Goal: Task Accomplishment & Management: Use online tool/utility

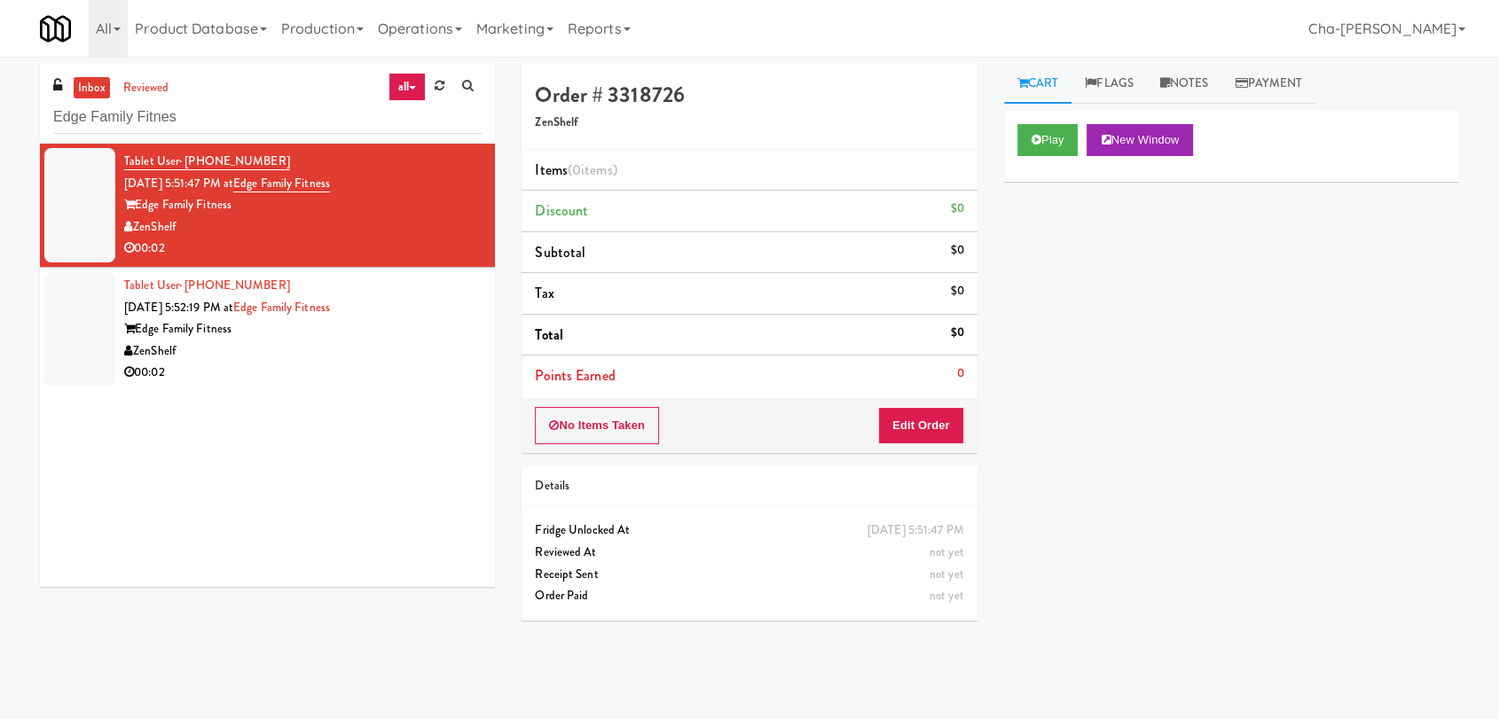
click at [231, 116] on input "Edge Family Fitnes" at bounding box center [267, 117] width 428 height 33
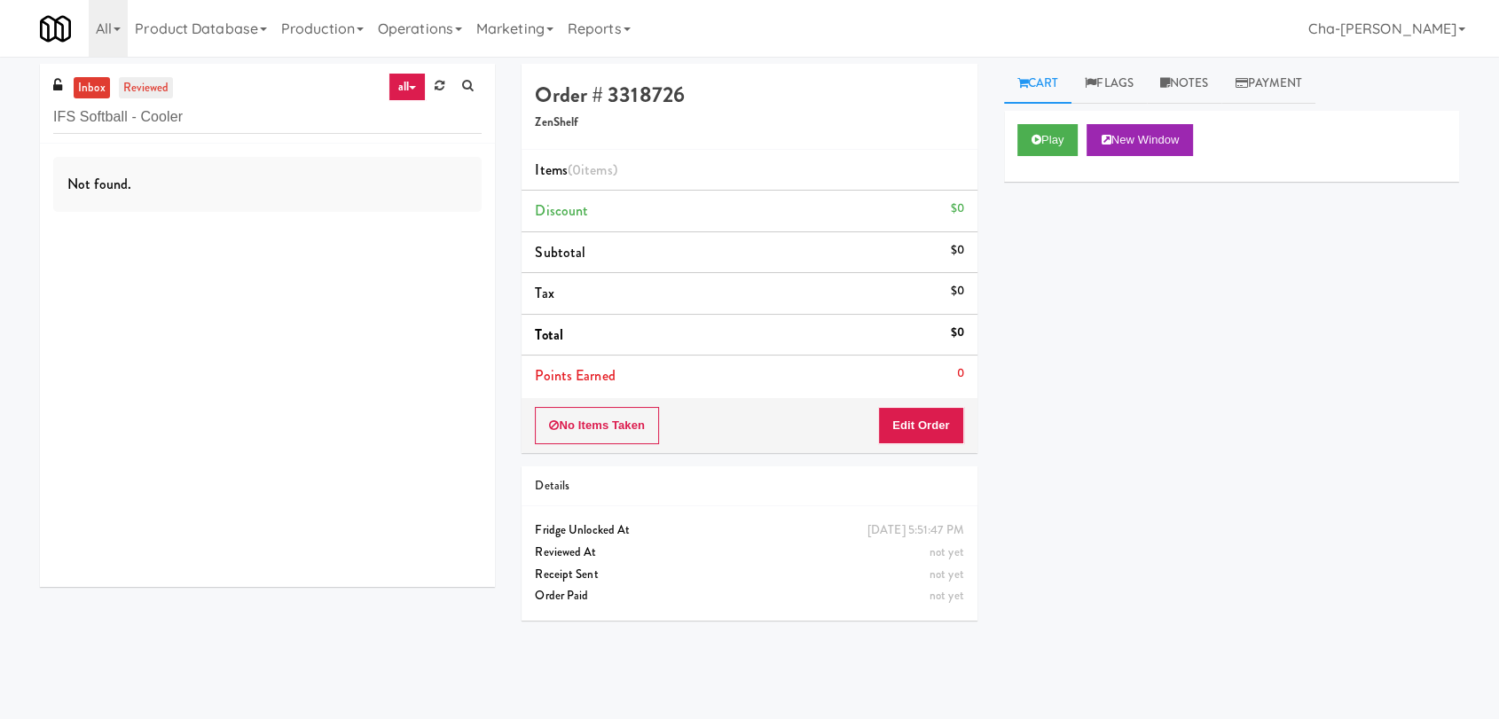
type input "IFS Softball - Cooler"
click at [145, 92] on link "reviewed" at bounding box center [146, 88] width 55 height 22
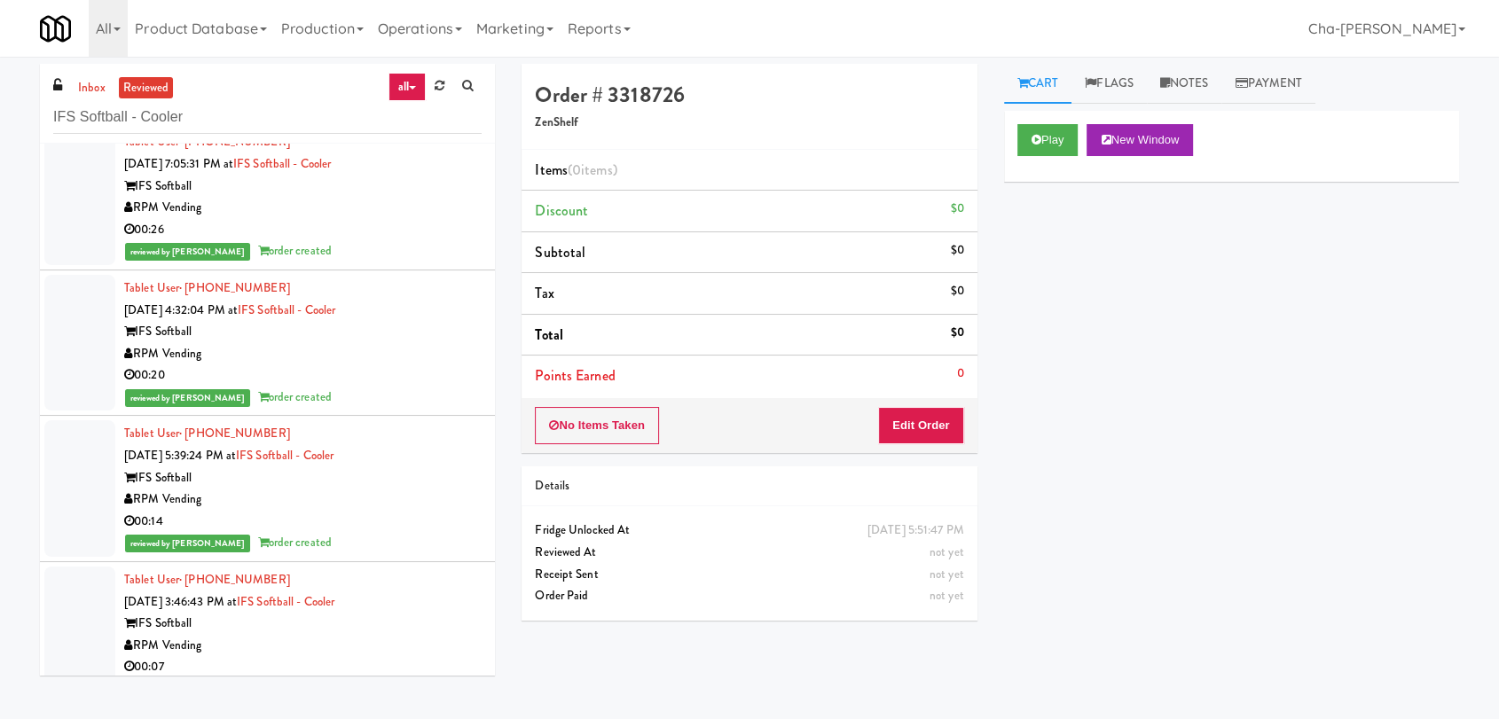
scroll to position [33612, 0]
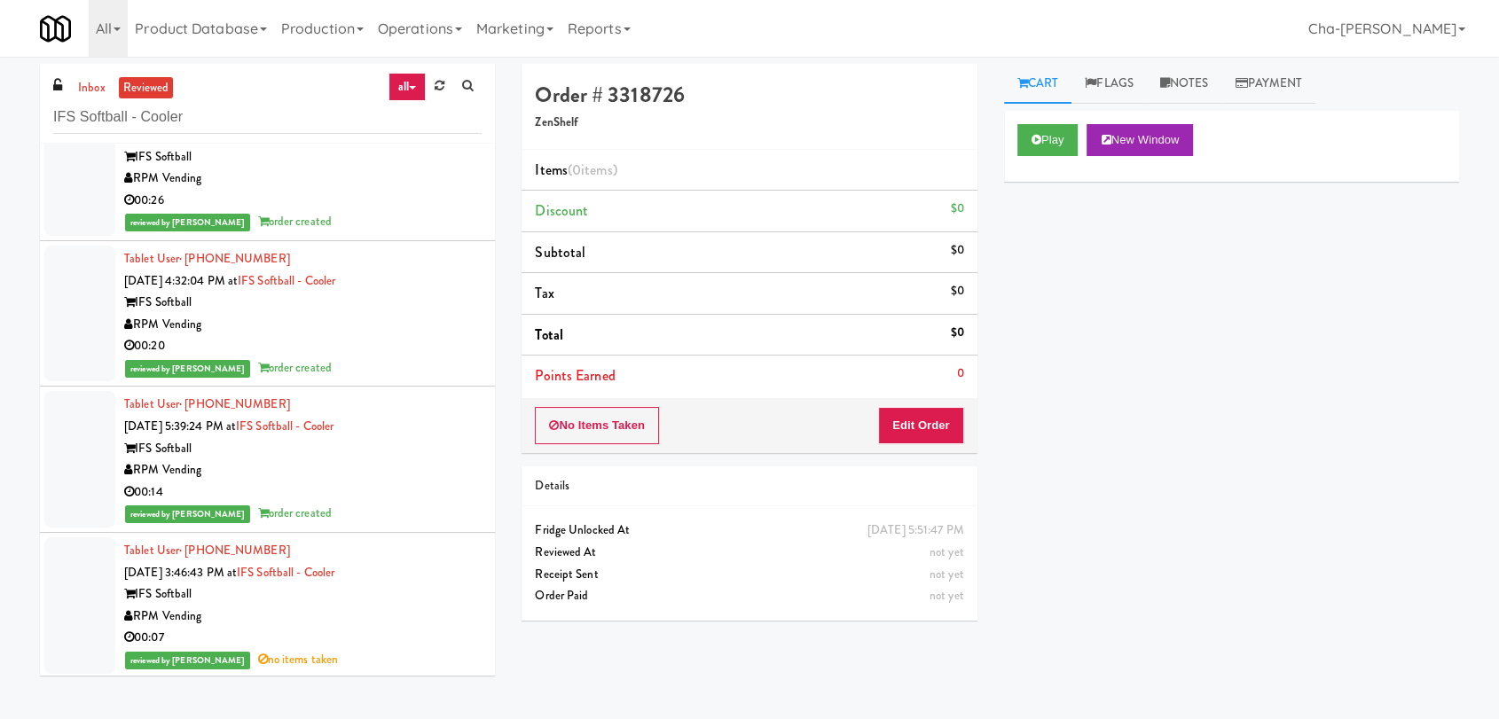
click at [395, 579] on div "Tablet User · (716) 697-6464 Mar 25, 2025 3:46:43 PM at IFS Softball - Cooler I…" at bounding box center [302, 605] width 357 height 131
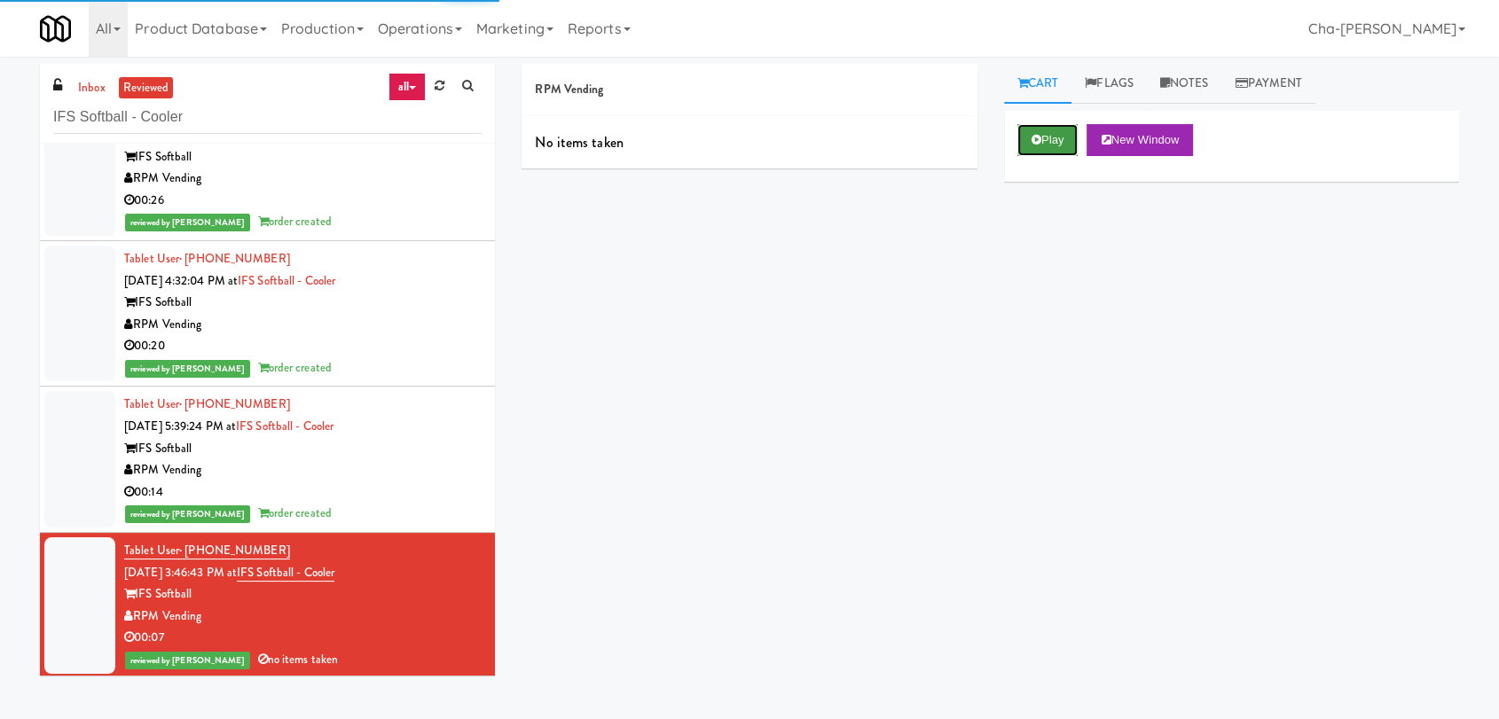
click at [1038, 131] on button "Play" at bounding box center [1047, 140] width 61 height 32
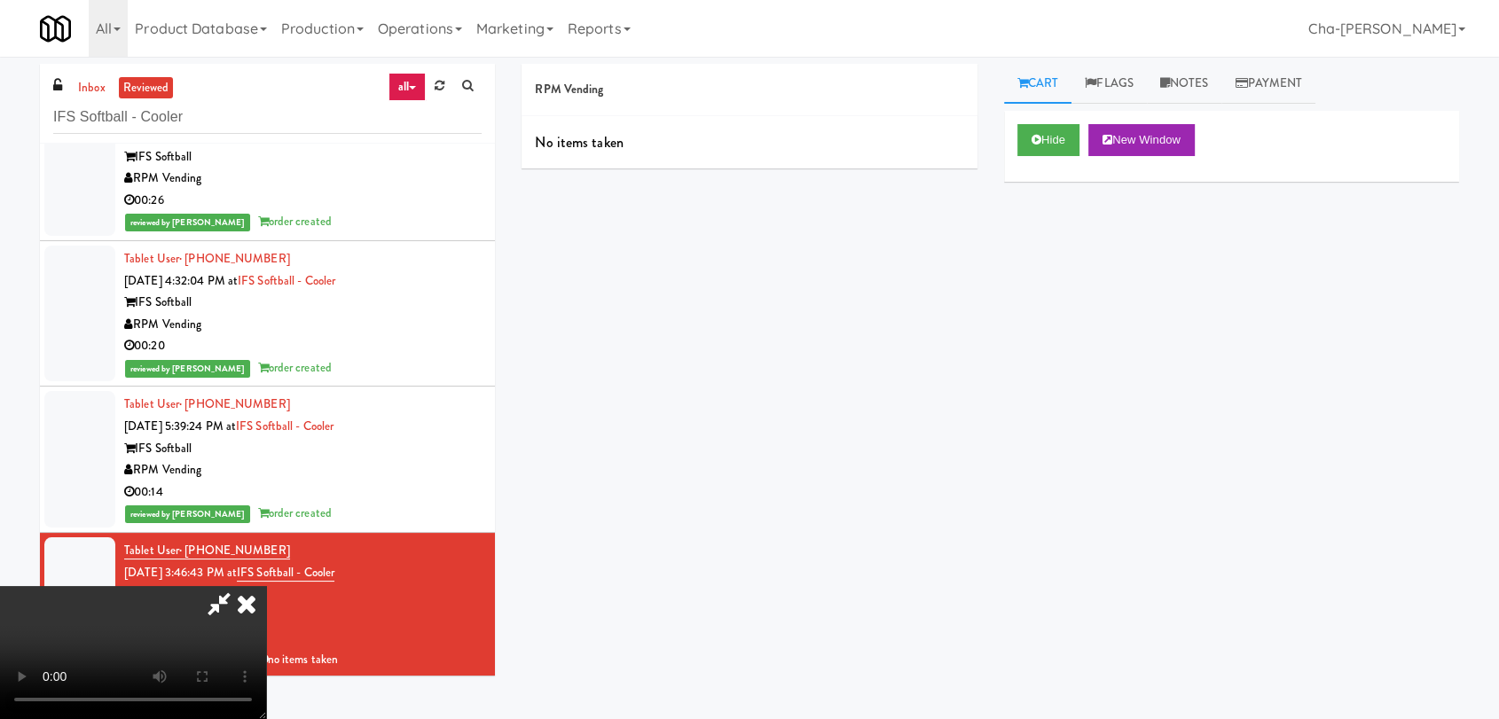
click at [266, 586] on icon at bounding box center [246, 603] width 39 height 35
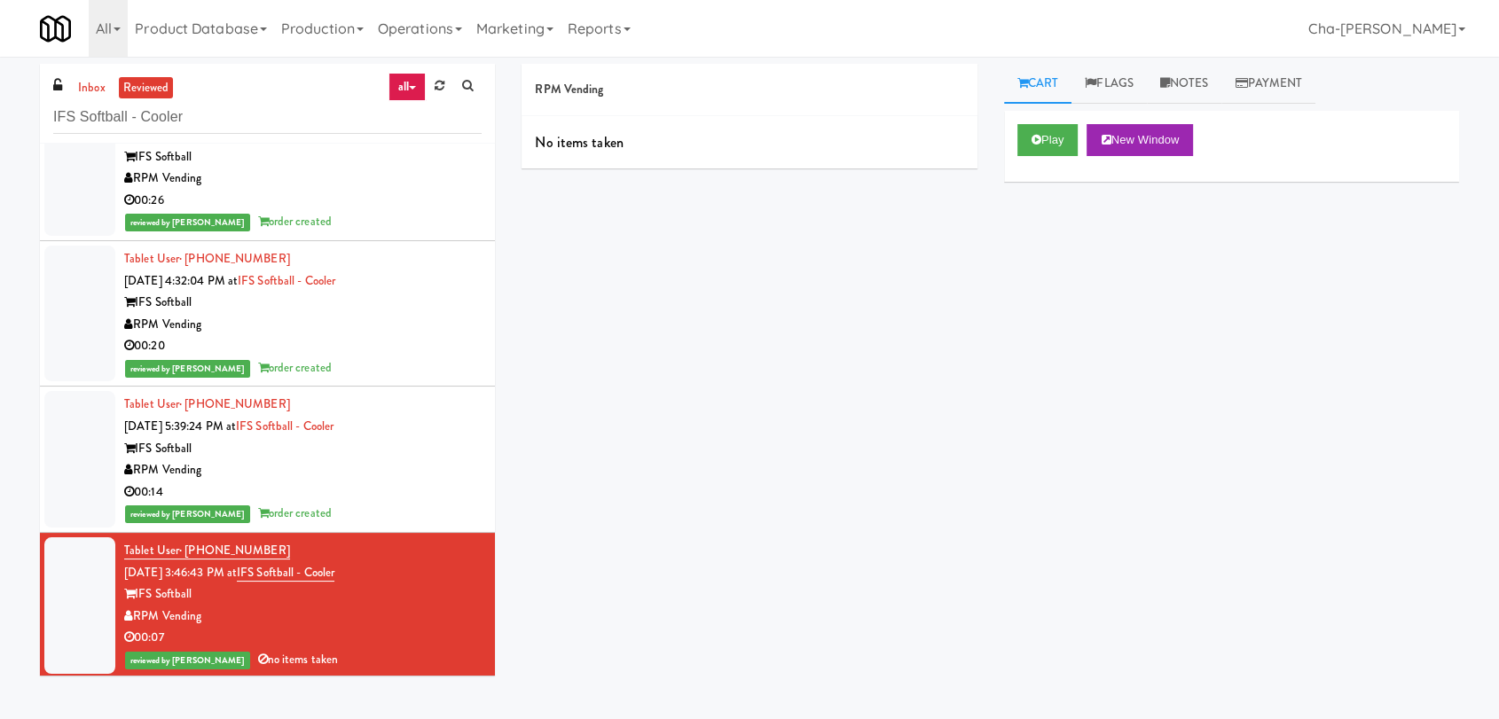
click at [365, 319] on div "RPM Vending" at bounding box center [302, 325] width 357 height 22
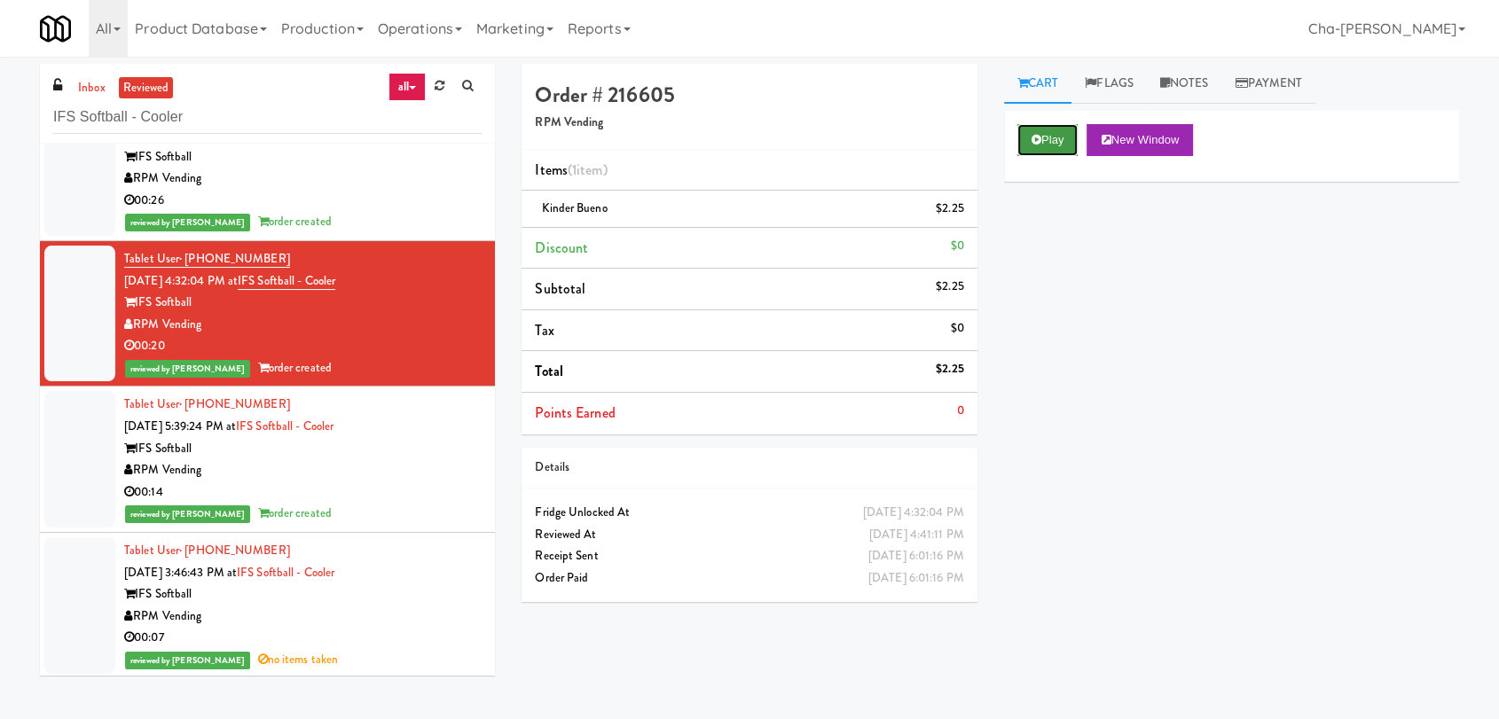
click at [1028, 137] on button "Play" at bounding box center [1047, 140] width 61 height 32
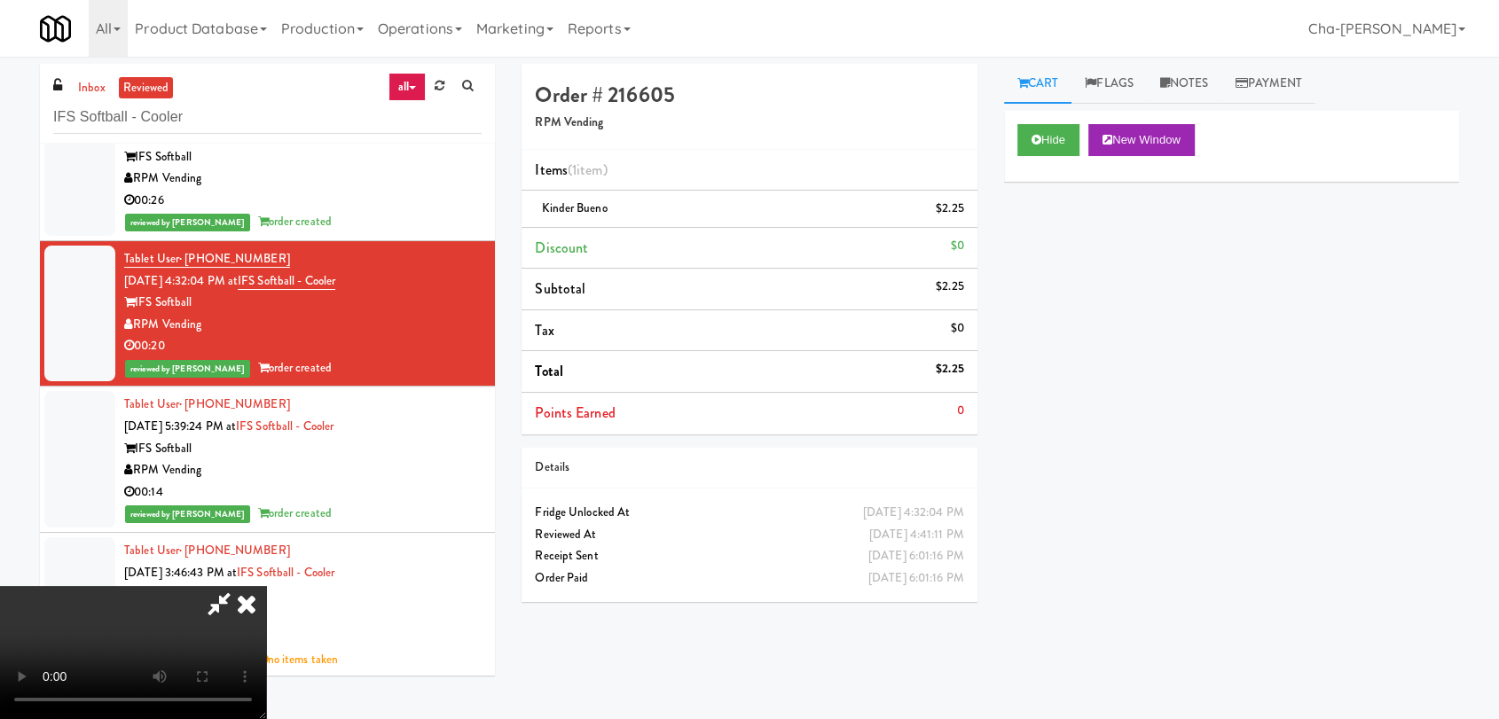
click at [266, 586] on icon at bounding box center [246, 603] width 39 height 35
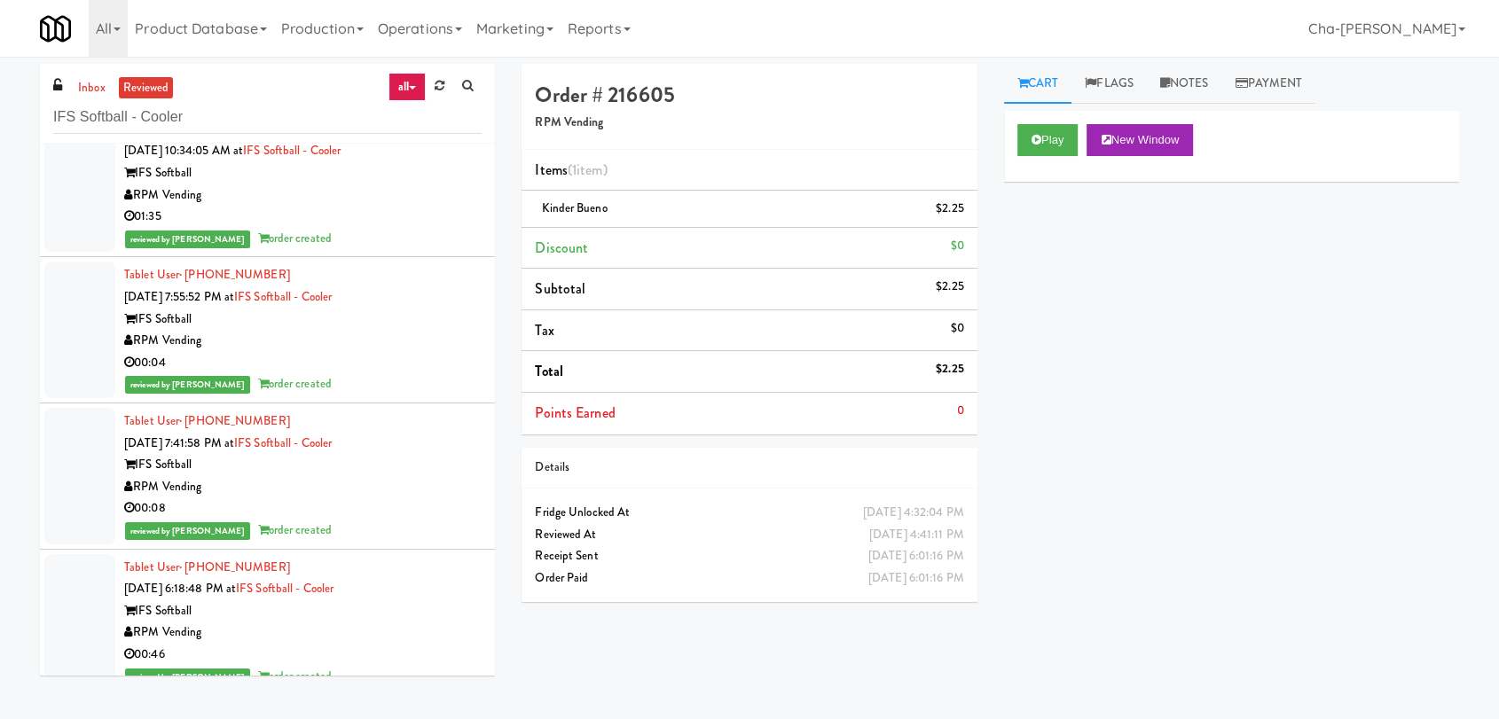
scroll to position [32331, 0]
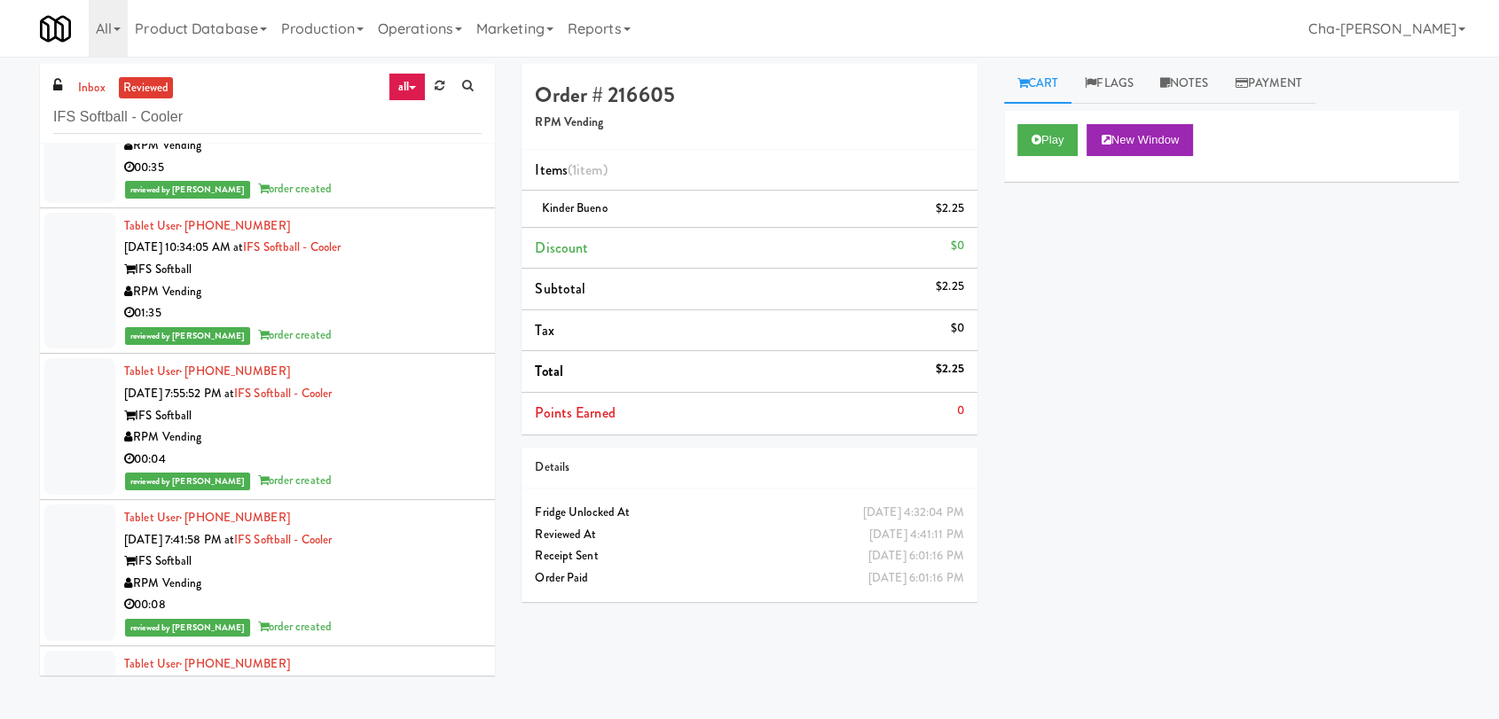
click at [373, 439] on div "RPM Vending" at bounding box center [302, 438] width 357 height 22
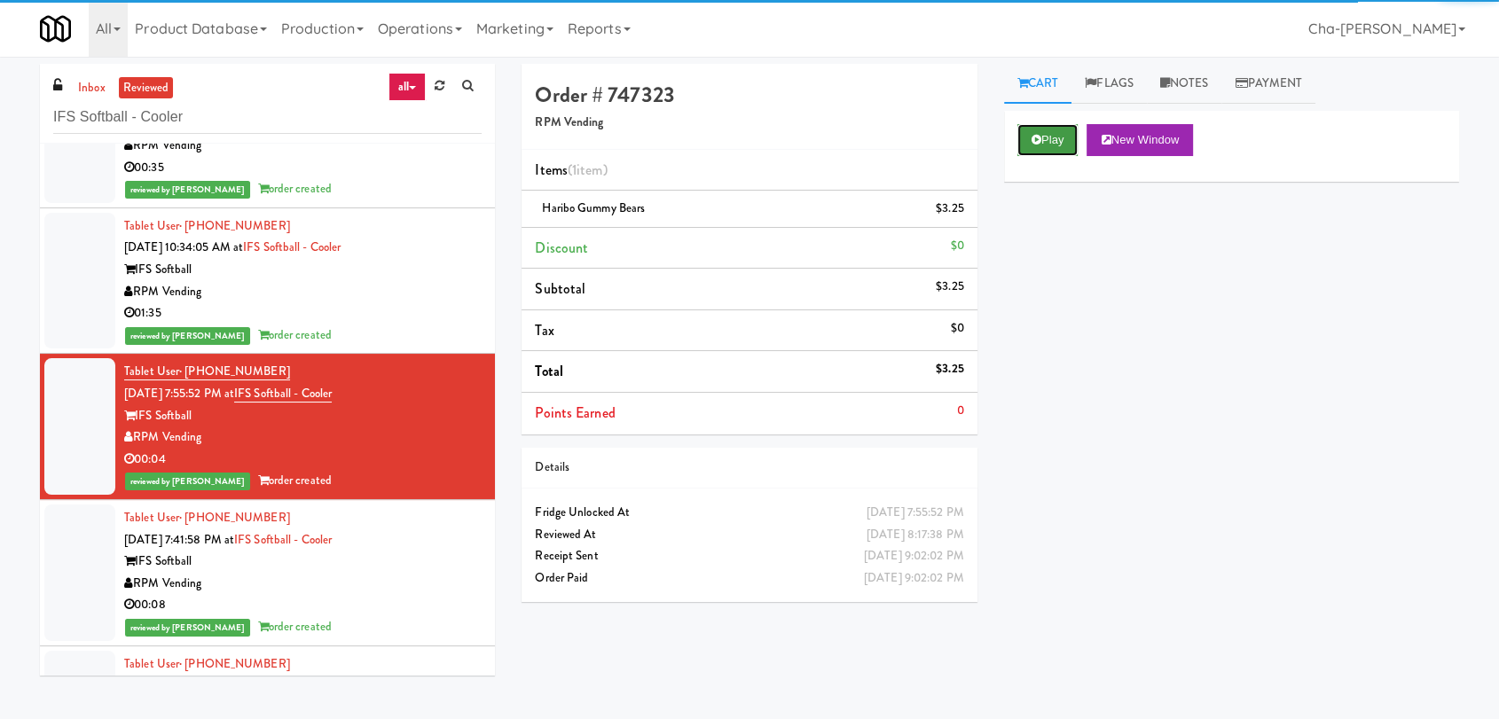
click at [1061, 146] on button "Play" at bounding box center [1047, 140] width 61 height 32
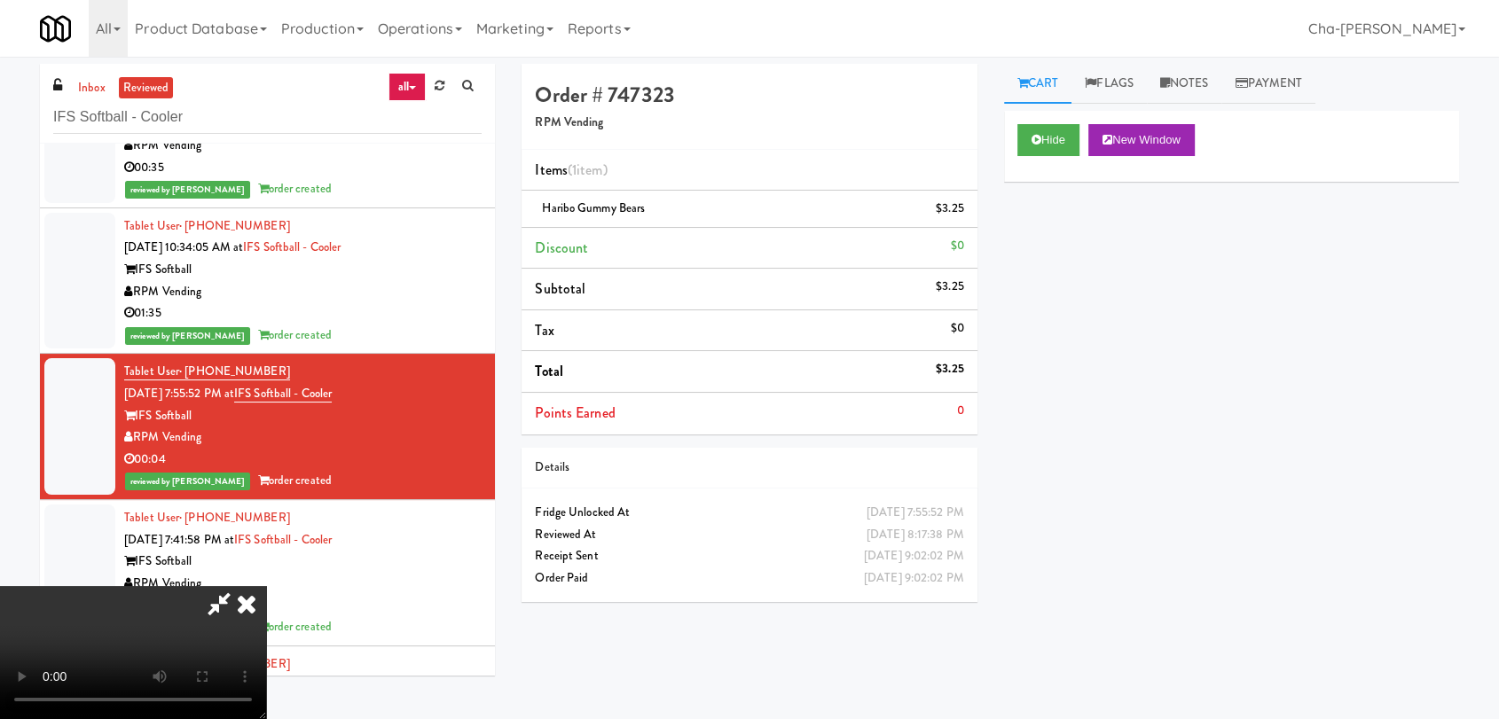
click at [266, 586] on icon at bounding box center [246, 603] width 39 height 35
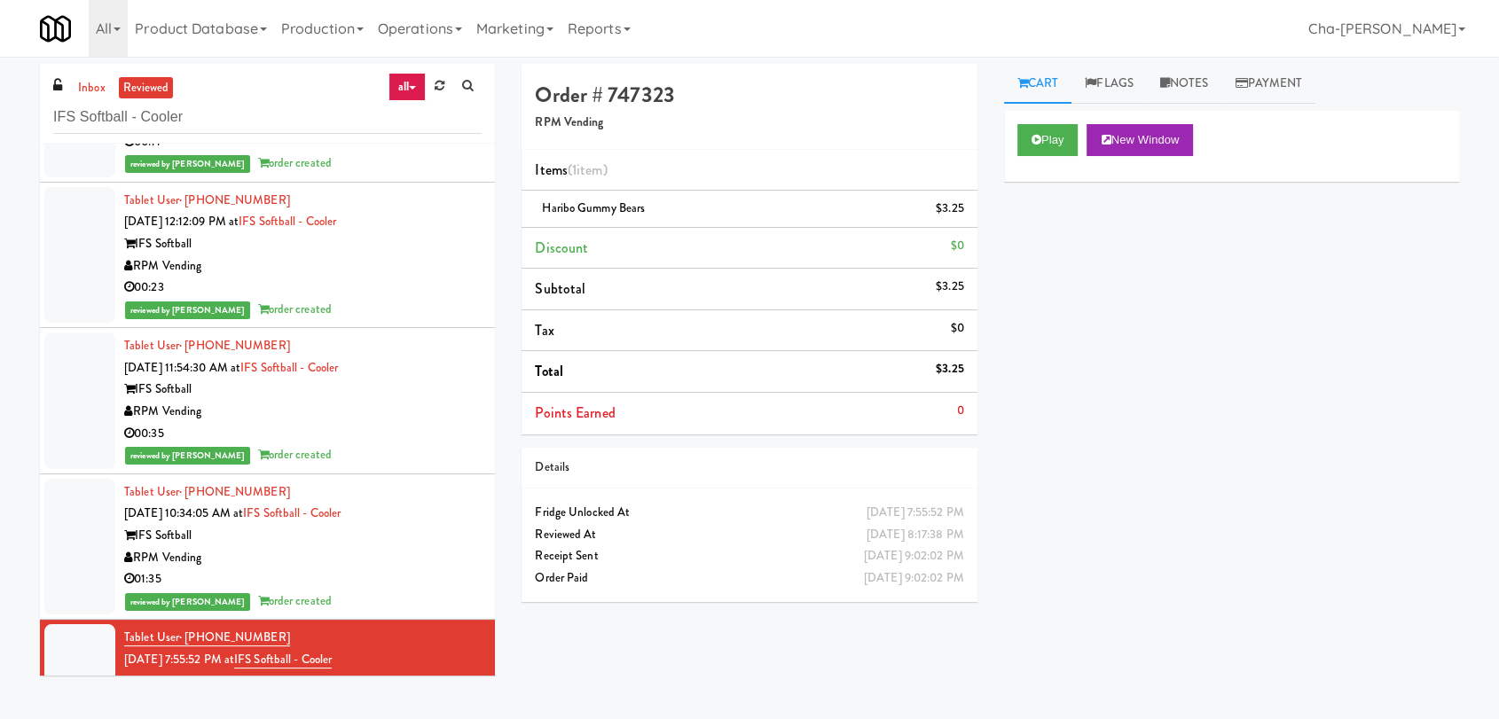
scroll to position [32036, 0]
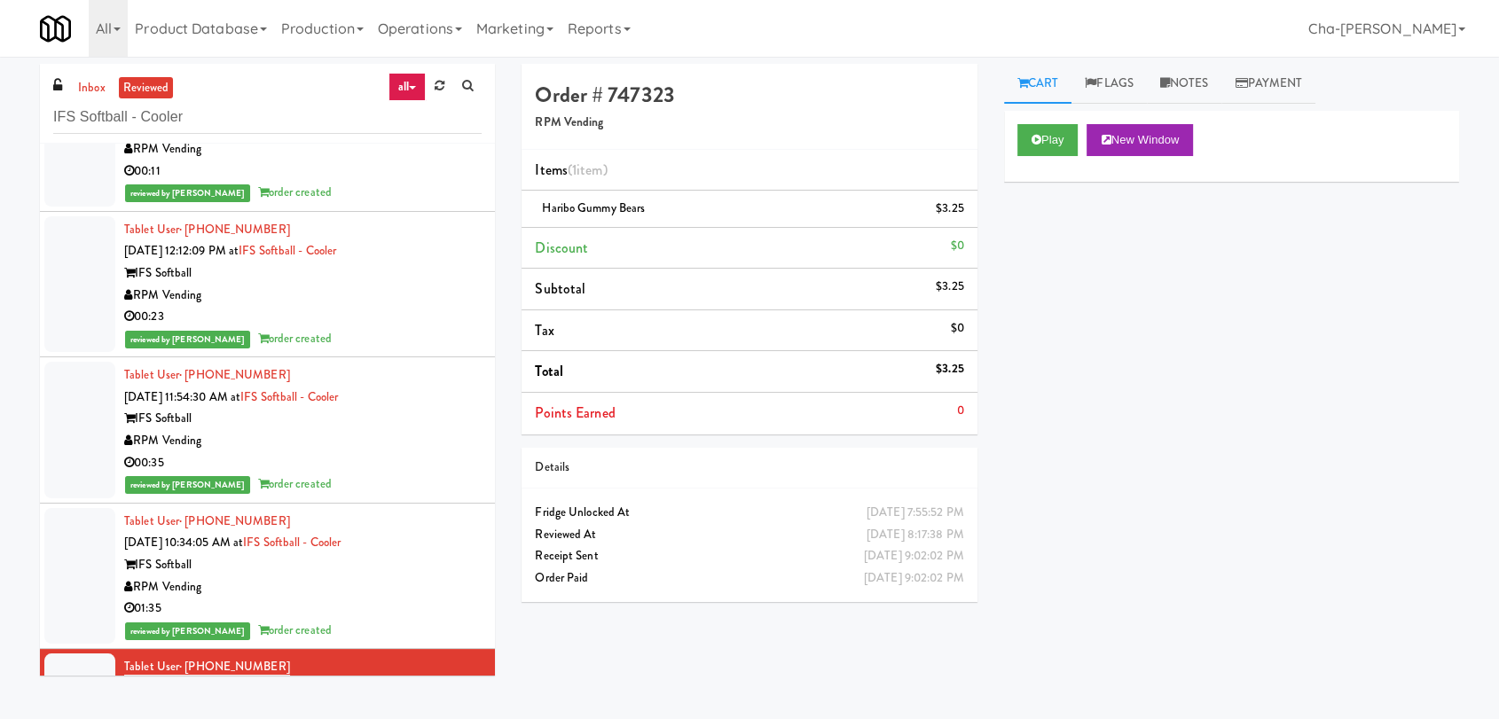
click at [357, 308] on div "00:23" at bounding box center [302, 317] width 357 height 22
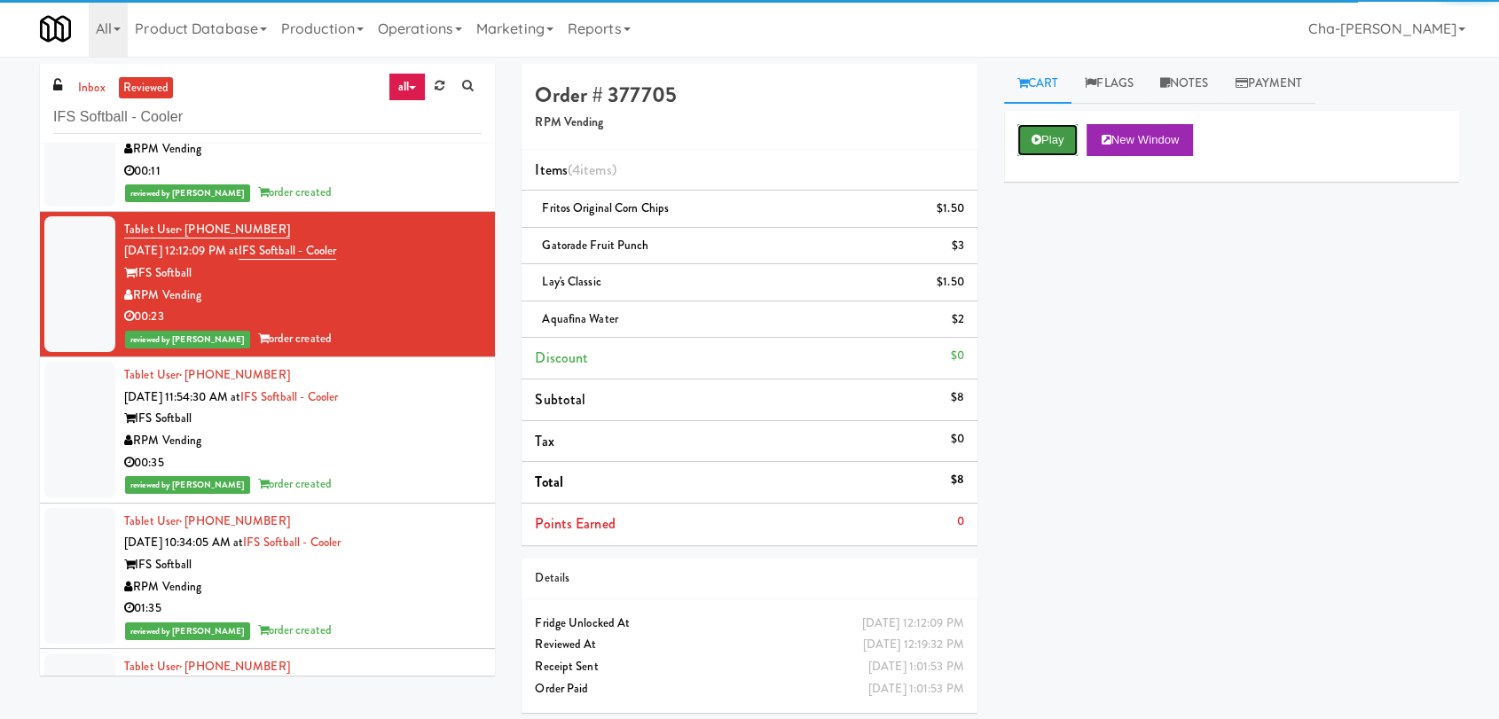
click at [1051, 142] on button "Play" at bounding box center [1047, 140] width 61 height 32
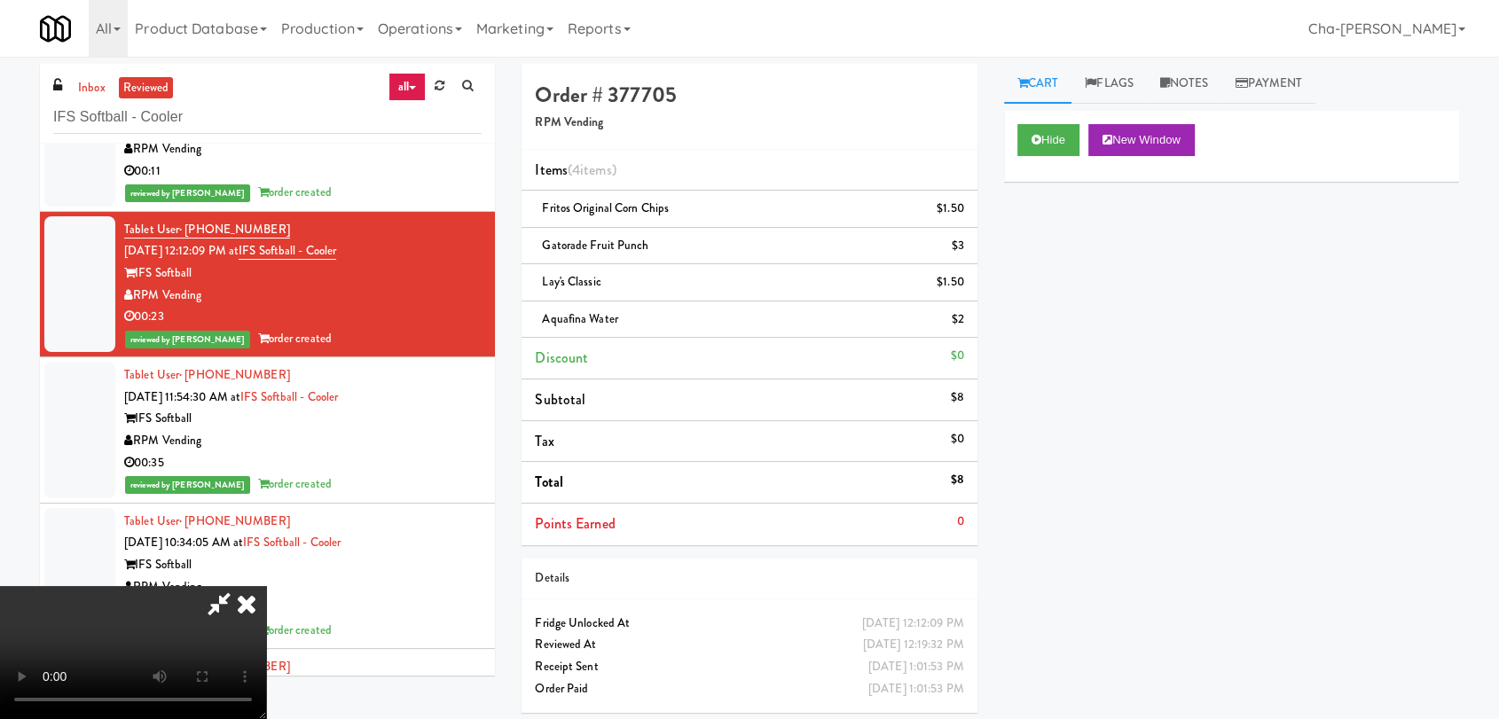
click at [266, 586] on icon at bounding box center [246, 603] width 39 height 35
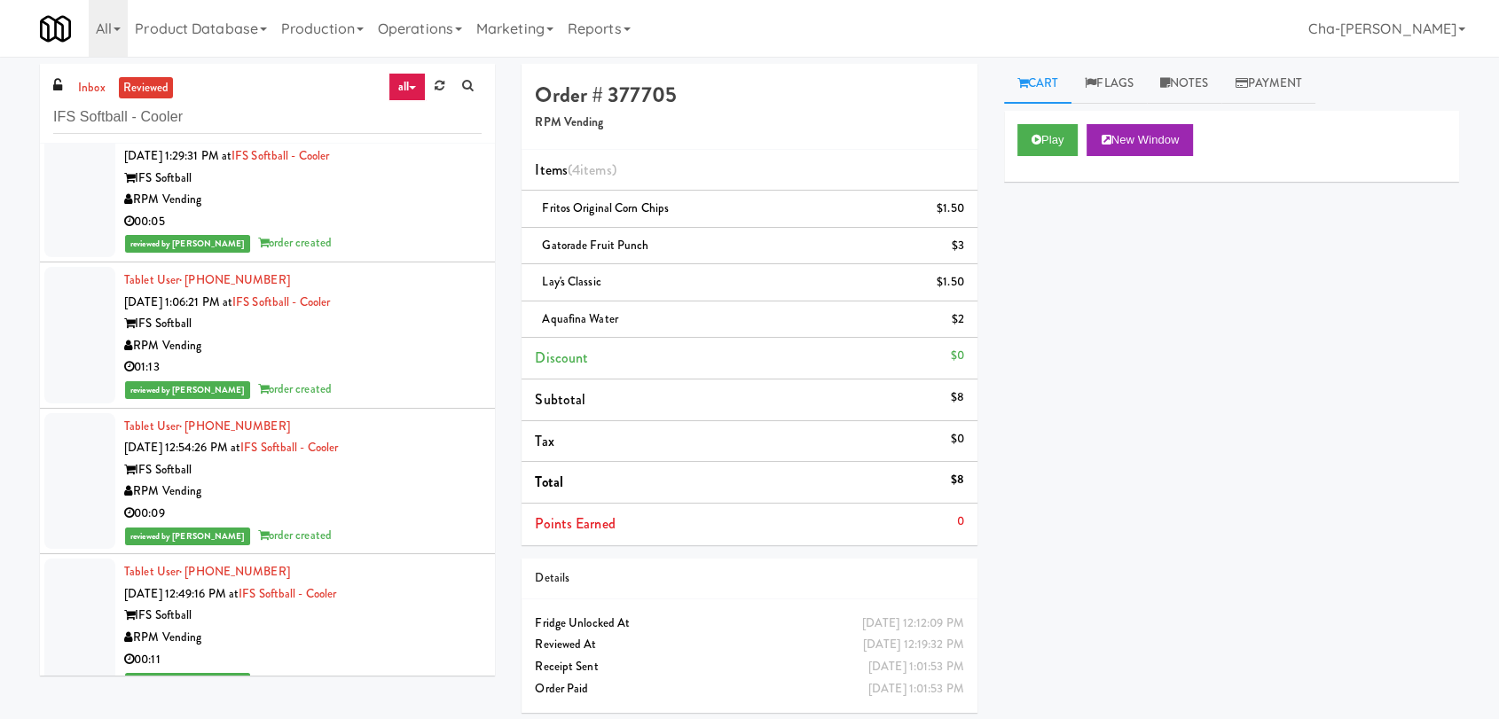
scroll to position [31543, 0]
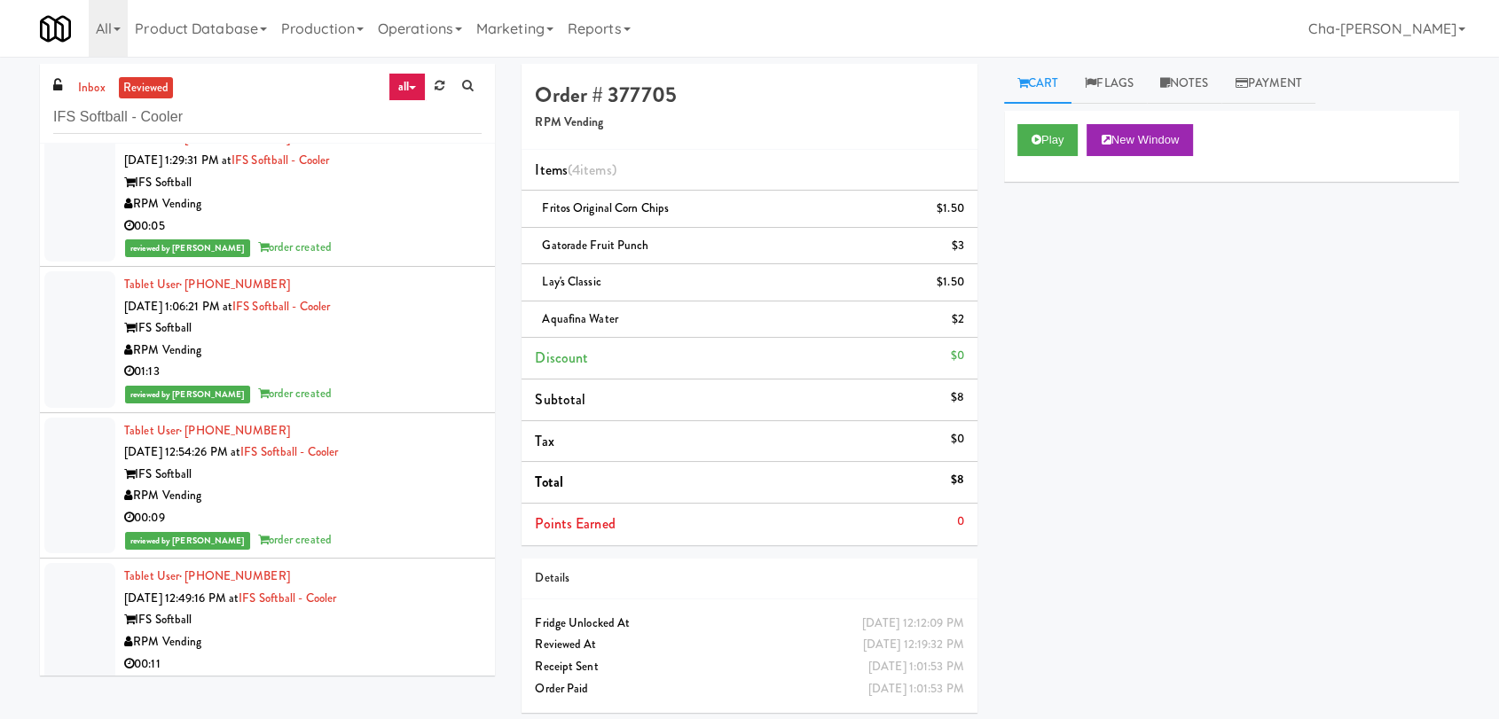
click at [350, 327] on div "IFS Softball" at bounding box center [302, 328] width 357 height 22
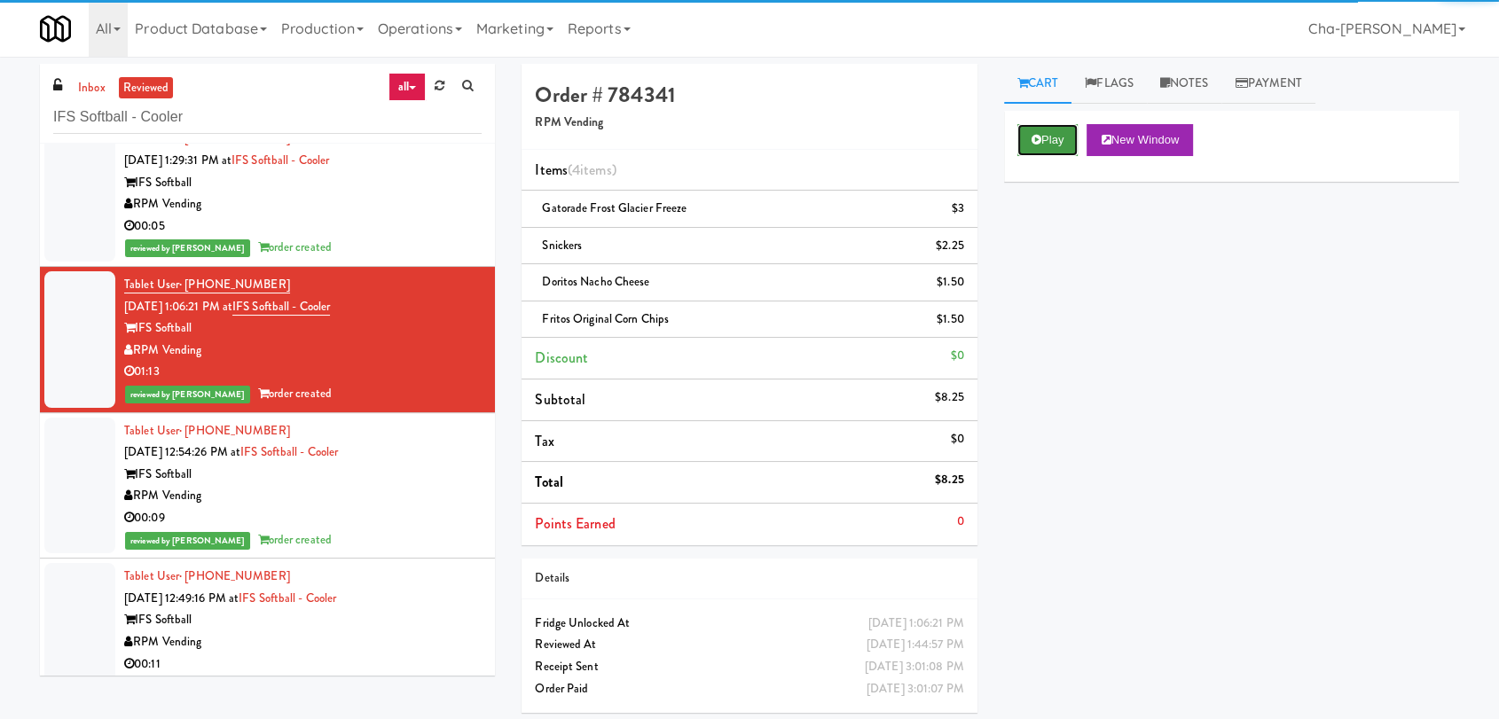
click at [1043, 137] on button "Play" at bounding box center [1047, 140] width 61 height 32
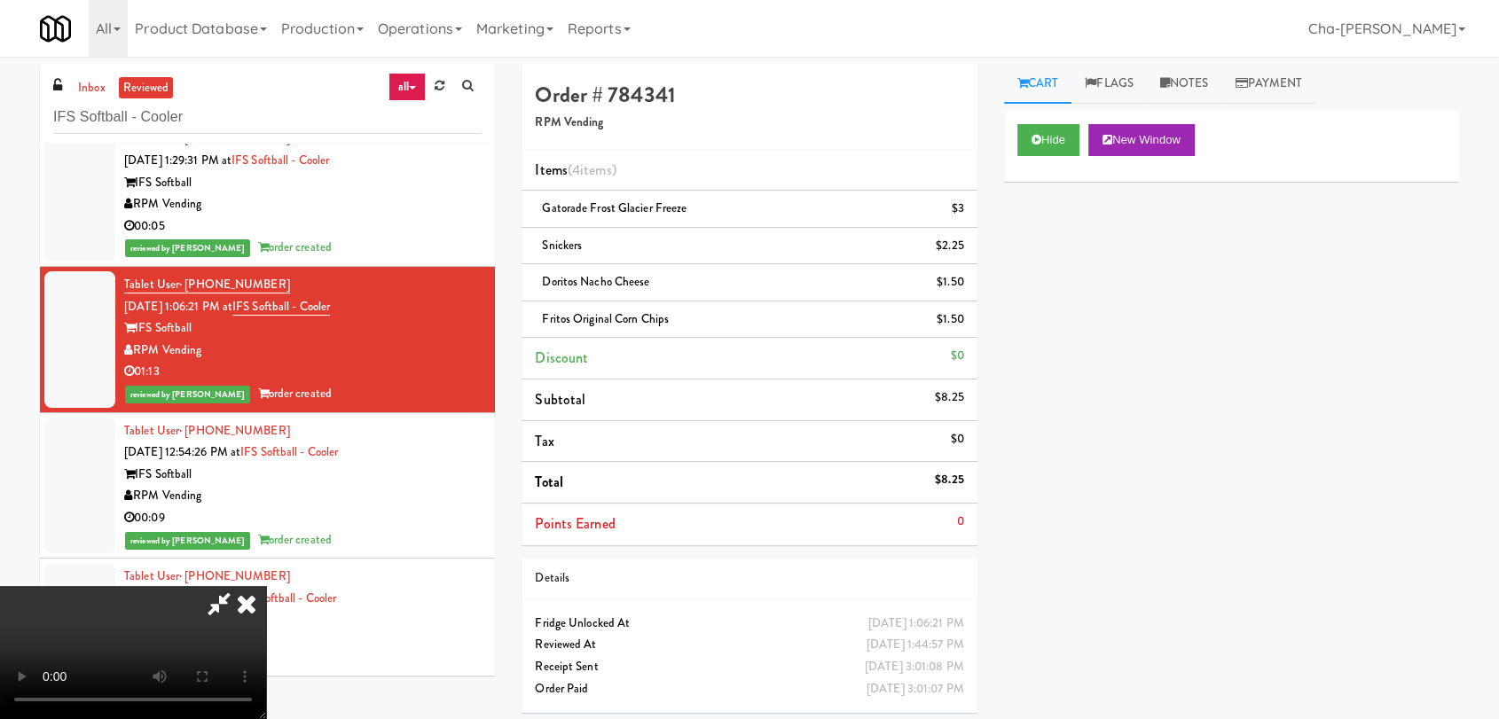
click at [266, 586] on icon at bounding box center [246, 603] width 39 height 35
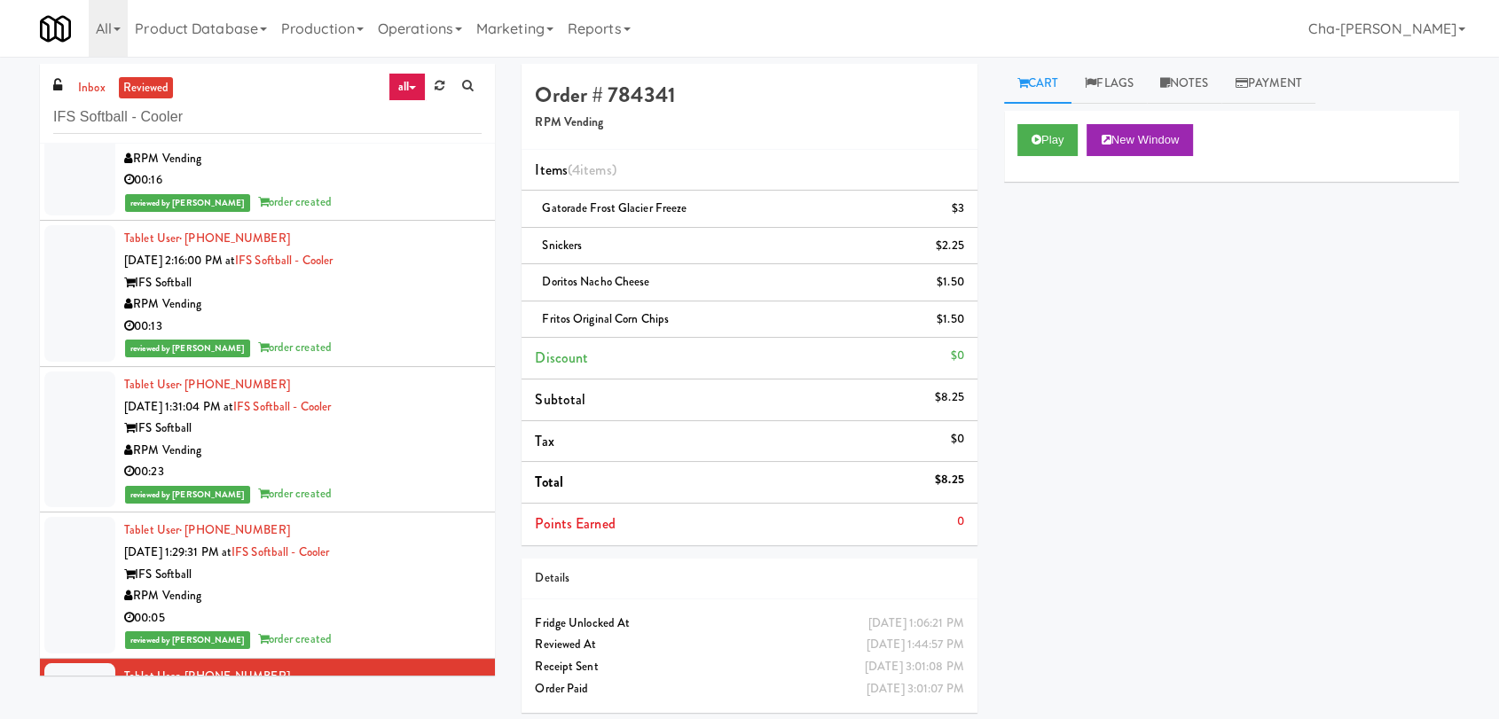
scroll to position [31149, 0]
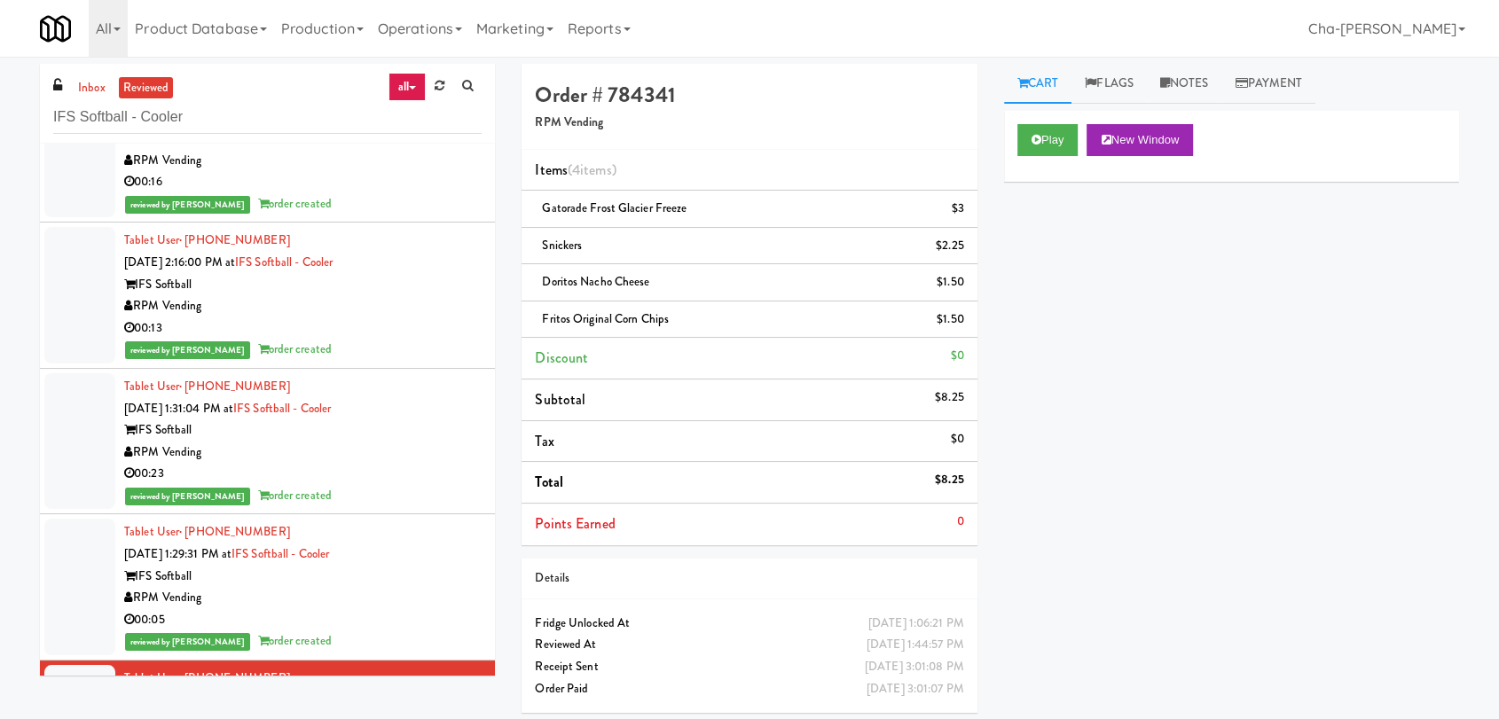
click at [313, 295] on div "RPM Vending" at bounding box center [302, 306] width 357 height 22
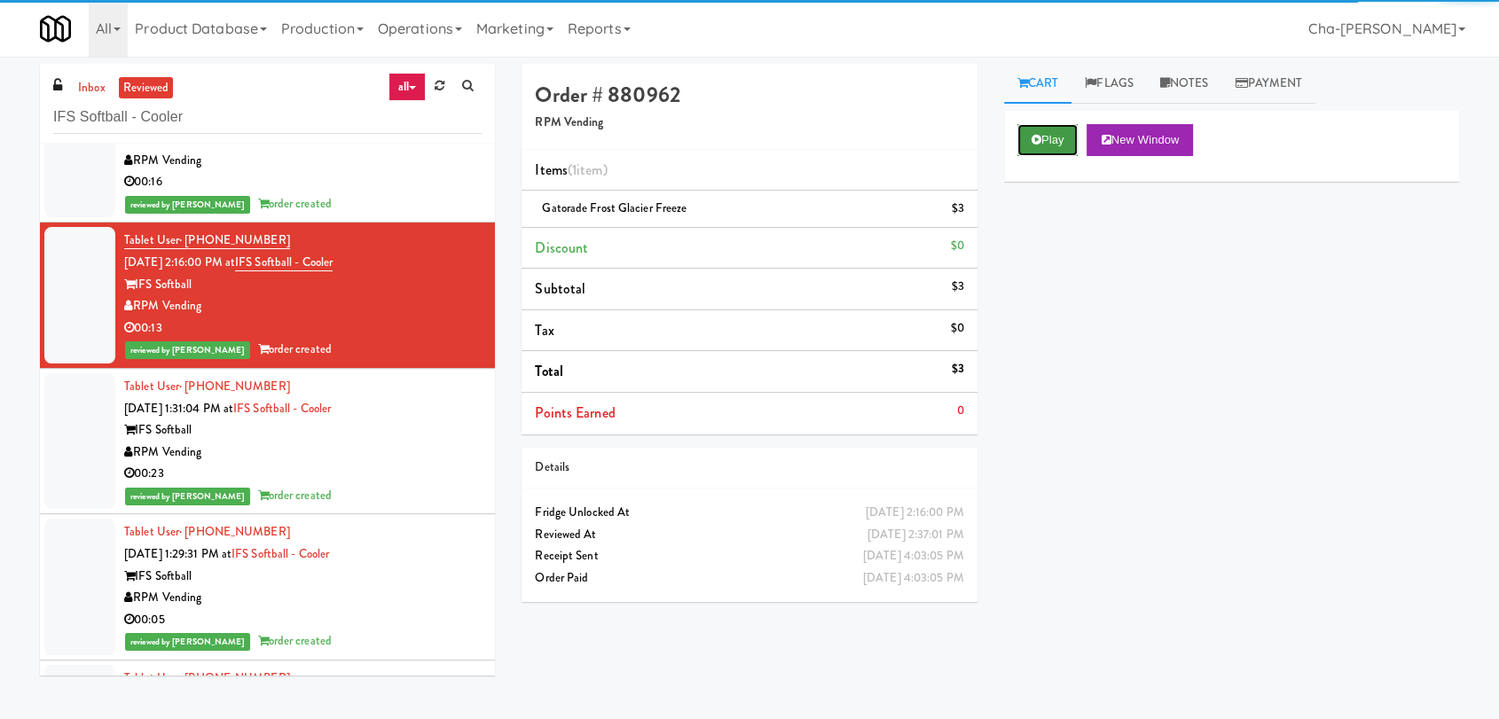
click at [1047, 134] on button "Play" at bounding box center [1047, 140] width 61 height 32
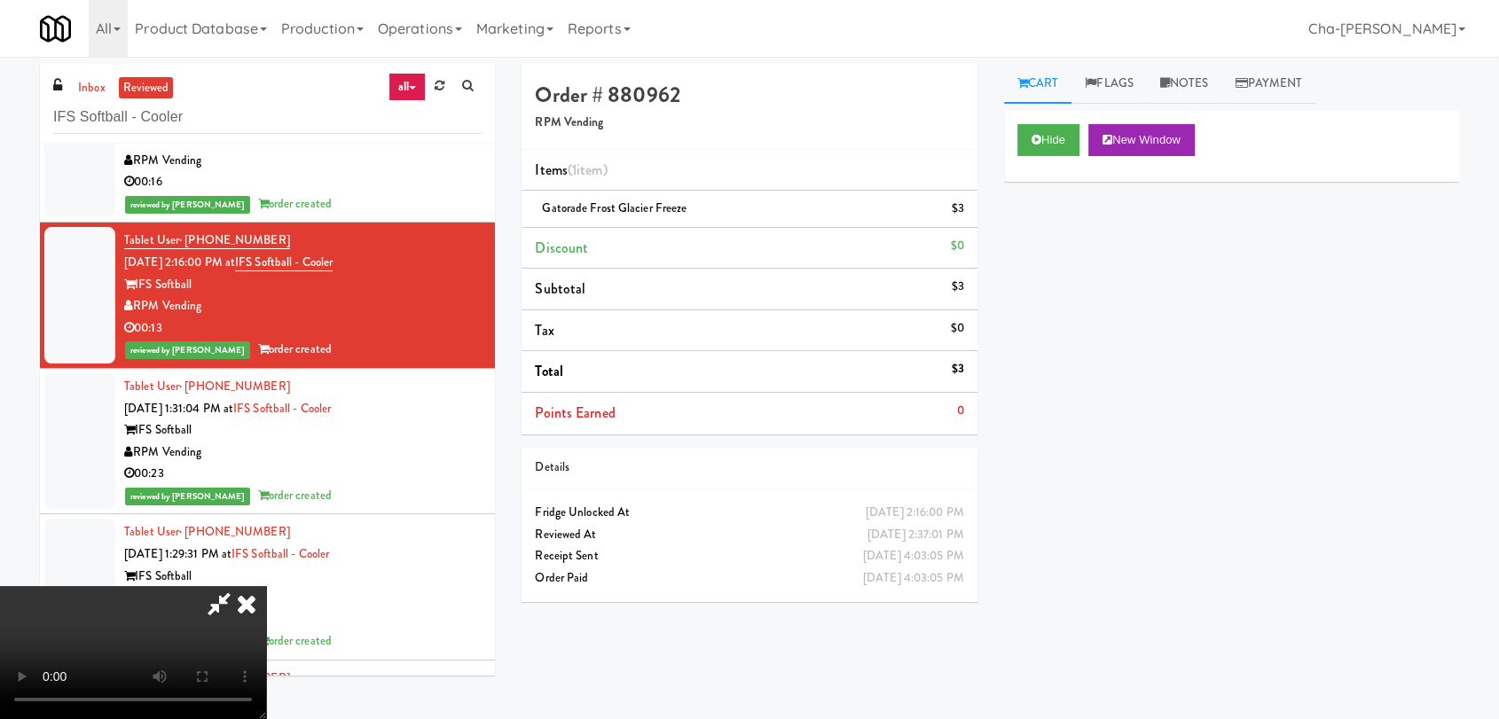
click at [266, 586] on icon at bounding box center [246, 603] width 39 height 35
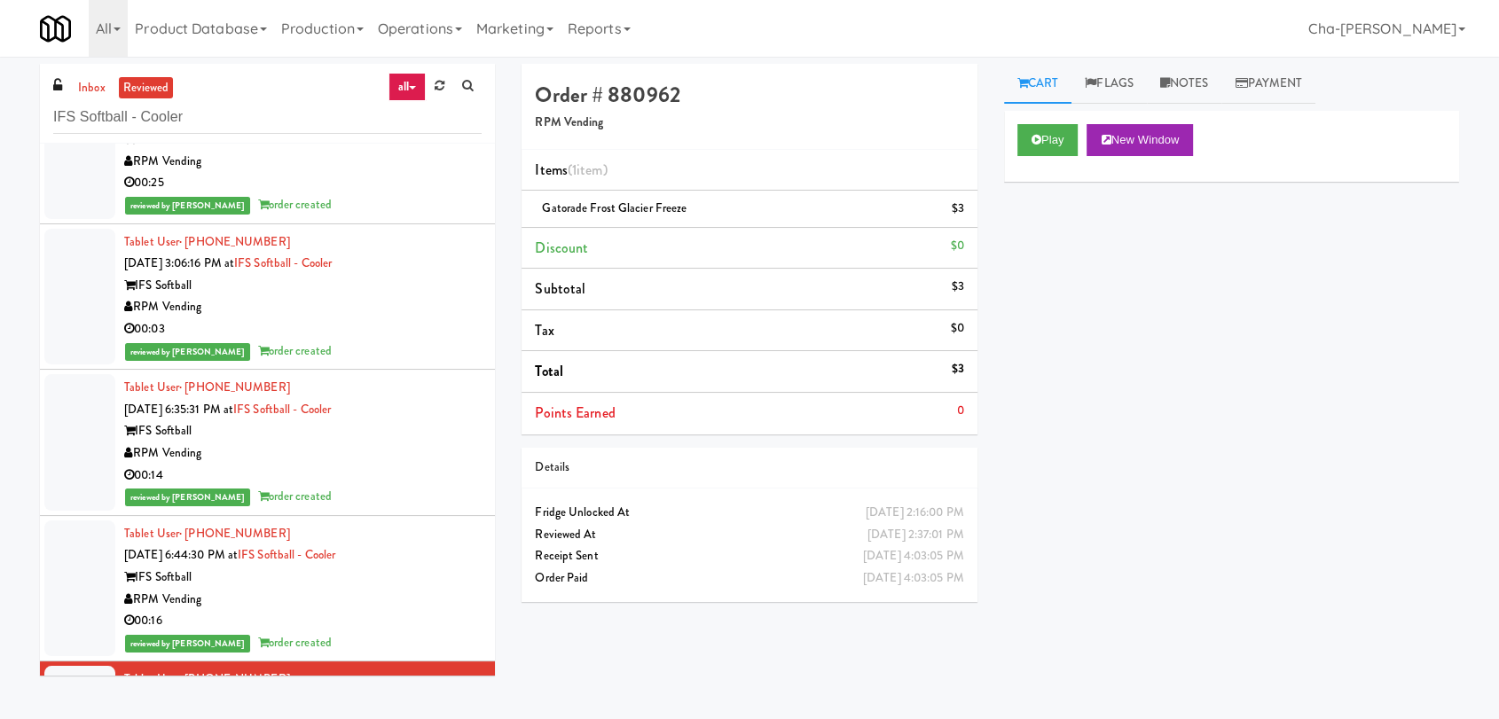
scroll to position [30656, 0]
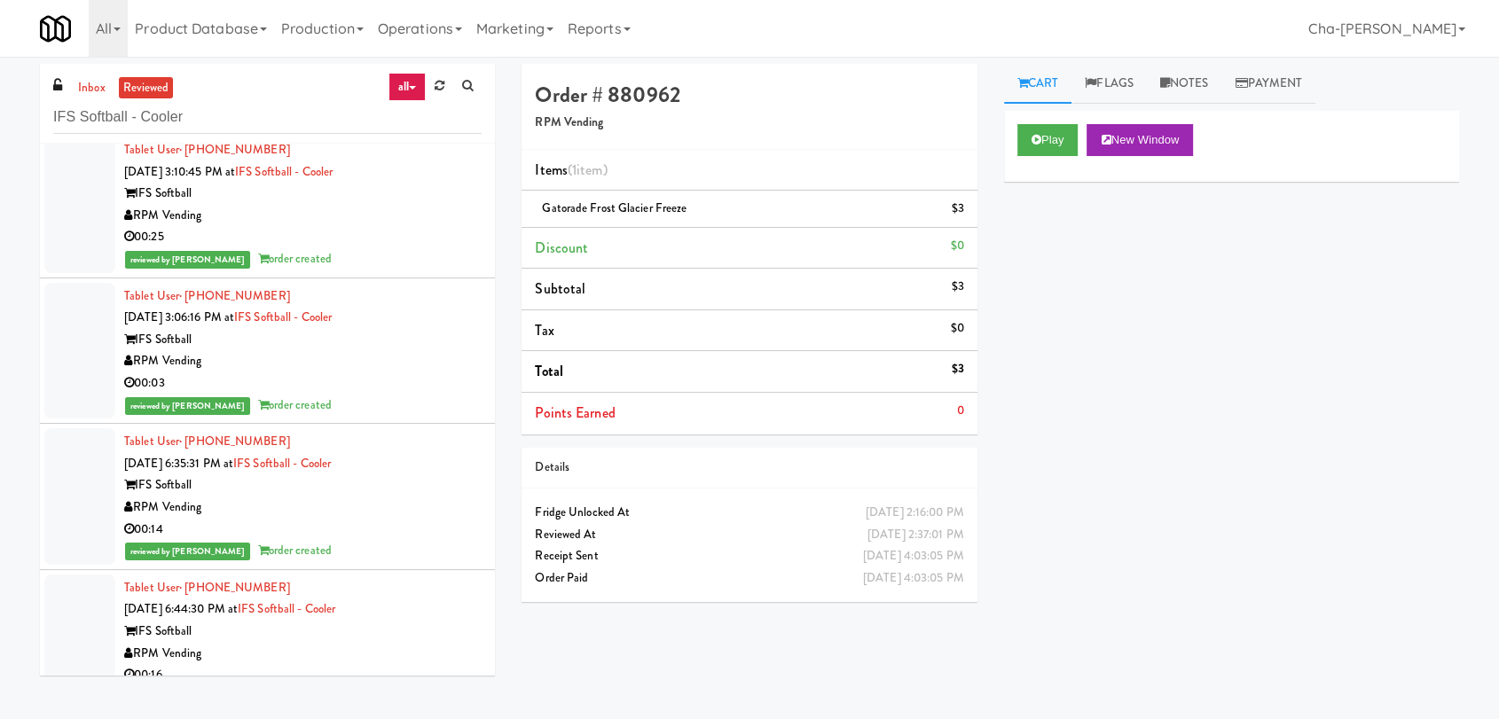
click at [345, 348] on div "IFS Softball" at bounding box center [302, 340] width 357 height 22
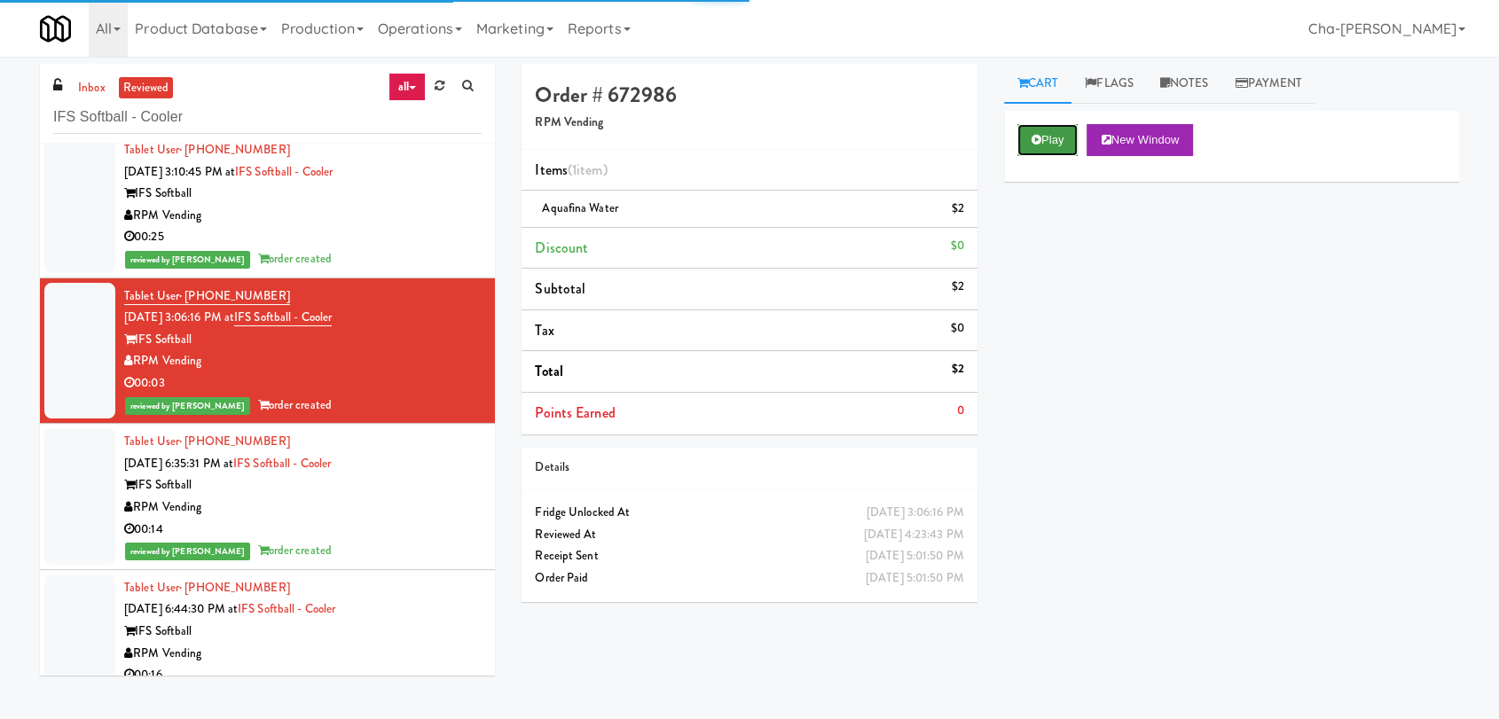
click at [1056, 143] on button "Play" at bounding box center [1047, 140] width 61 height 32
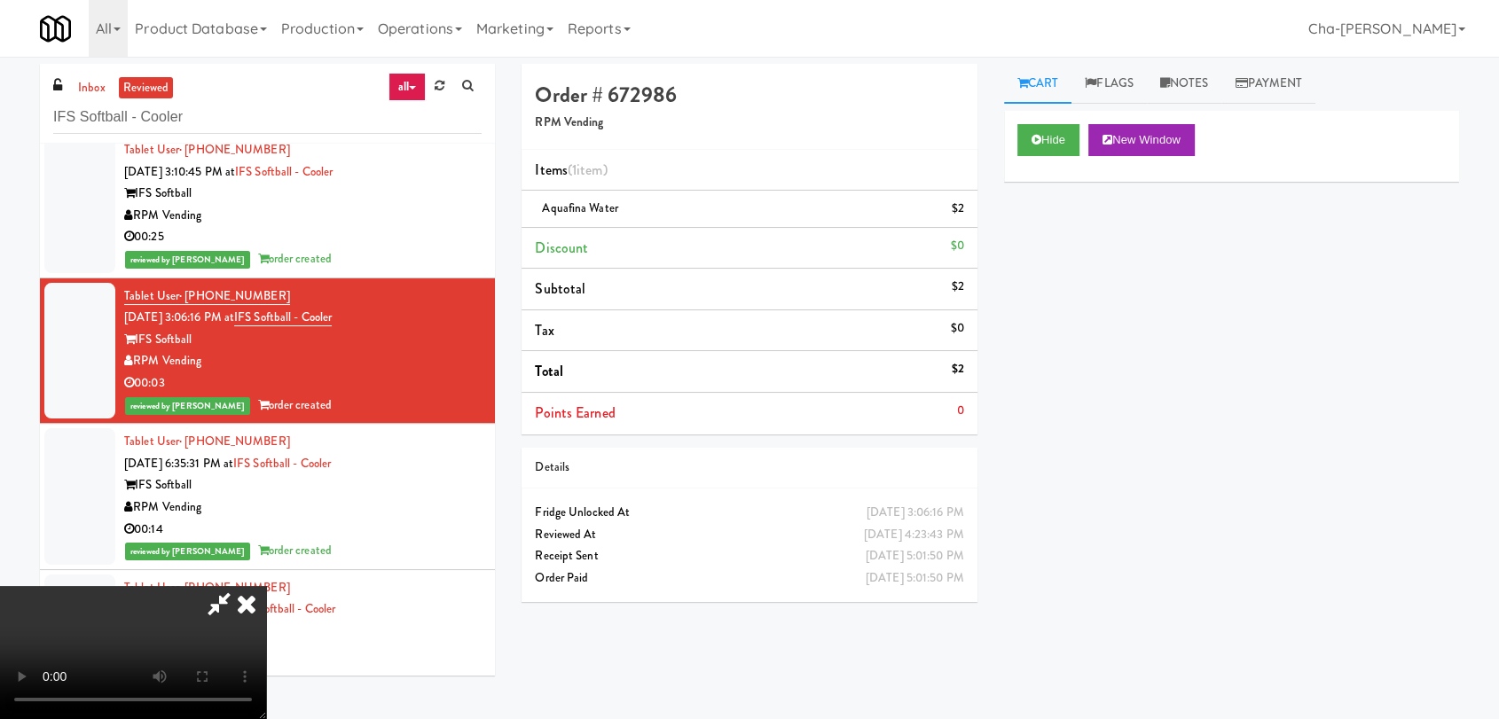
click at [266, 586] on icon at bounding box center [246, 603] width 39 height 35
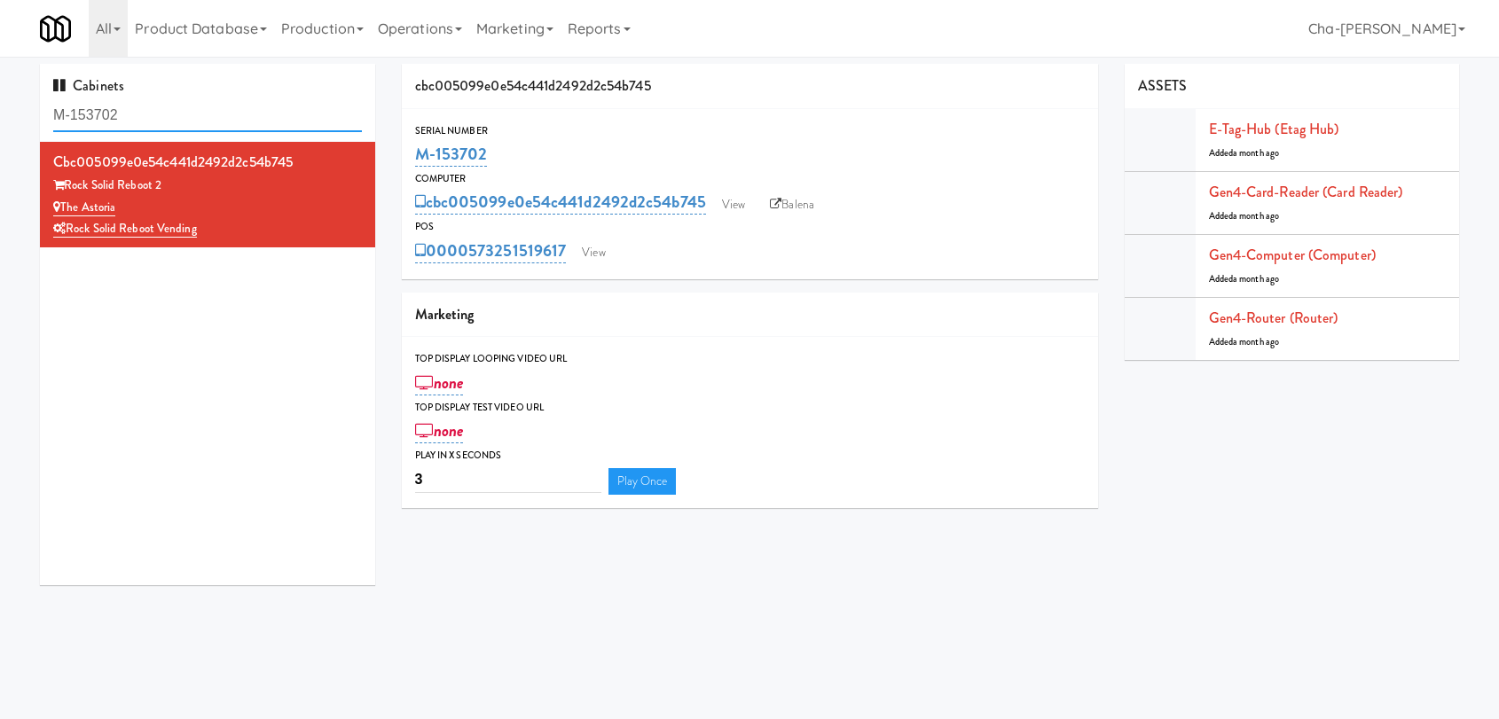
click at [234, 114] on input "M-153702" at bounding box center [207, 115] width 309 height 33
paste input "The Sutton - Cooler #"
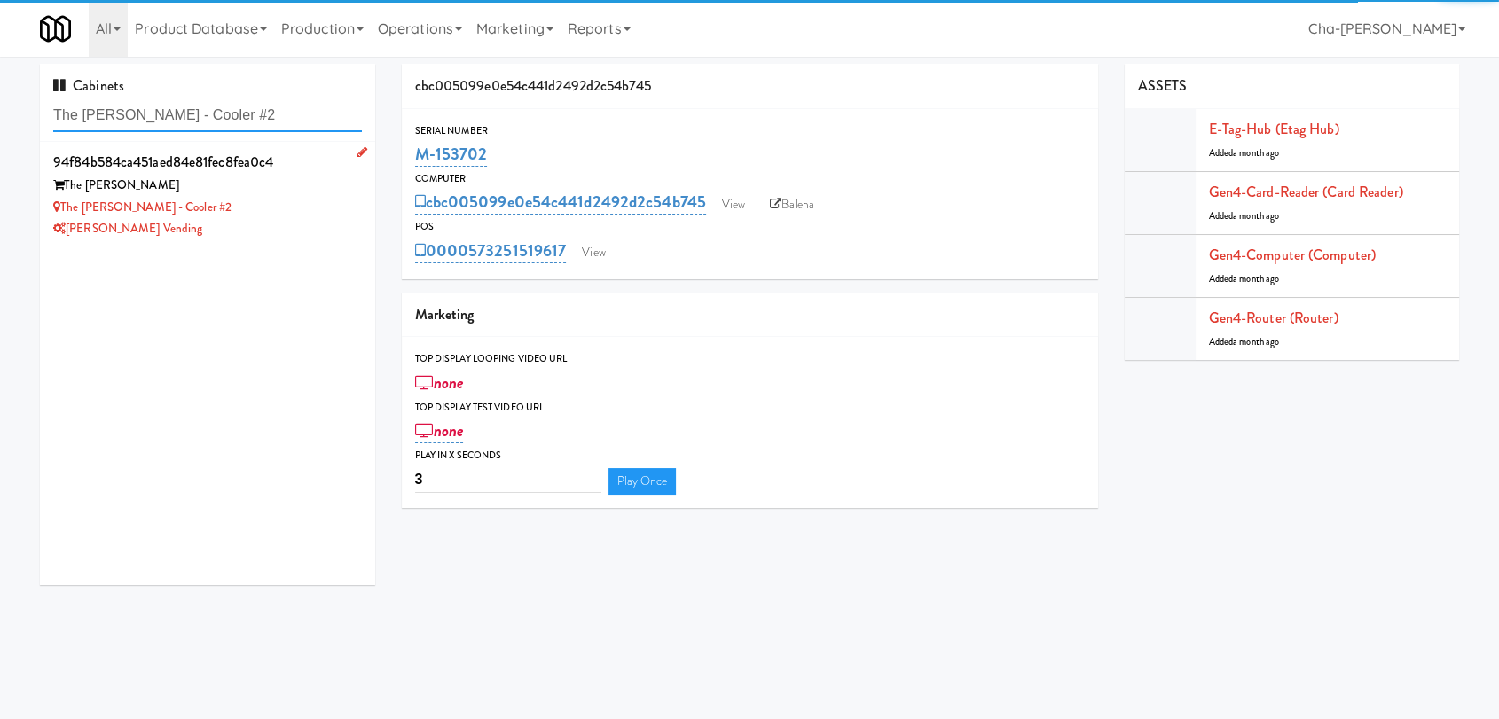
type input "The Sutton - Cooler #2"
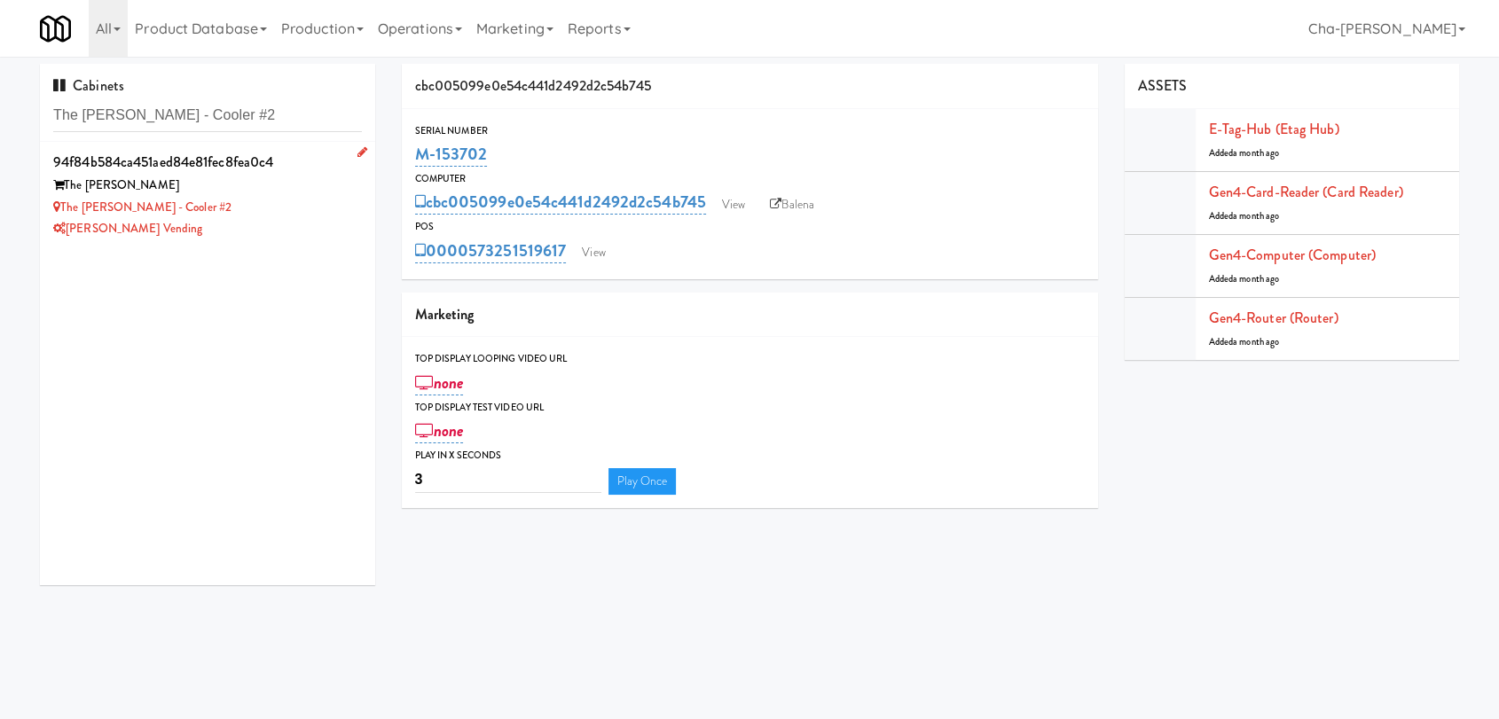
click at [267, 208] on div "The Sutton - Cooler #2" at bounding box center [207, 208] width 309 height 22
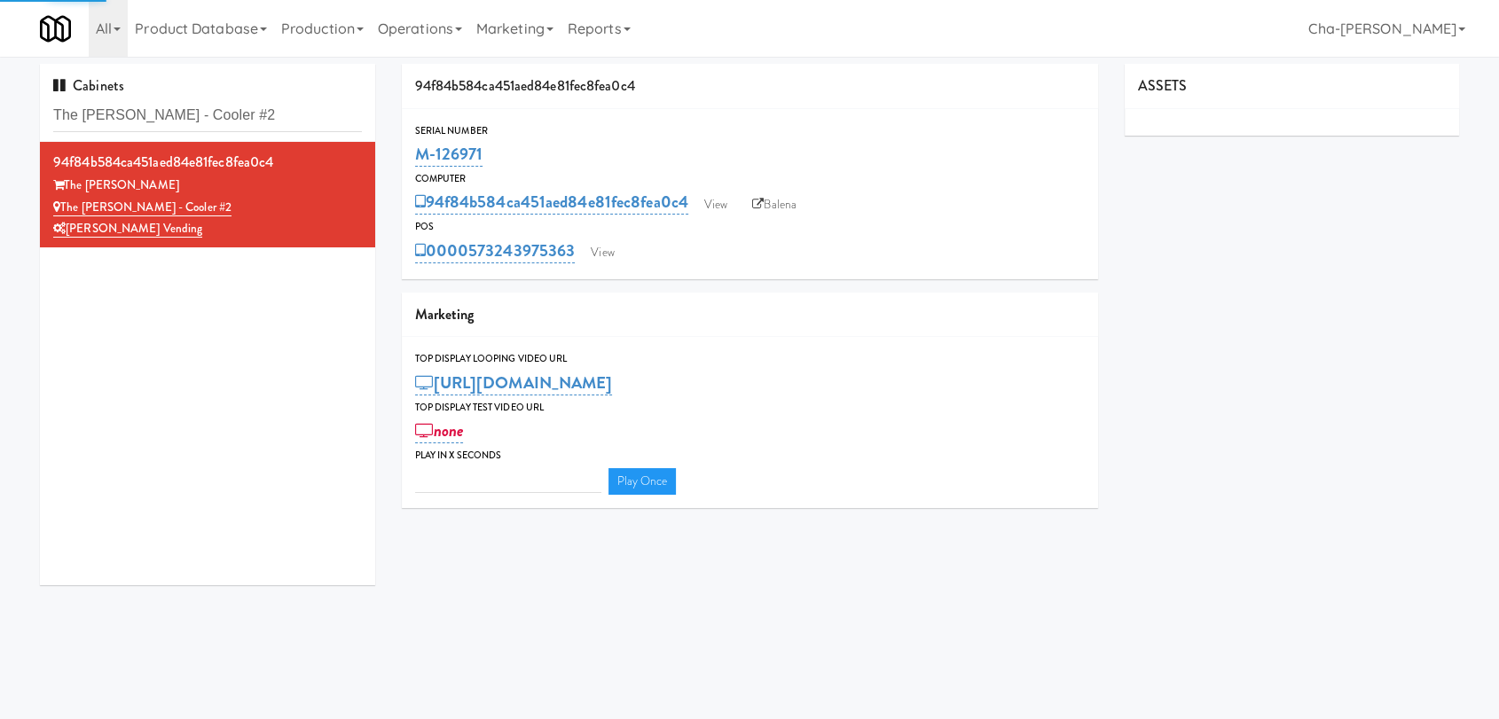
type input "3"
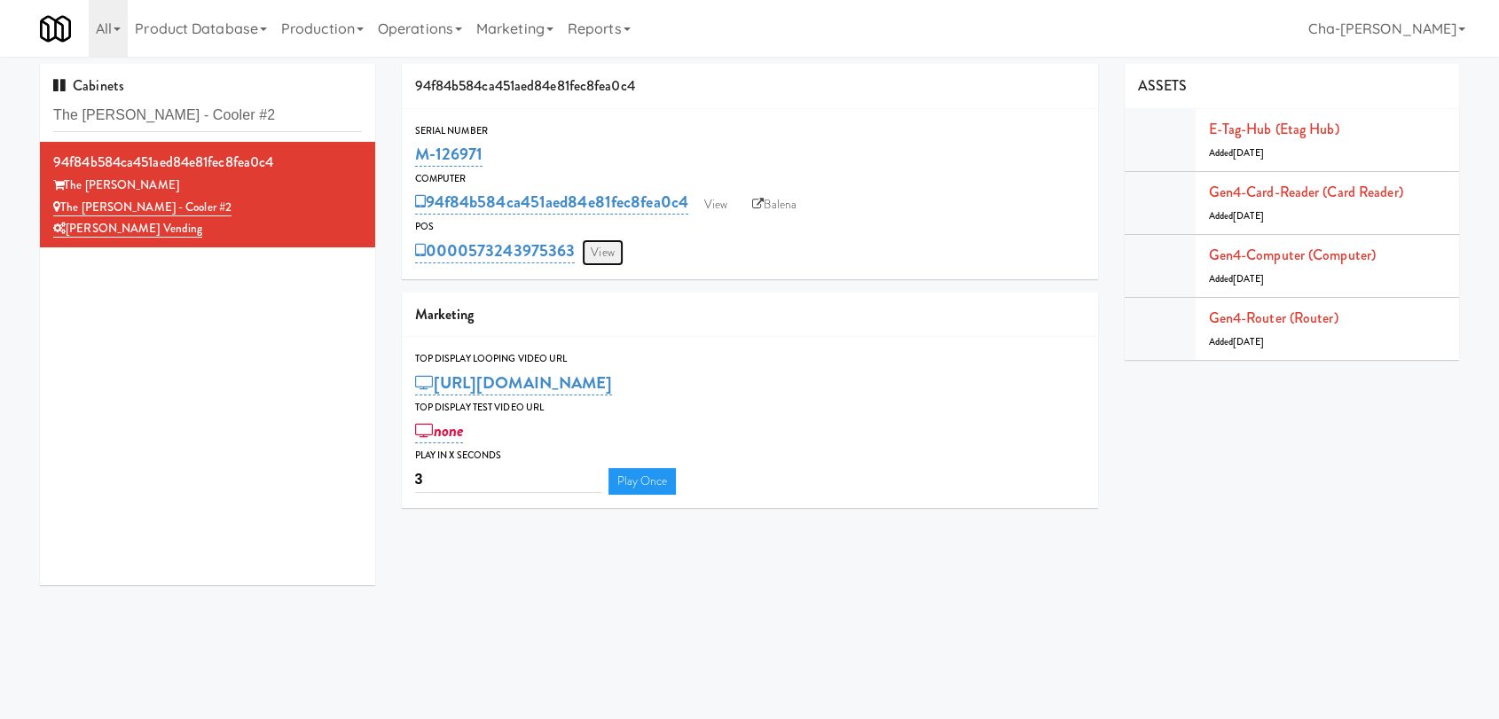
click at [607, 256] on link "View" at bounding box center [602, 252] width 41 height 27
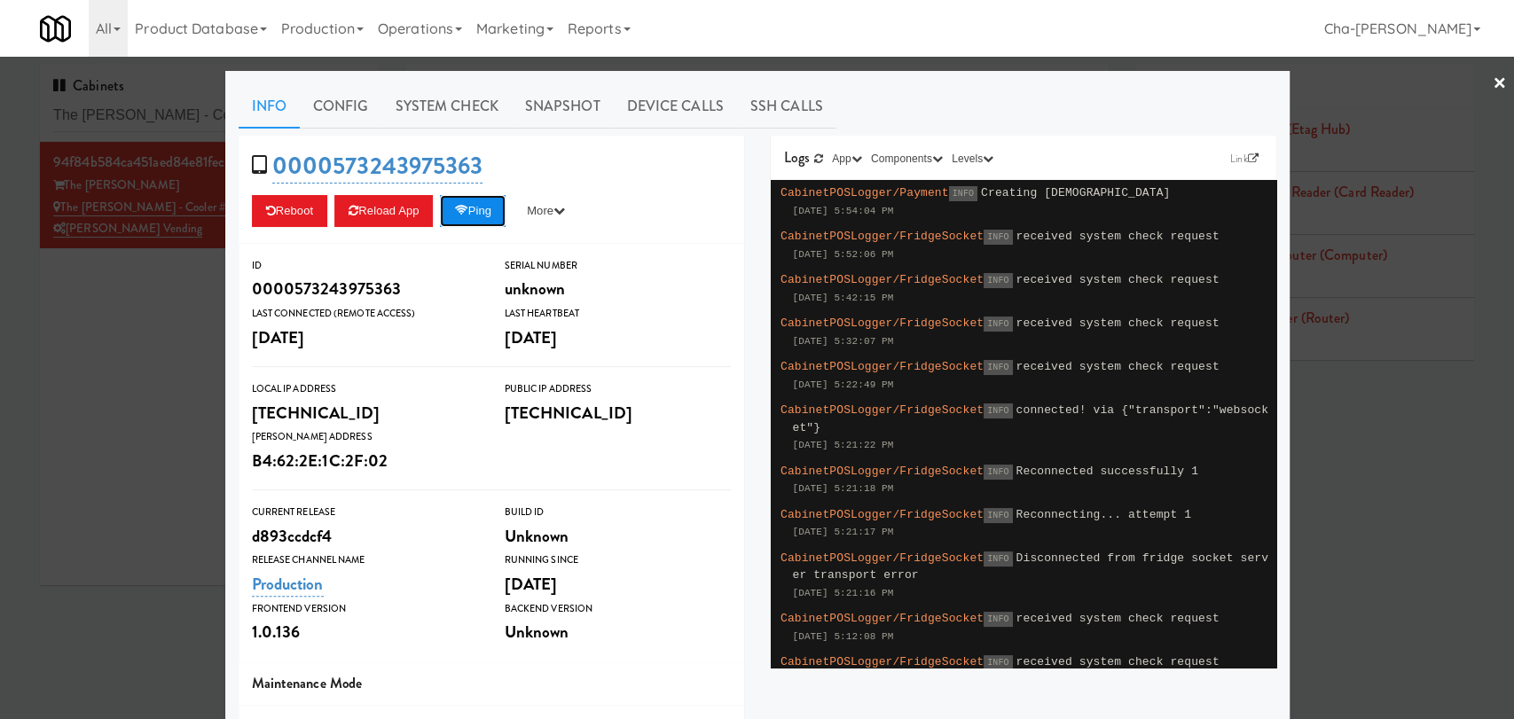
click at [461, 202] on button "Ping" at bounding box center [473, 211] width 66 height 32
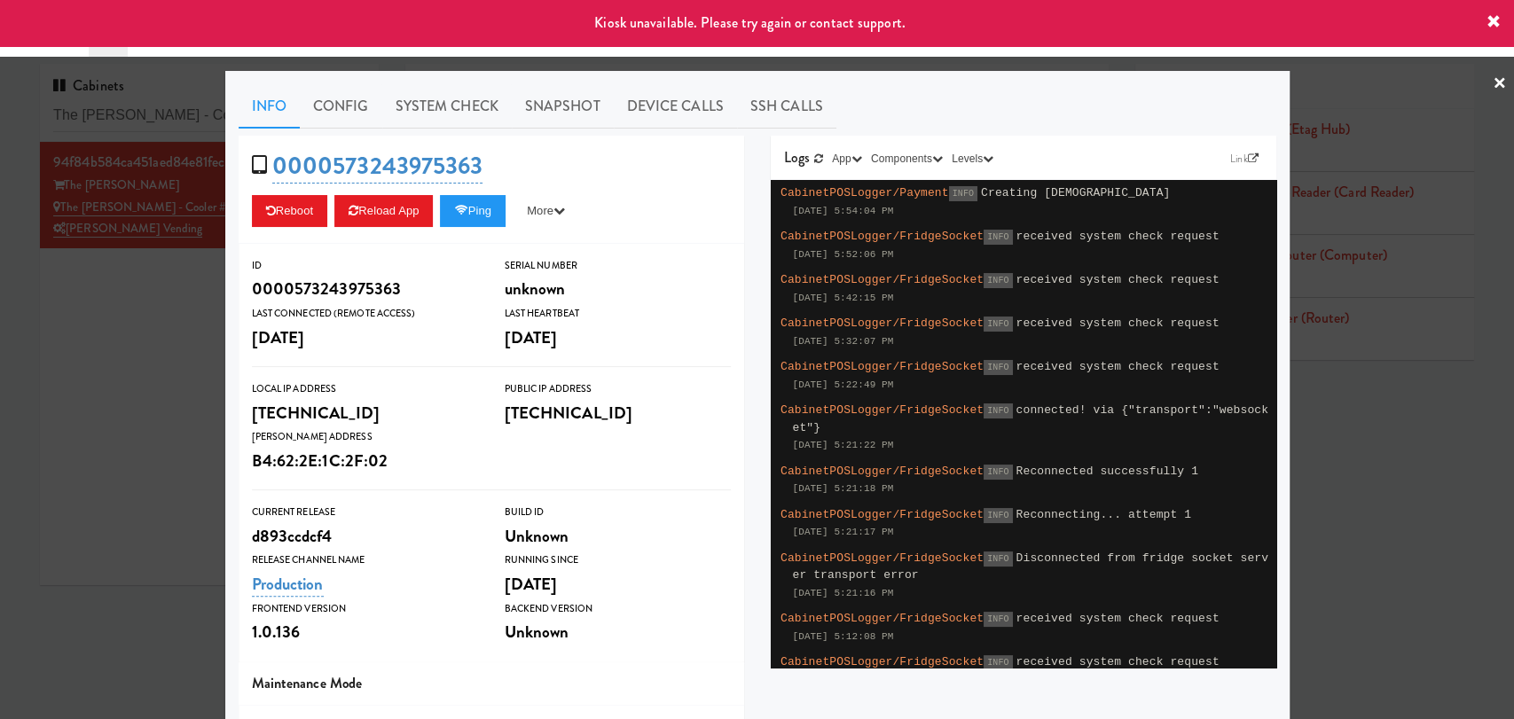
click at [139, 364] on div at bounding box center [757, 359] width 1514 height 719
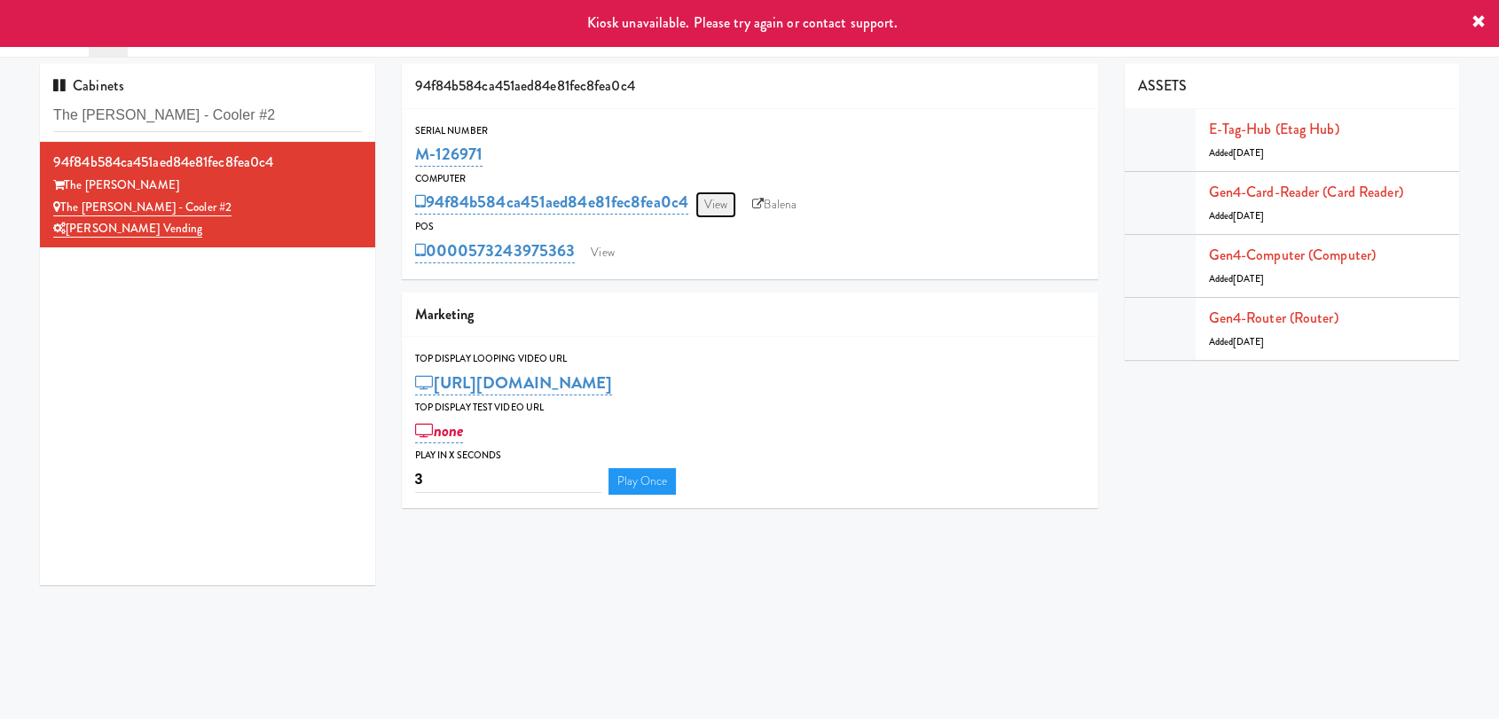
click at [717, 215] on link "View" at bounding box center [715, 205] width 41 height 27
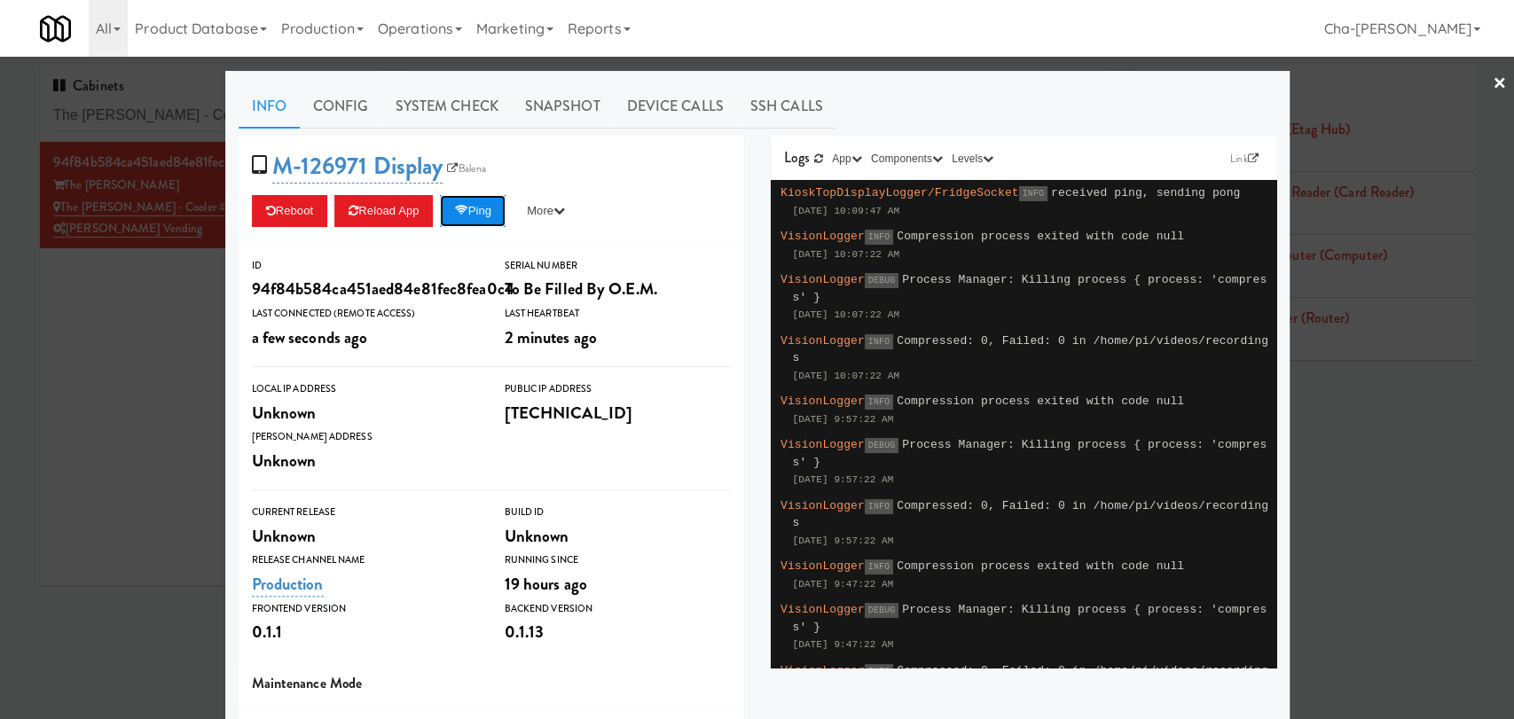
click at [478, 209] on button "Ping" at bounding box center [473, 211] width 66 height 32
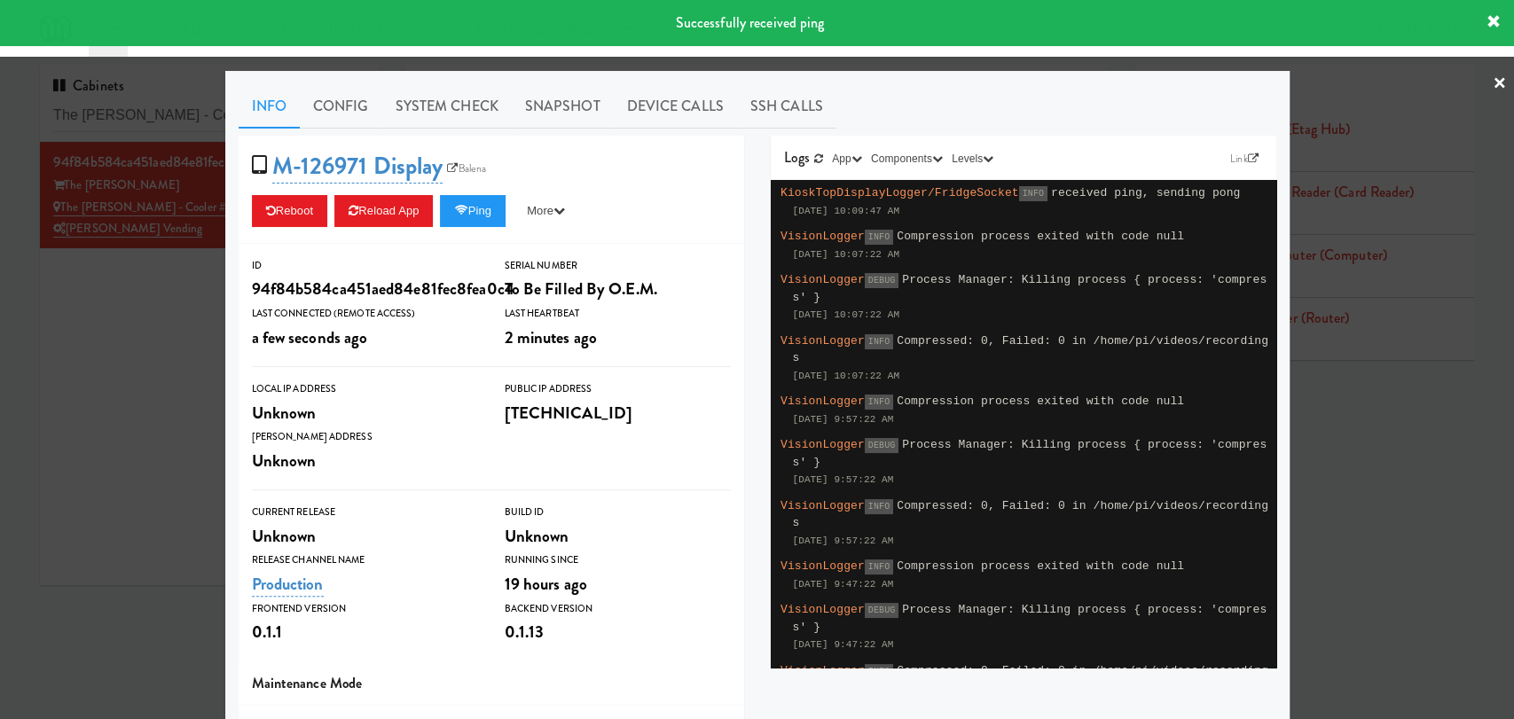
click at [137, 342] on div at bounding box center [757, 359] width 1514 height 719
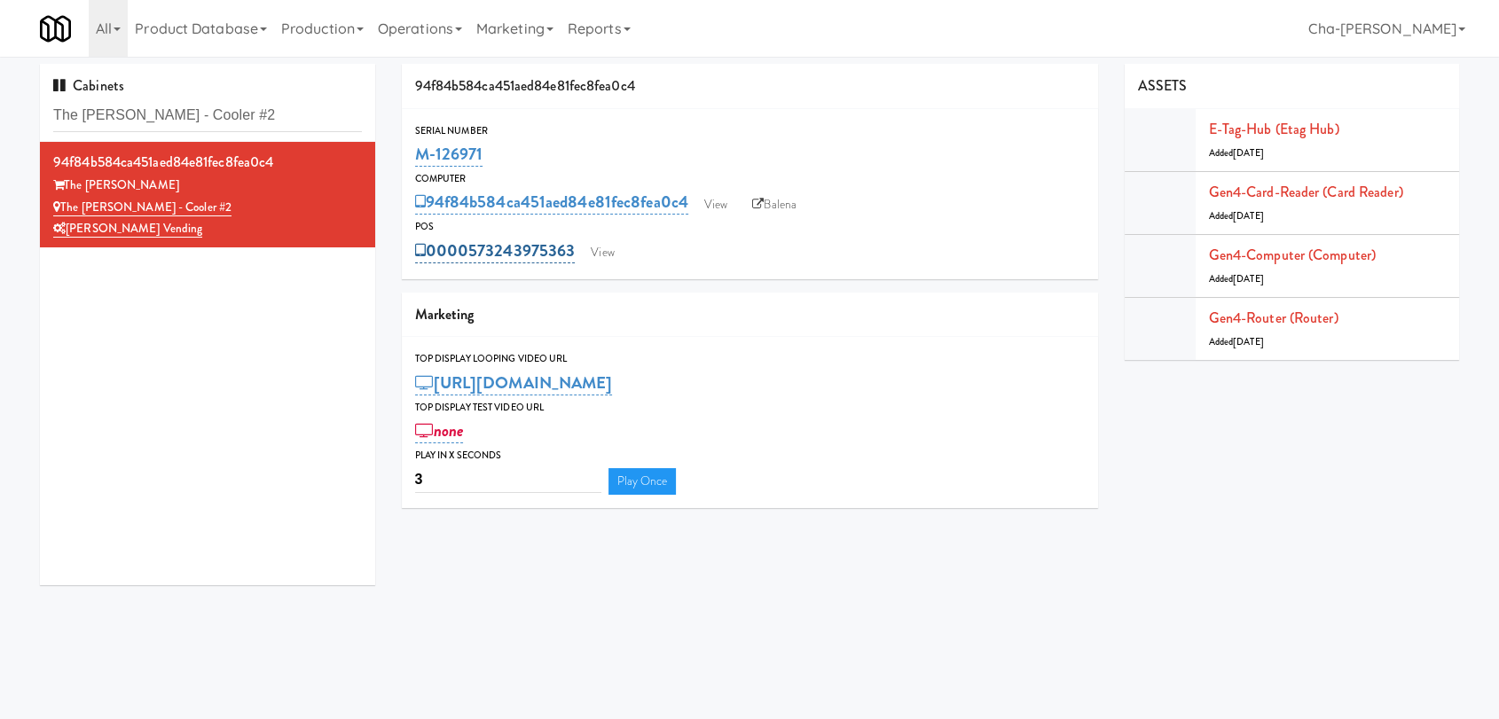
drag, startPoint x: 578, startPoint y: 249, endPoint x: 472, endPoint y: 253, distance: 106.5
click at [472, 253] on div "0000573243975363 View" at bounding box center [750, 251] width 670 height 30
copy link "573243975363"
click at [300, 208] on div "The [PERSON_NAME] - Cooler #2" at bounding box center [207, 208] width 309 height 22
drag, startPoint x: 484, startPoint y: 157, endPoint x: 412, endPoint y: 160, distance: 71.9
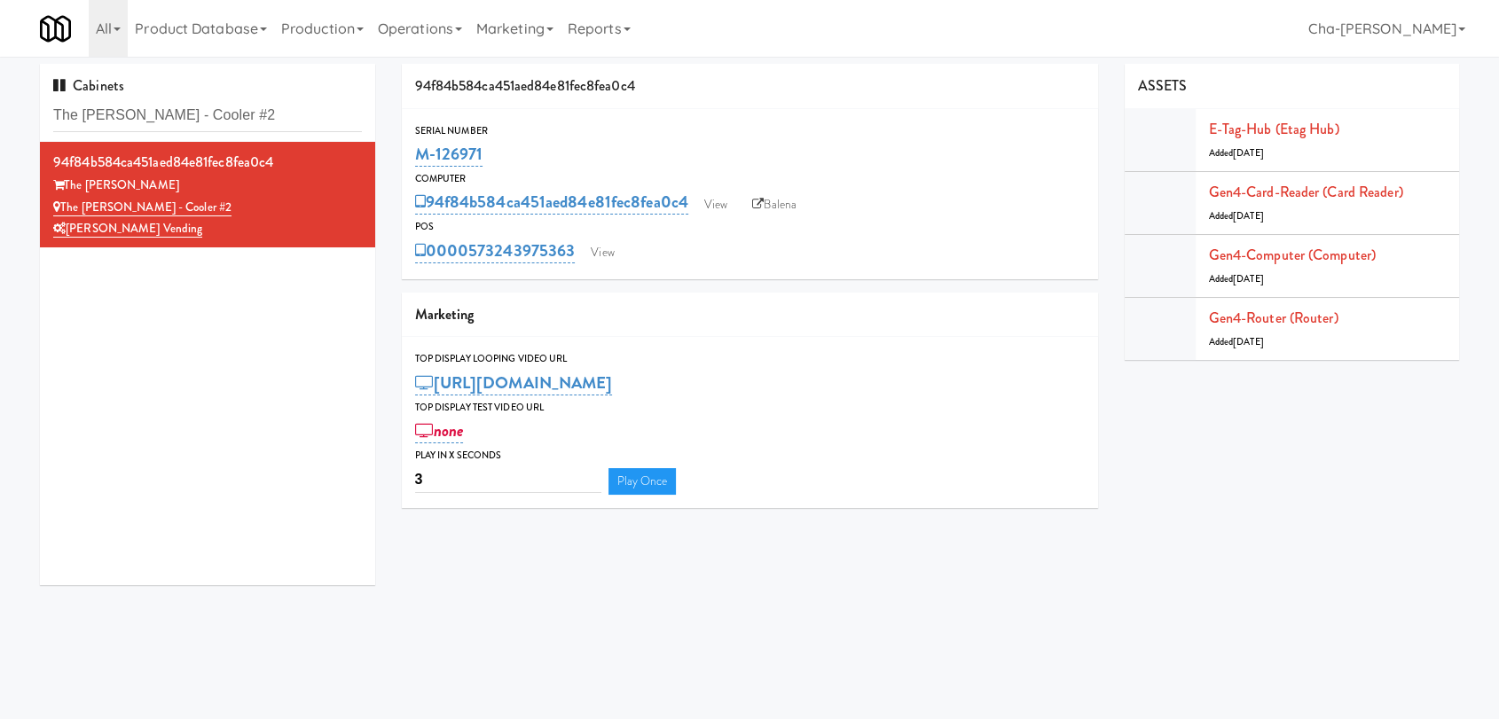
click at [412, 160] on div "Serial Number M-126971" at bounding box center [750, 146] width 696 height 48
copy link "M-126971"
click at [177, 120] on input "M-150414" at bounding box center [207, 115] width 309 height 33
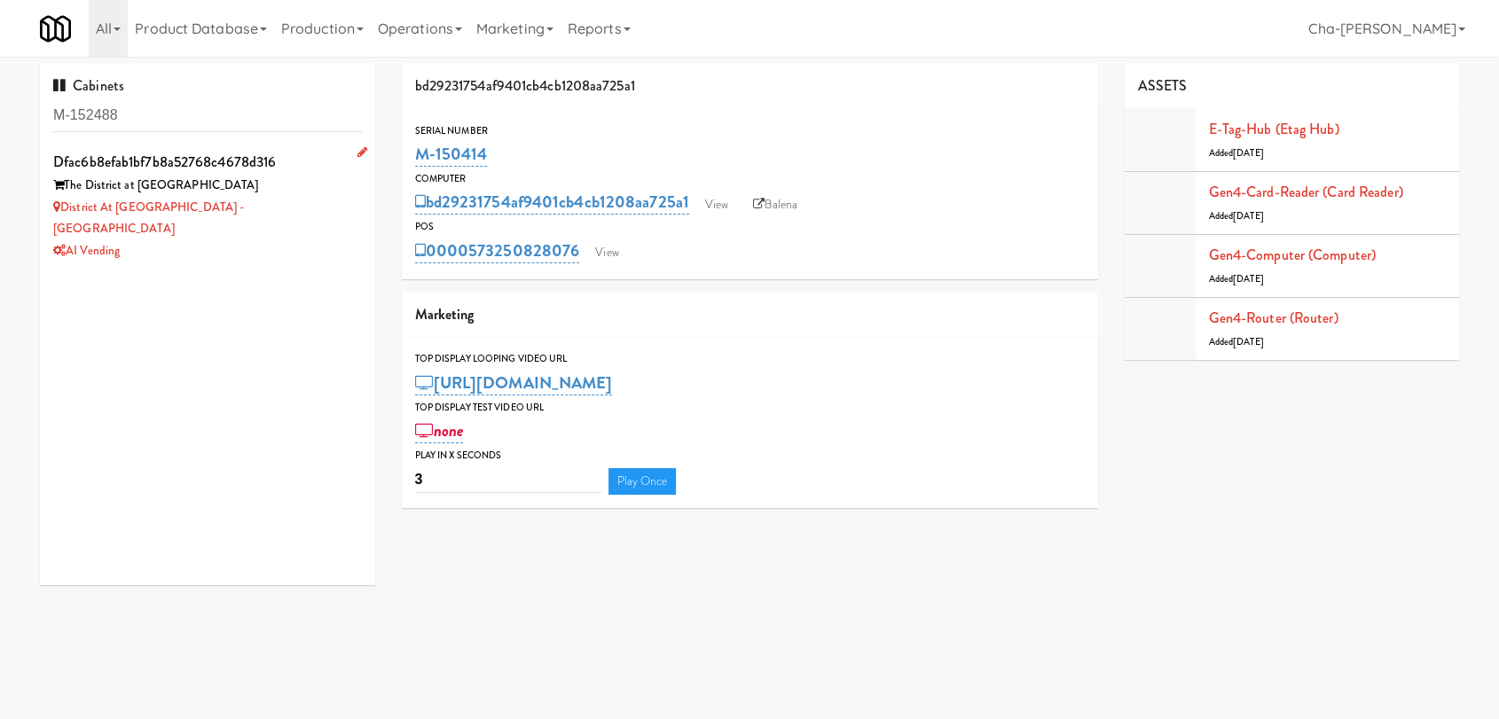
type input "M-152488"
click at [320, 211] on div "District at Hampden South - Cooler - Solo" at bounding box center [207, 218] width 309 height 43
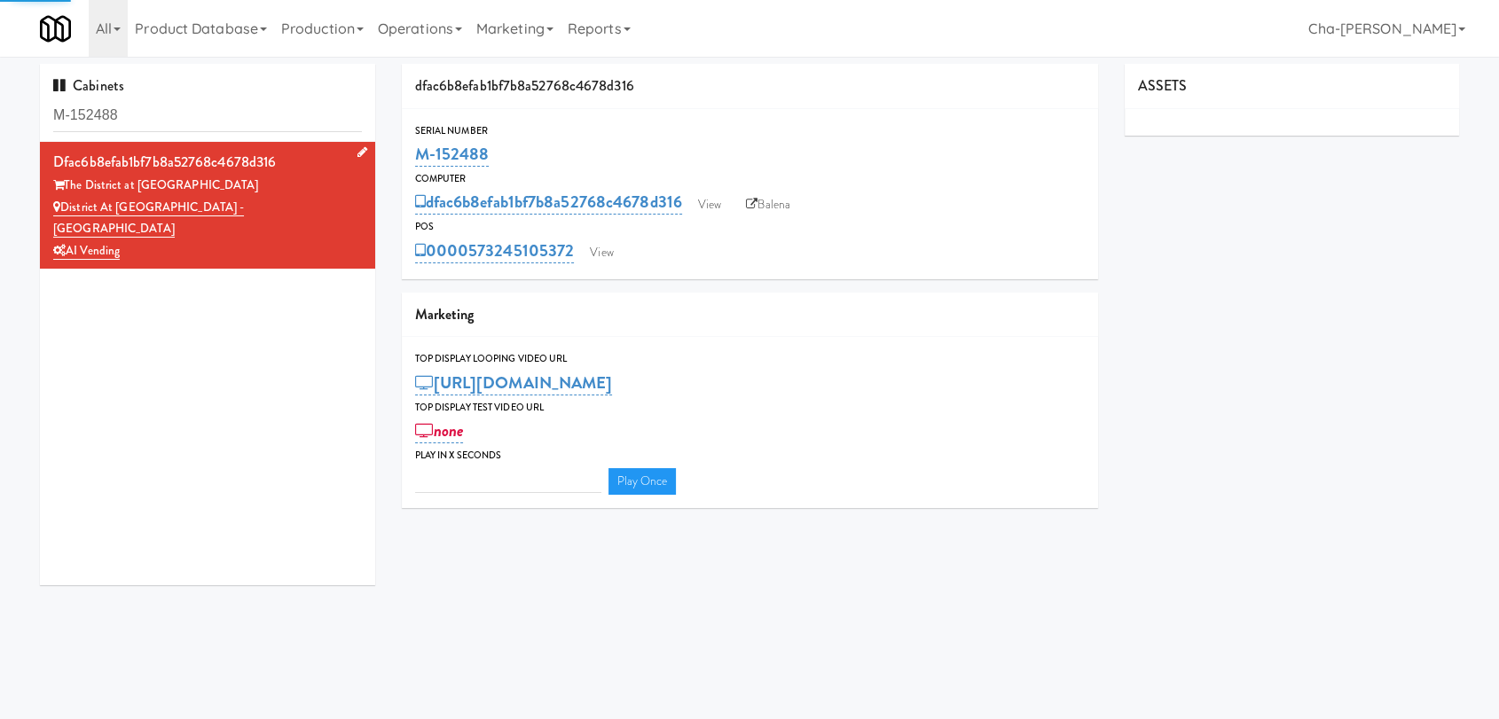
type input "3"
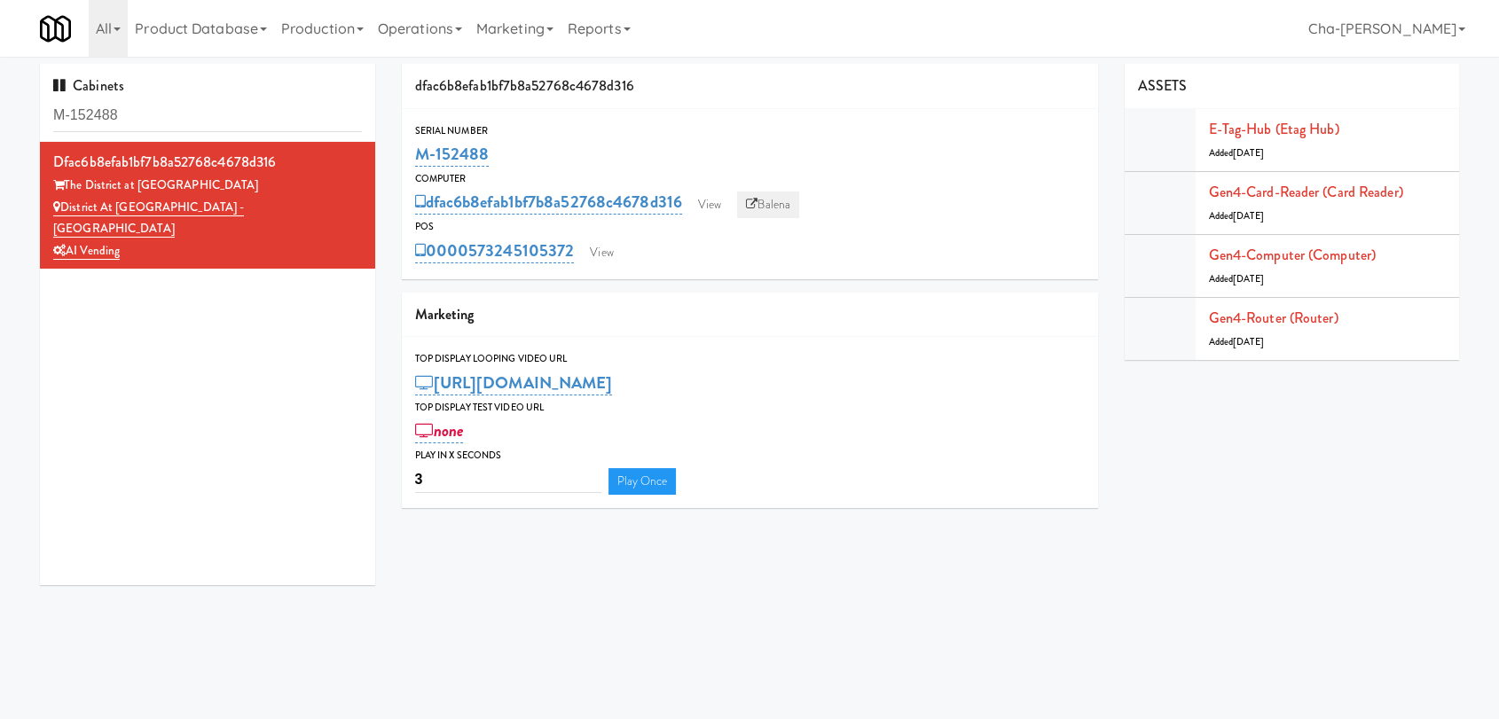
click at [764, 208] on link "Balena" at bounding box center [768, 205] width 62 height 27
click at [294, 205] on div "District at Hampden South - Cooler - Solo" at bounding box center [207, 218] width 309 height 43
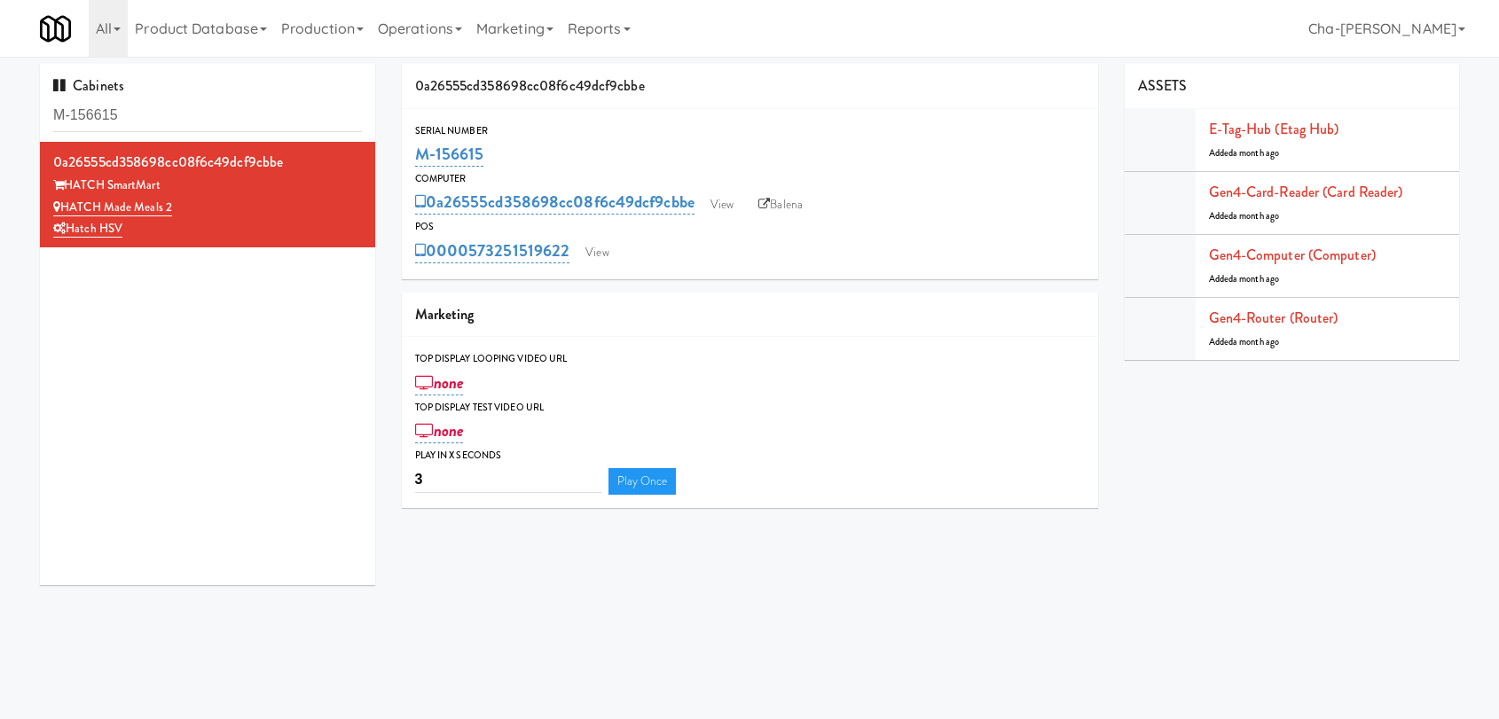
click at [169, 122] on input "M-156615" at bounding box center [207, 115] width 309 height 33
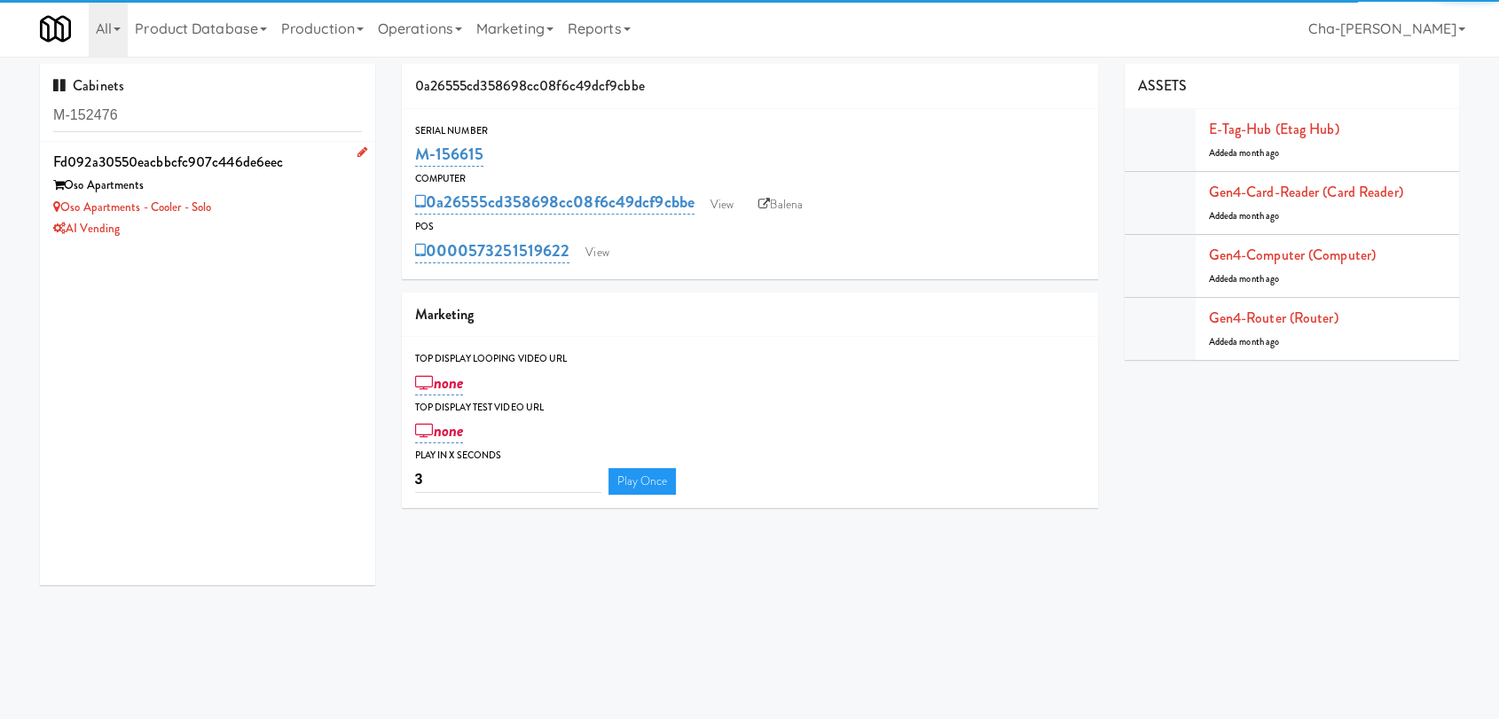
type input "M-152476"
click at [285, 201] on div "Oso Apartments - Cooler - Solo" at bounding box center [207, 208] width 309 height 22
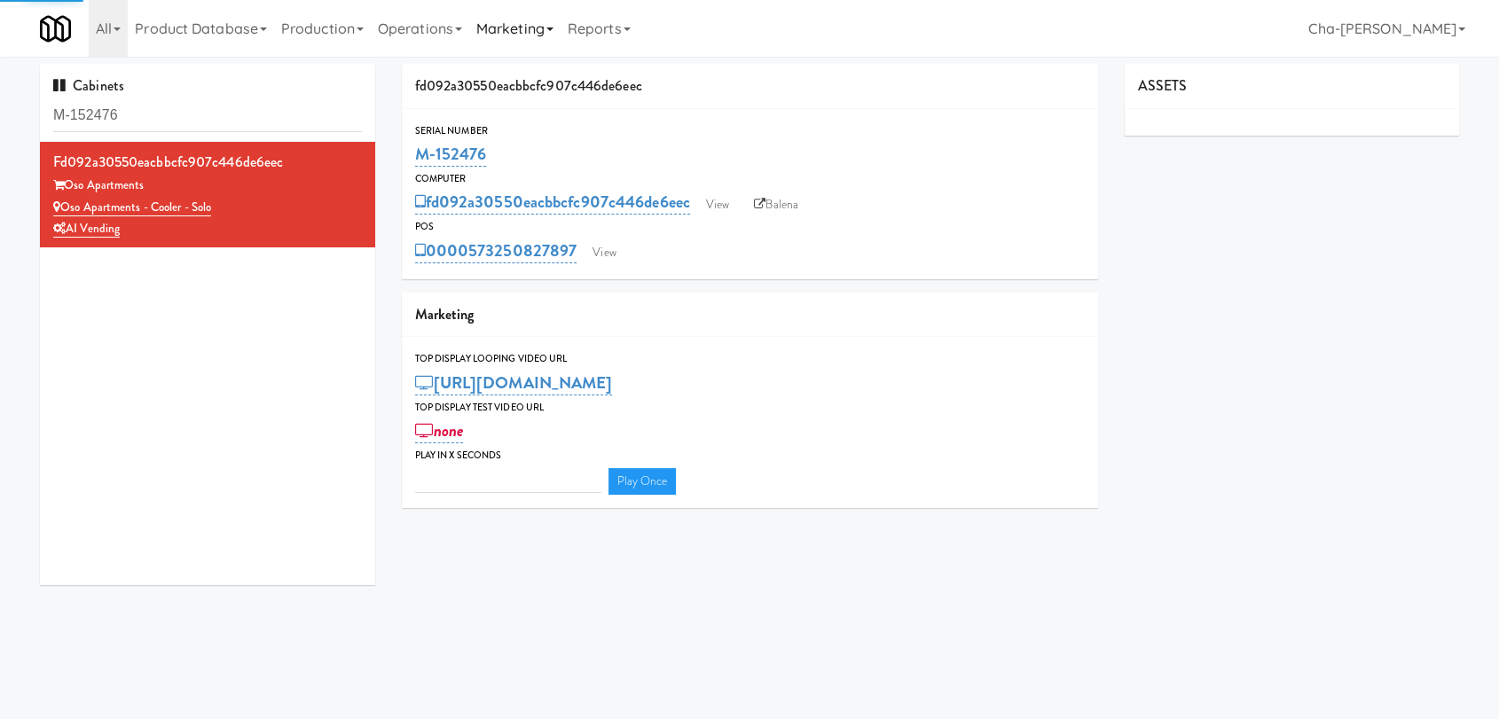
type input "3"
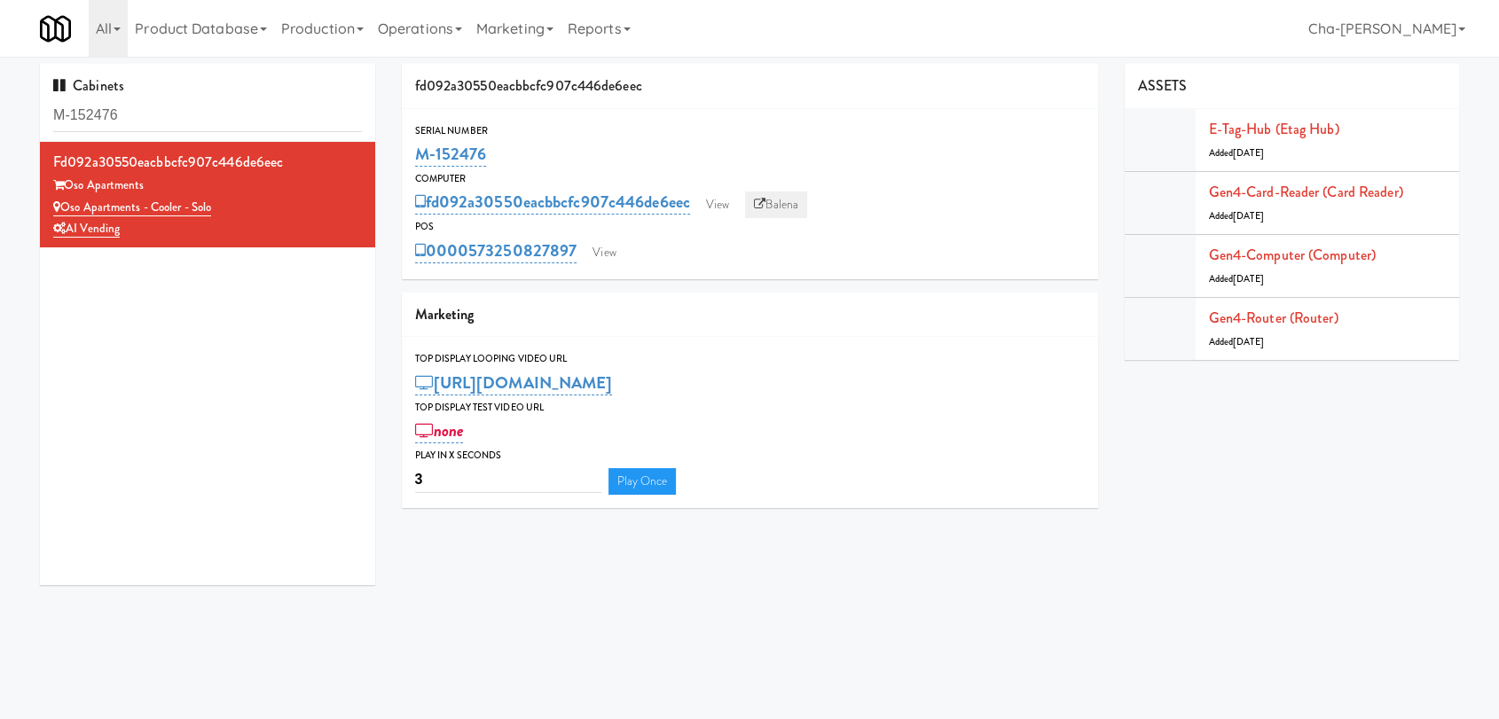
click at [765, 199] on icon at bounding box center [760, 205] width 12 height 12
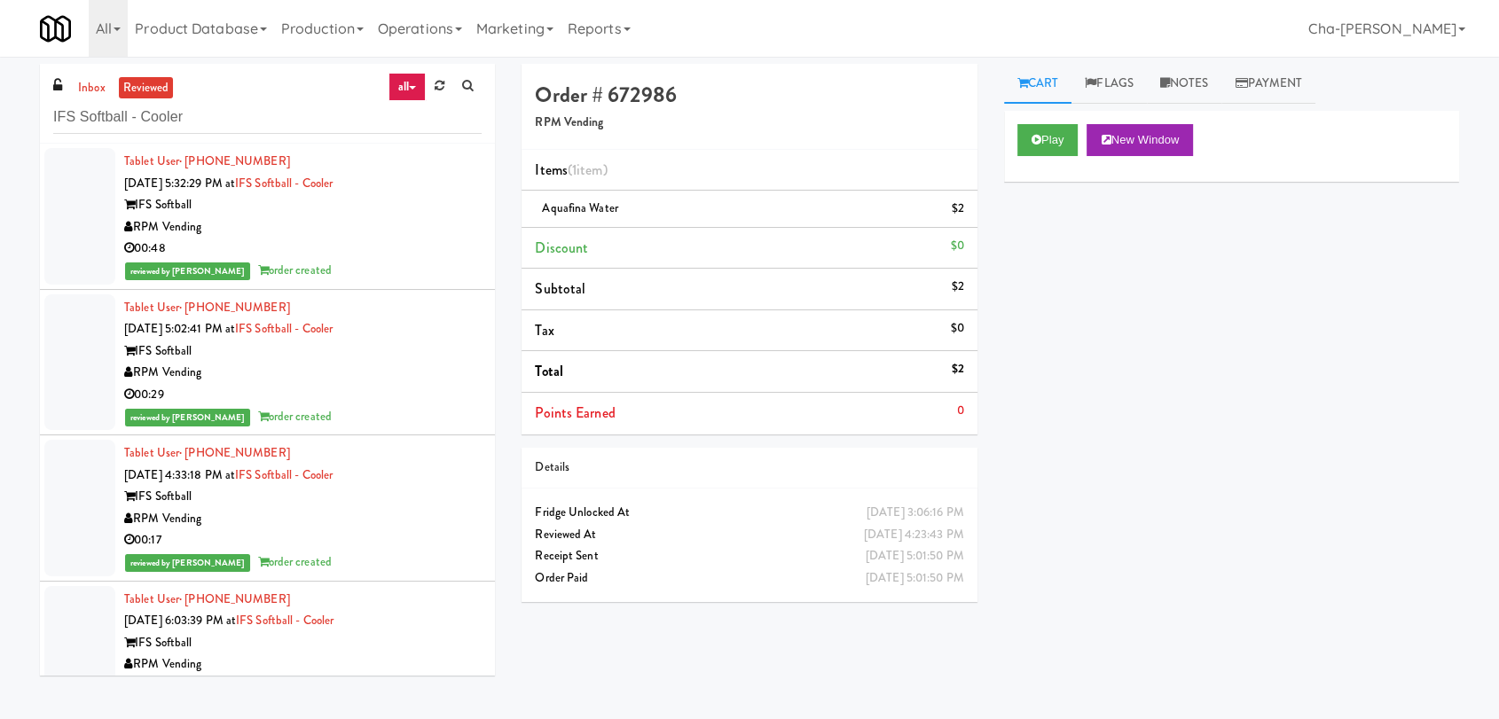
scroll to position [30656, 0]
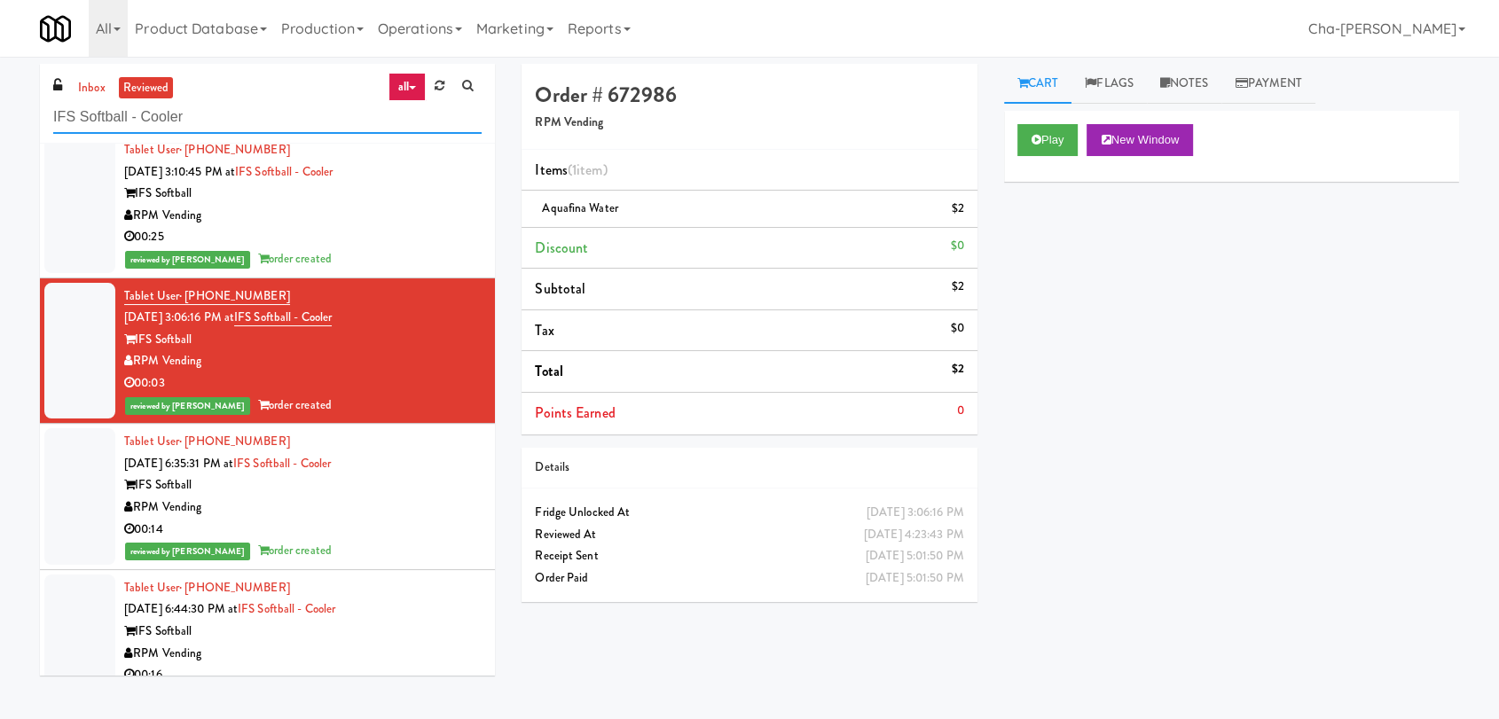
click at [249, 123] on input "IFS Softball - Cooler" at bounding box center [267, 117] width 428 height 33
click at [250, 123] on input "IFS Softball - Cooler" at bounding box center [267, 117] width 428 height 33
paste input "Sharpest Rides - Cooler 1"
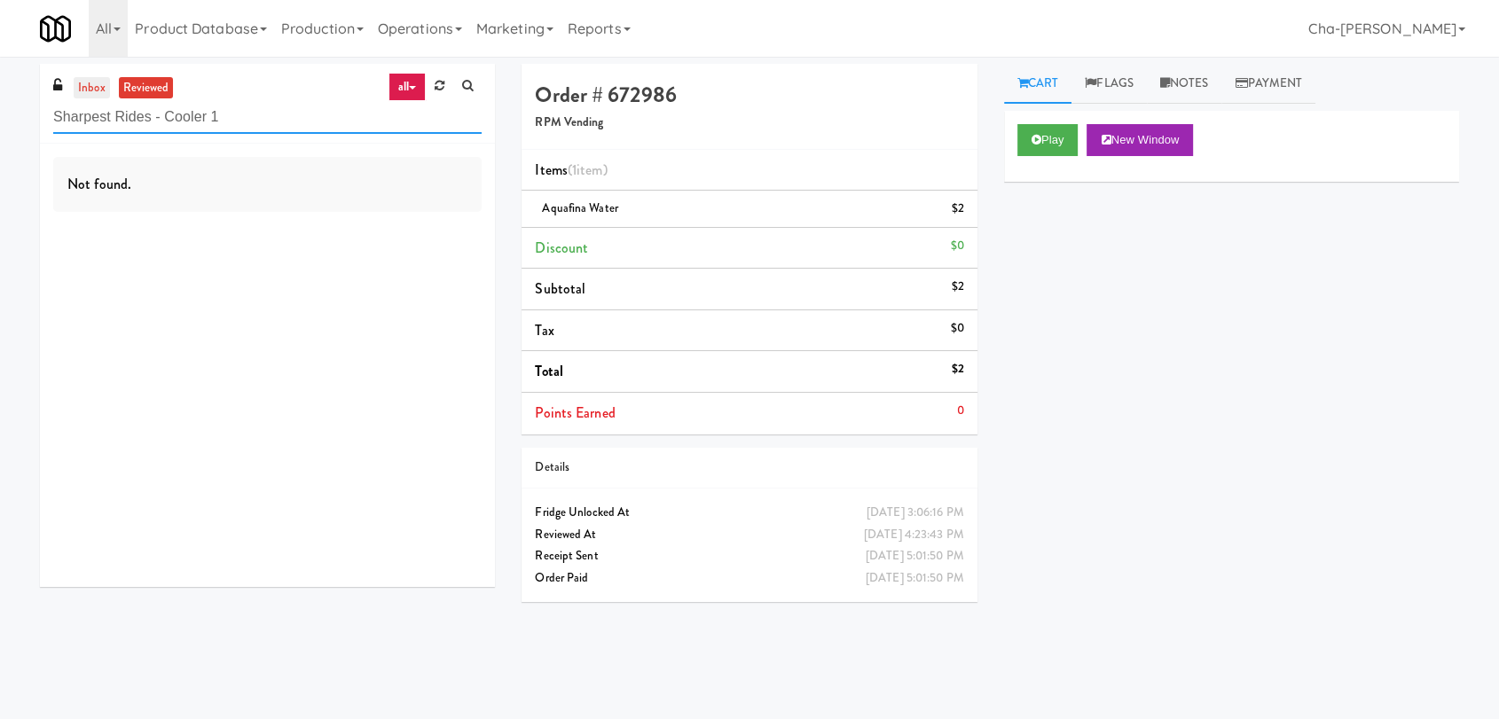
scroll to position [0, 0]
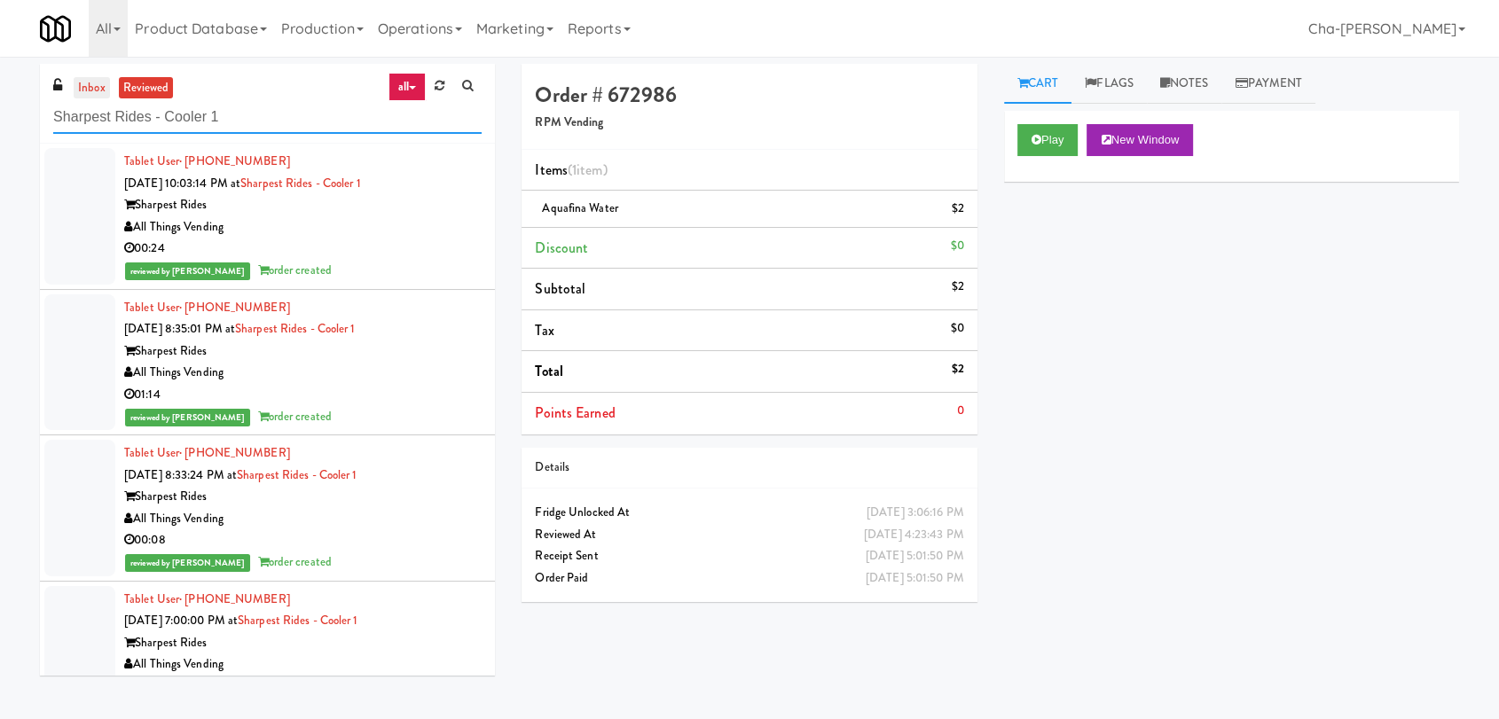
type input "Sharpest Rides - Cooler 1"
click at [96, 93] on link "inbox" at bounding box center [92, 88] width 36 height 22
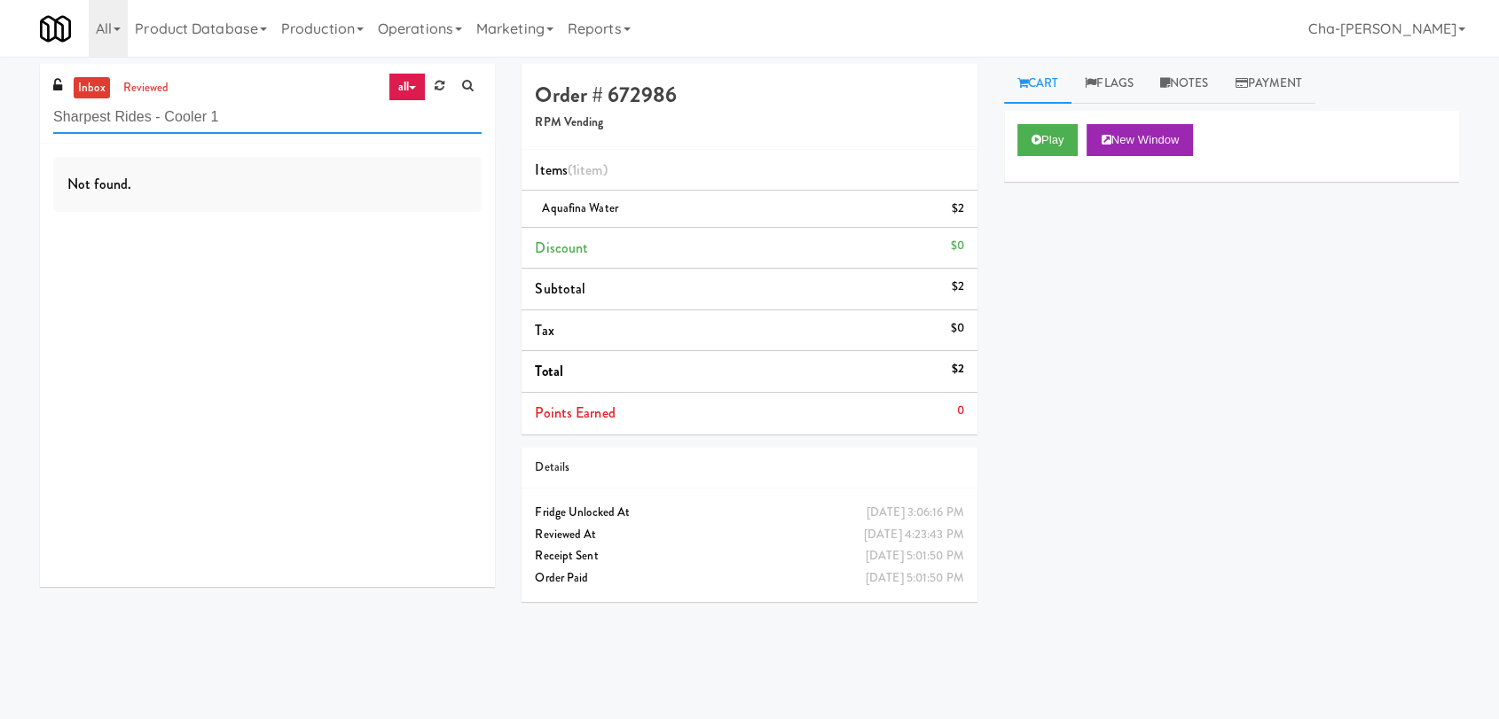
drag, startPoint x: 227, startPoint y: 115, endPoint x: 55, endPoint y: 122, distance: 172.2
click at [55, 122] on input "Sharpest Rides - Cooler 1" at bounding box center [267, 117] width 428 height 33
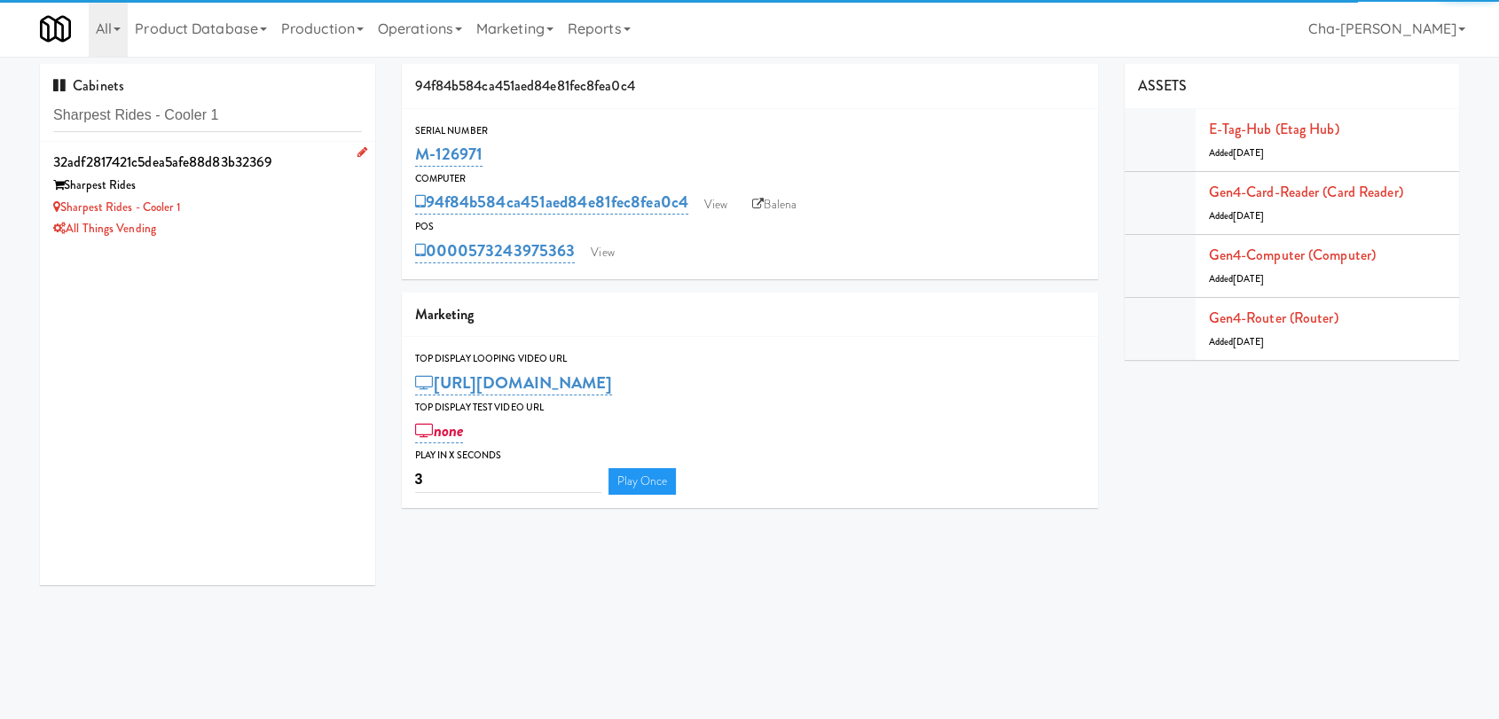
type input "Sharpest Rides - Cooler 1"
click at [277, 200] on div "Sharpest Rides - Cooler 1" at bounding box center [207, 208] width 309 height 22
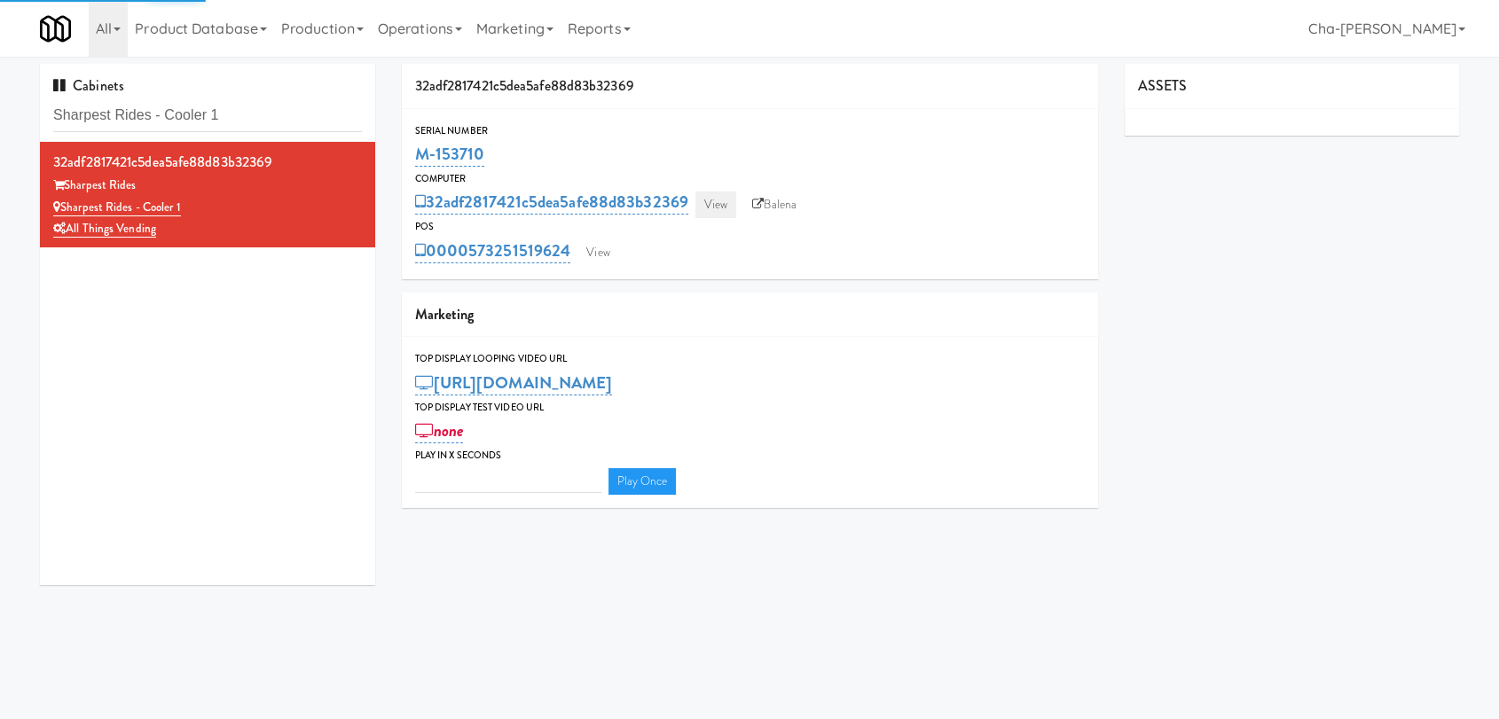
type input "3"
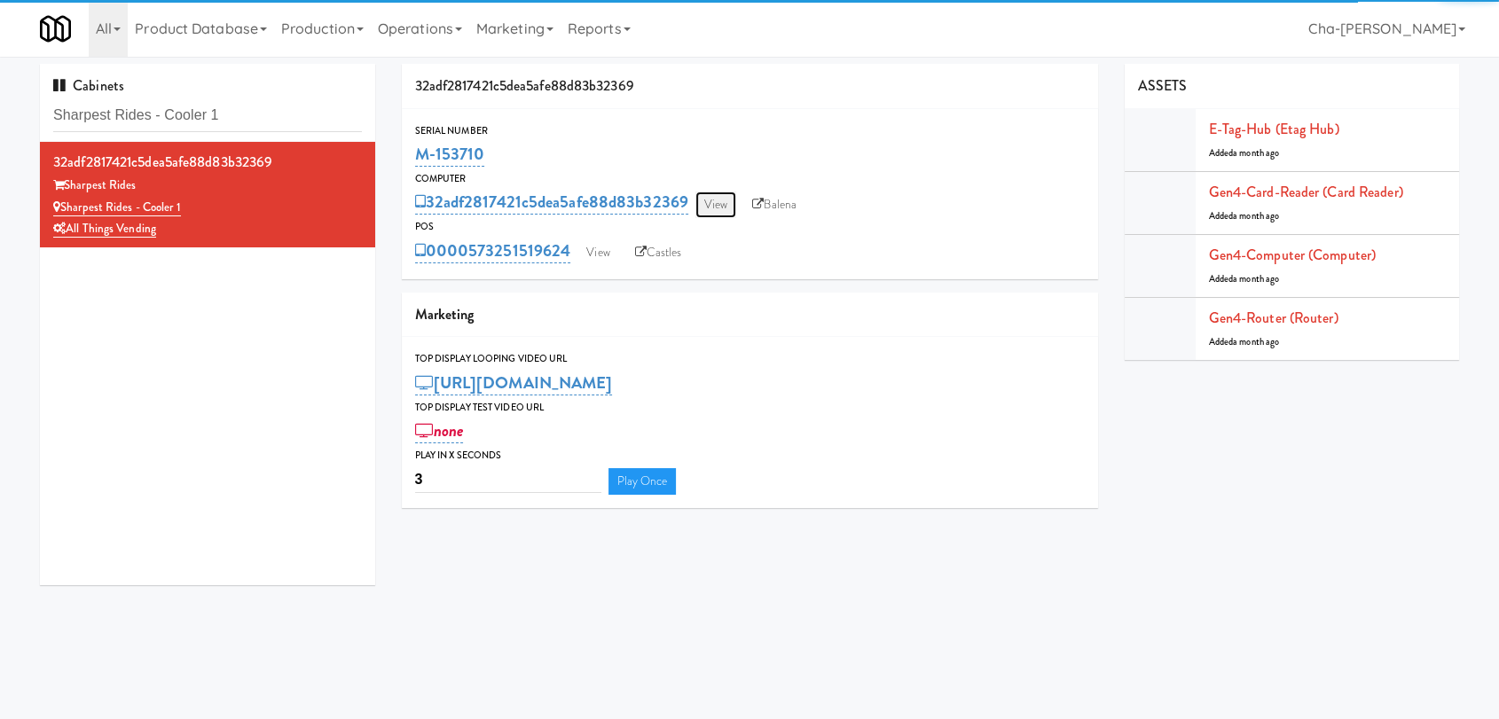
click at [715, 205] on link "View" at bounding box center [715, 205] width 41 height 27
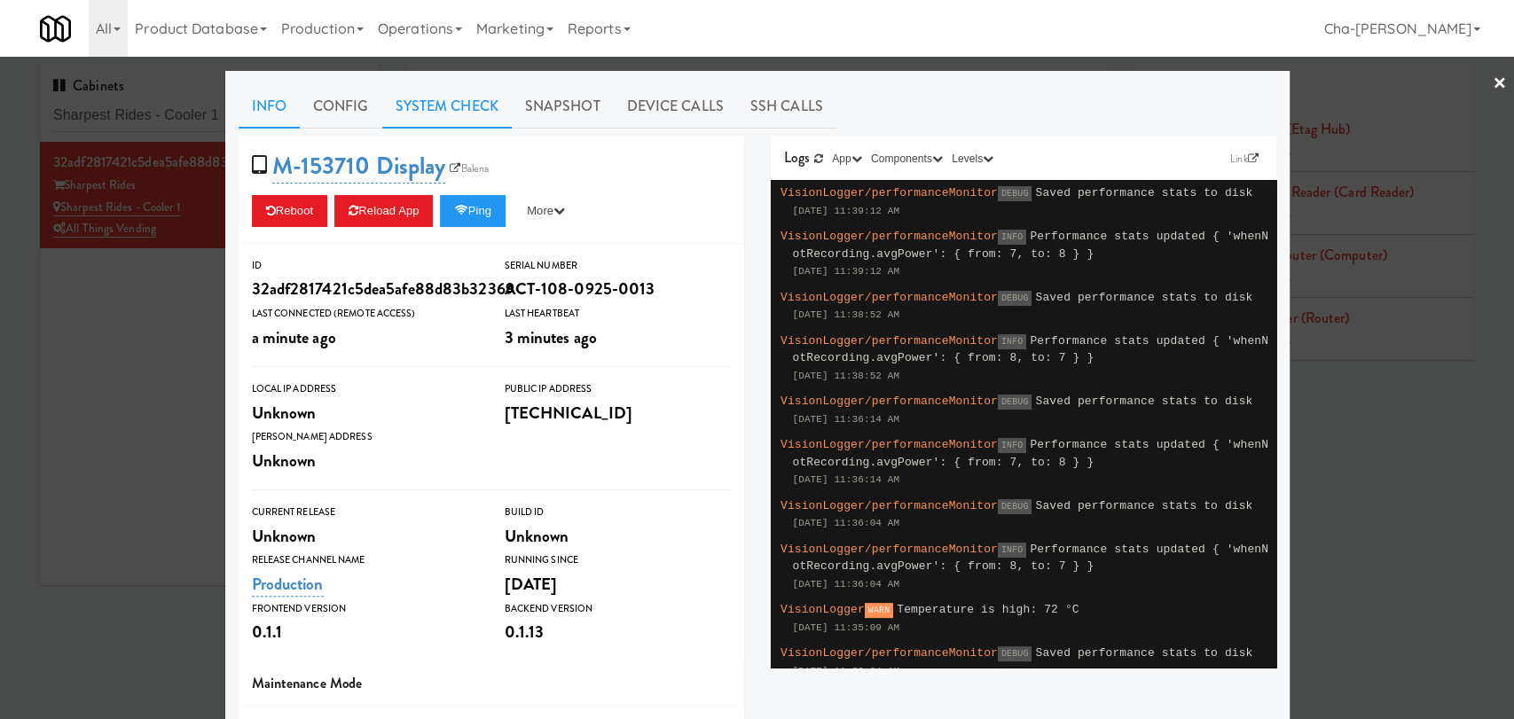
click at [413, 104] on link "System Check" at bounding box center [446, 106] width 129 height 44
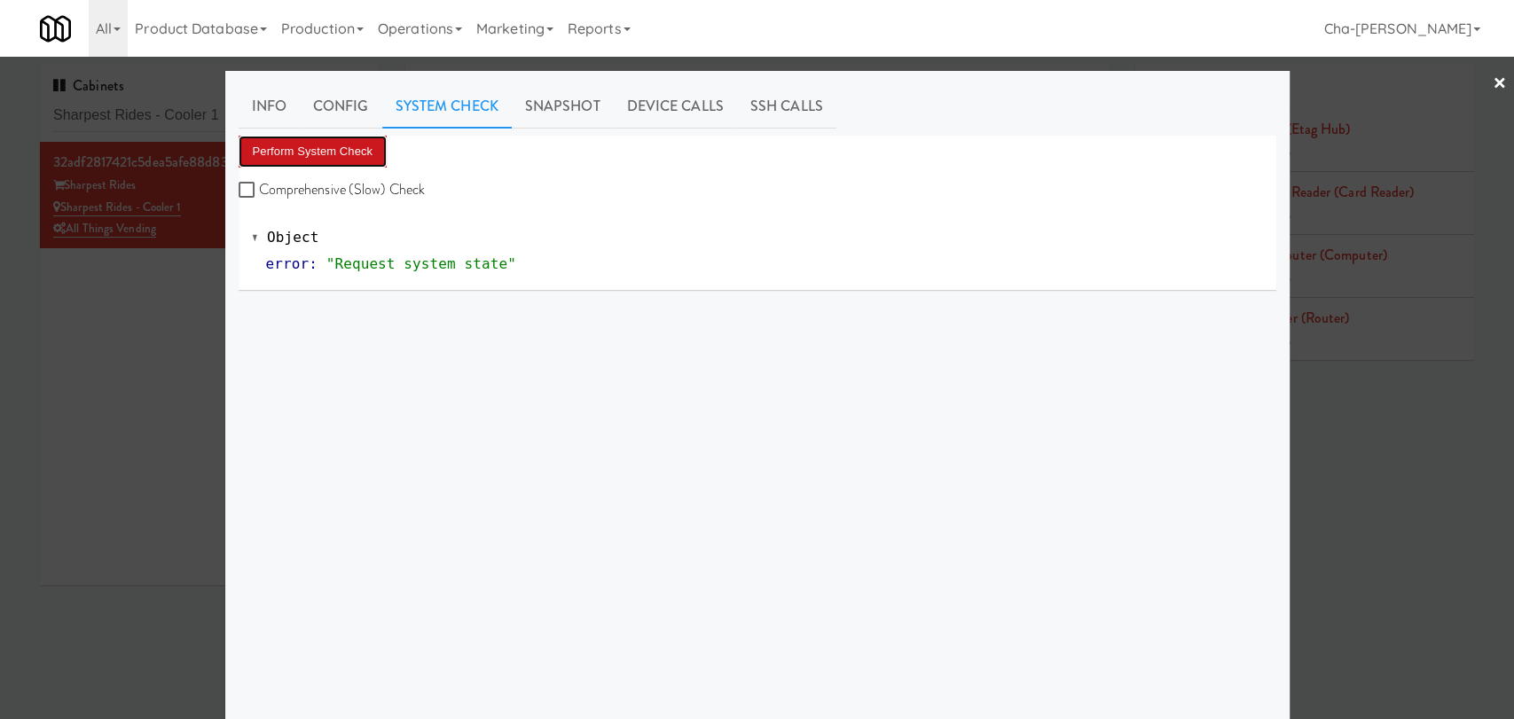
click at [319, 138] on button "Perform System Check" at bounding box center [313, 152] width 149 height 32
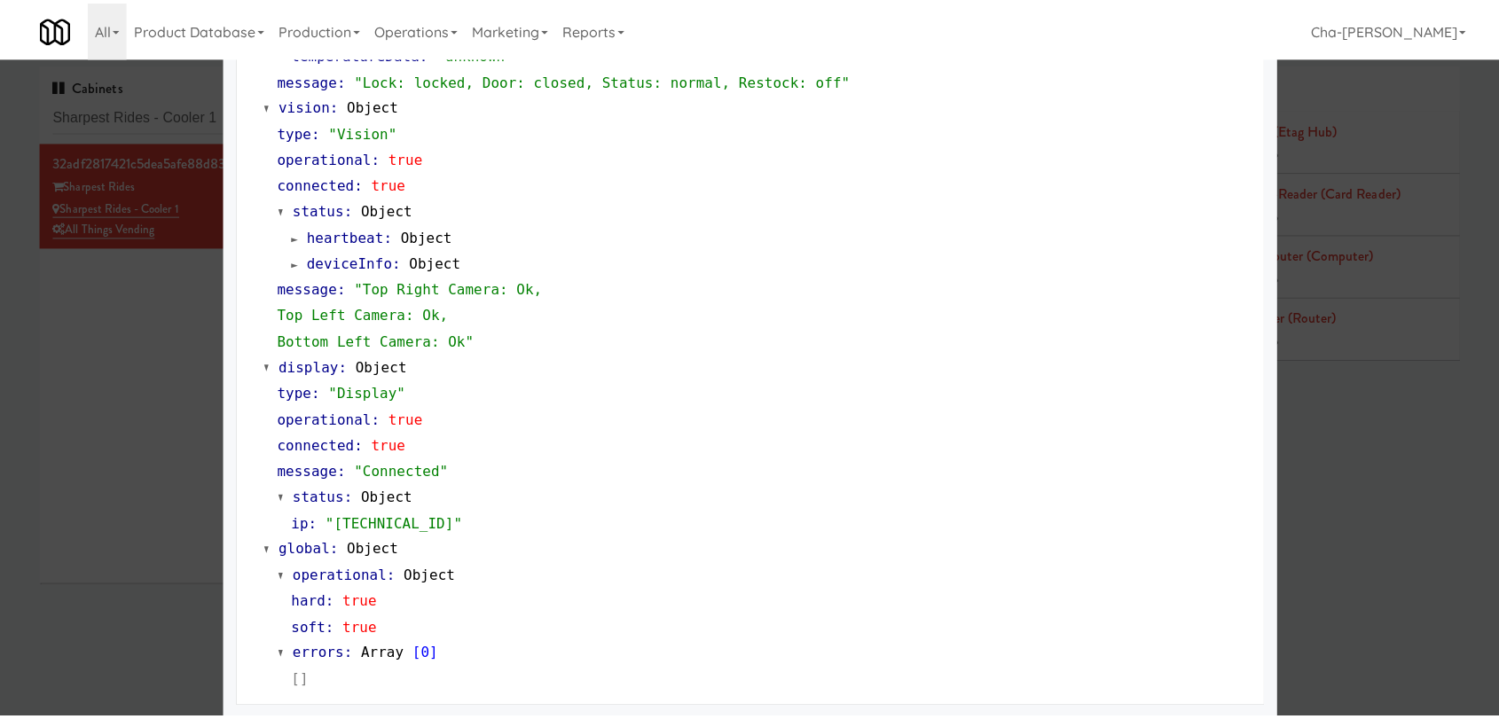
scroll to position [684, 0]
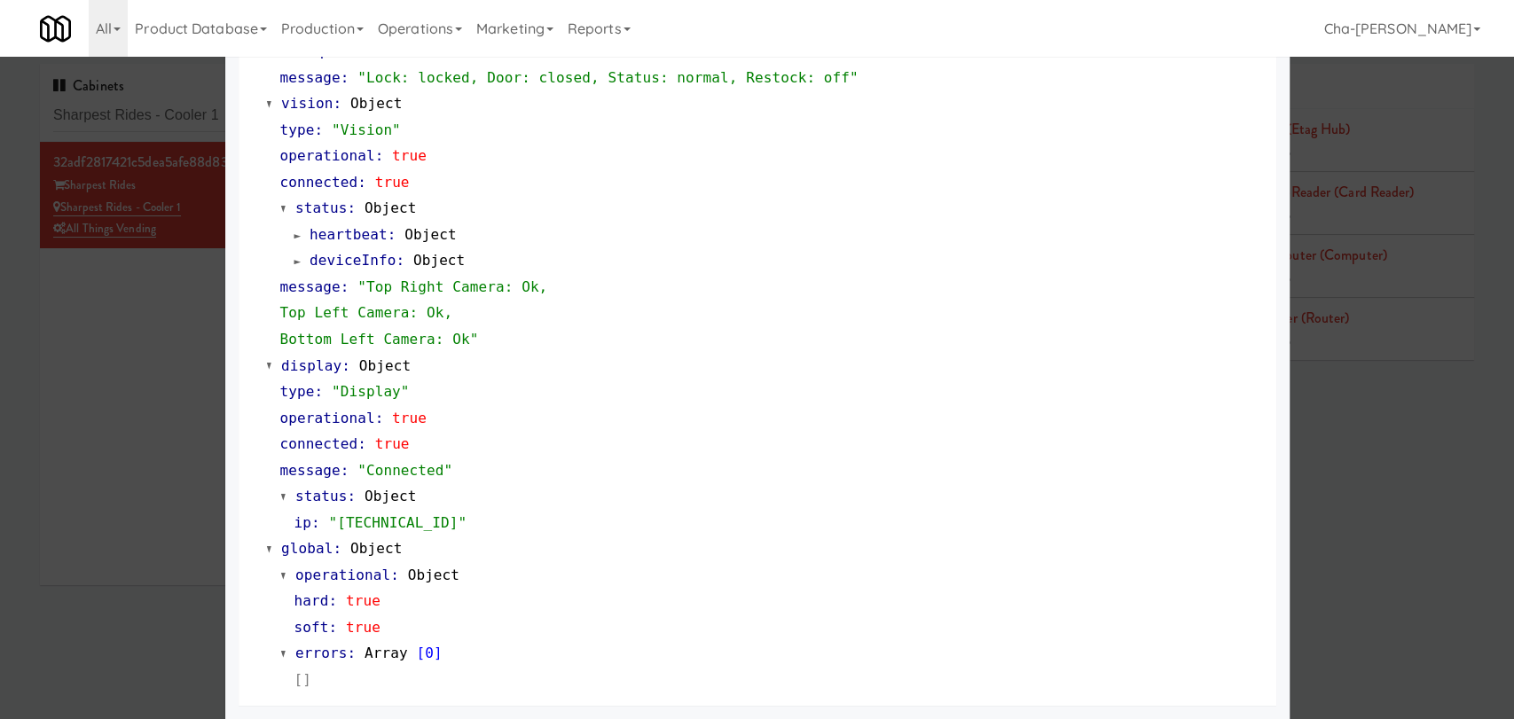
click at [43, 314] on div at bounding box center [757, 359] width 1514 height 719
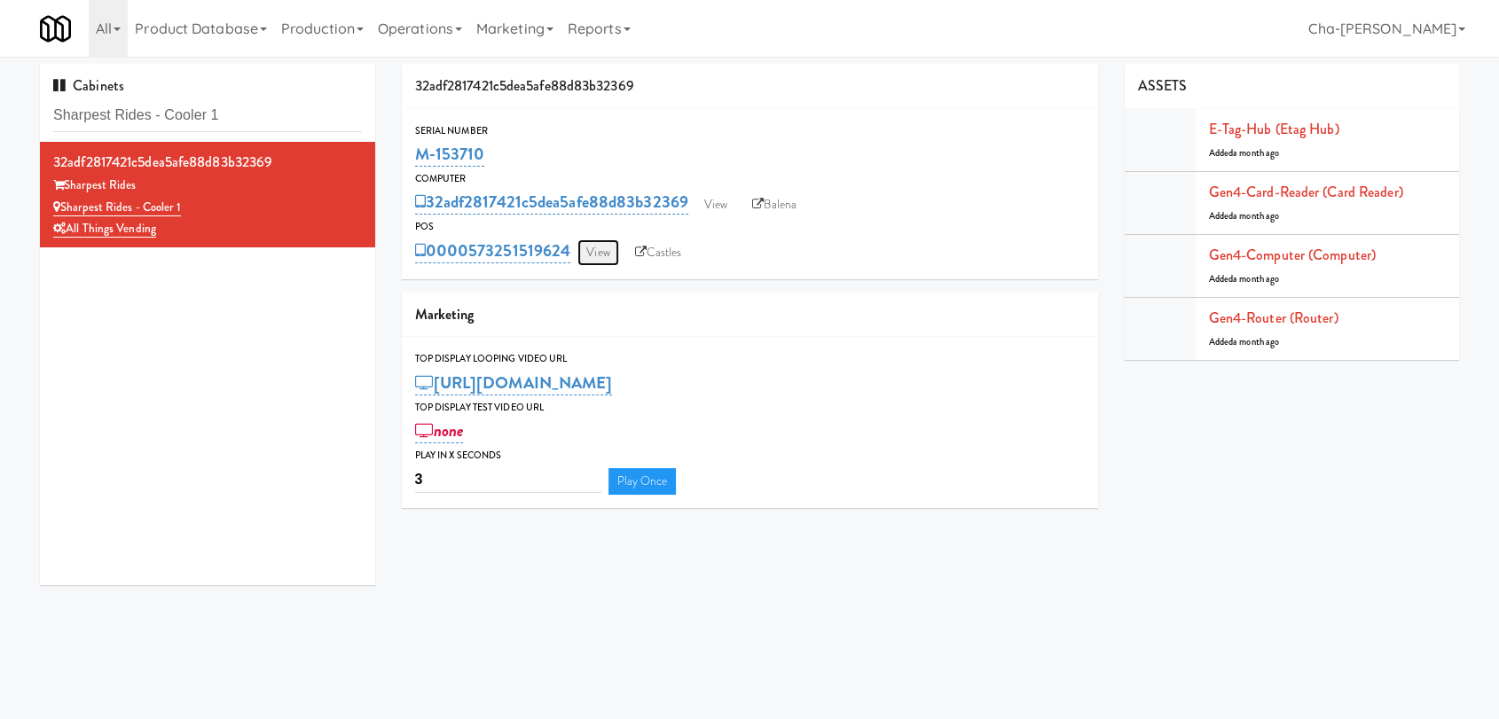
click at [609, 257] on link "View" at bounding box center [597, 252] width 41 height 27
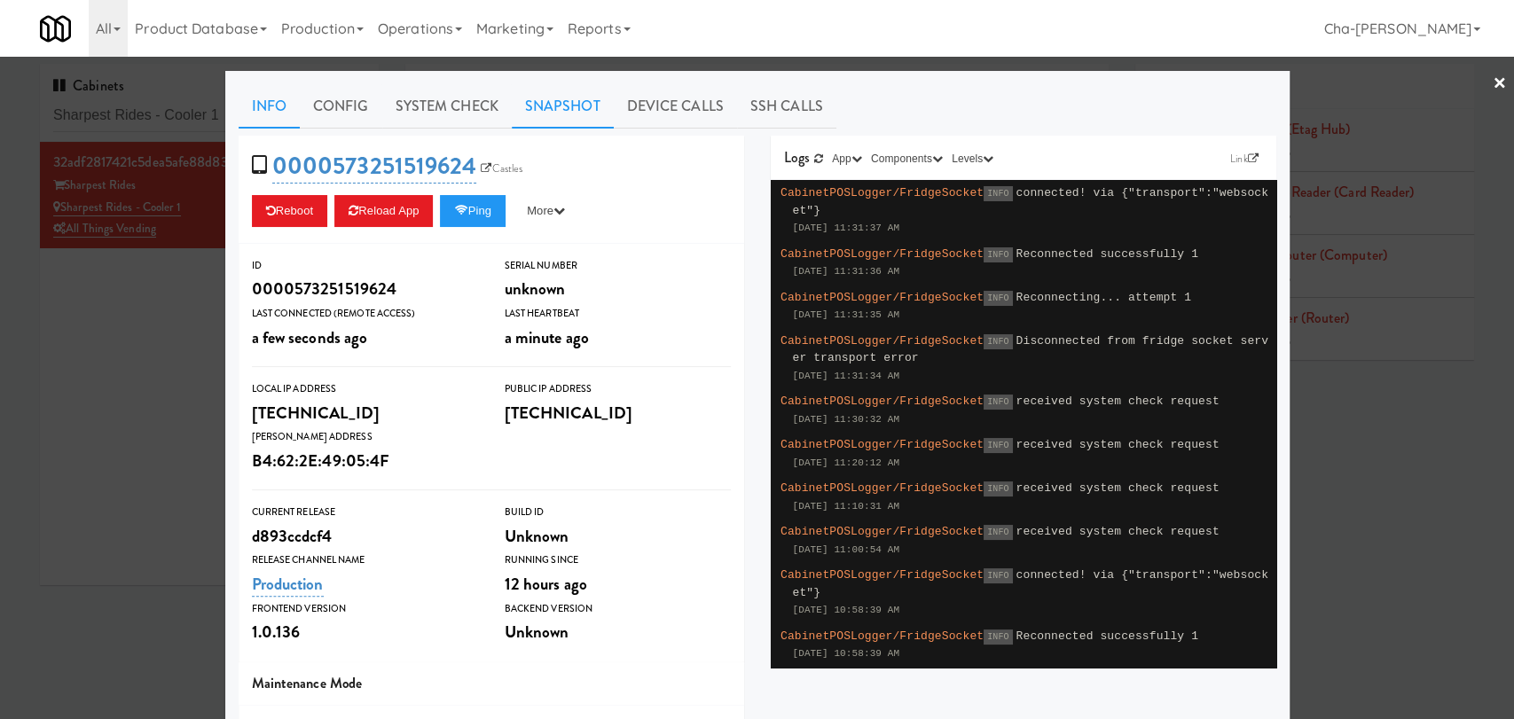
click at [538, 105] on link "Snapshot" at bounding box center [563, 106] width 102 height 44
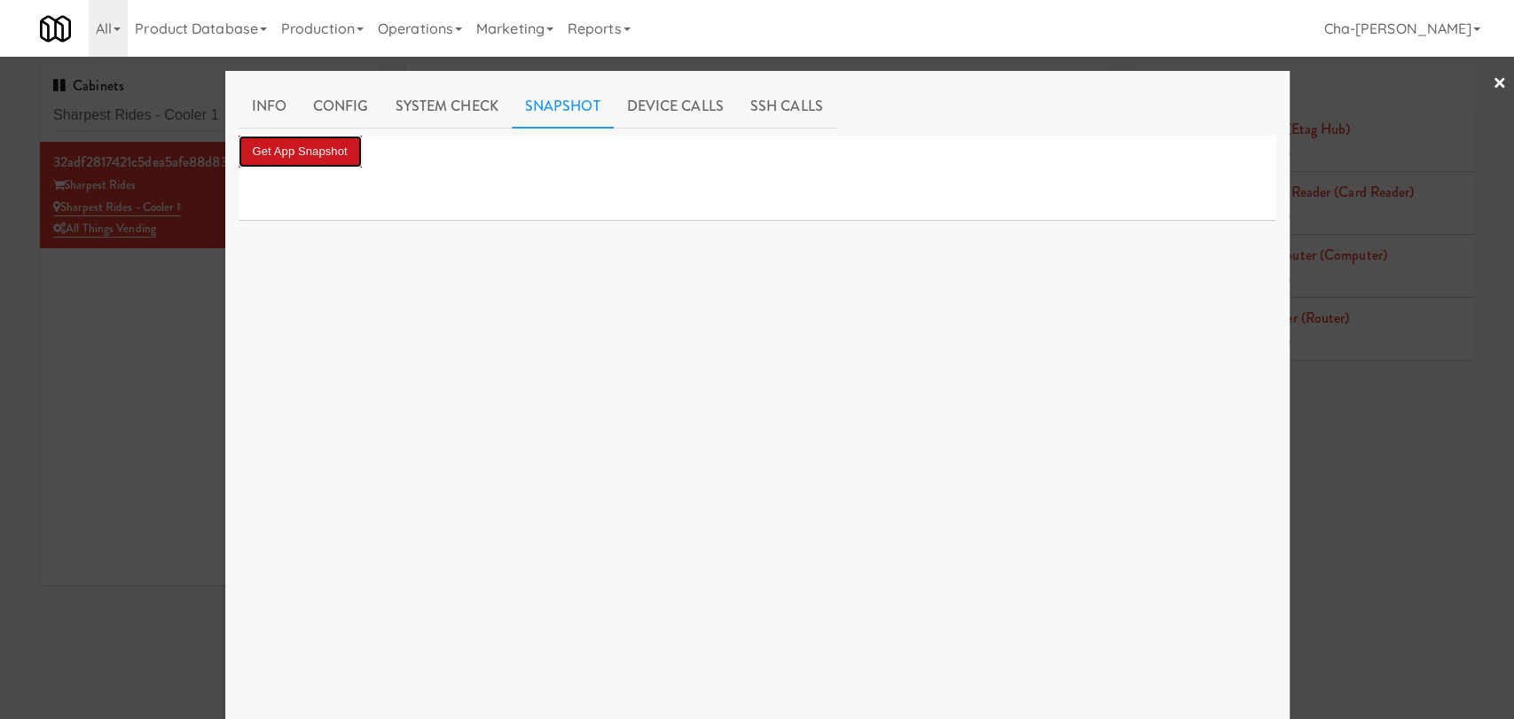
click at [292, 144] on button "Get App Snapshot" at bounding box center [300, 152] width 123 height 32
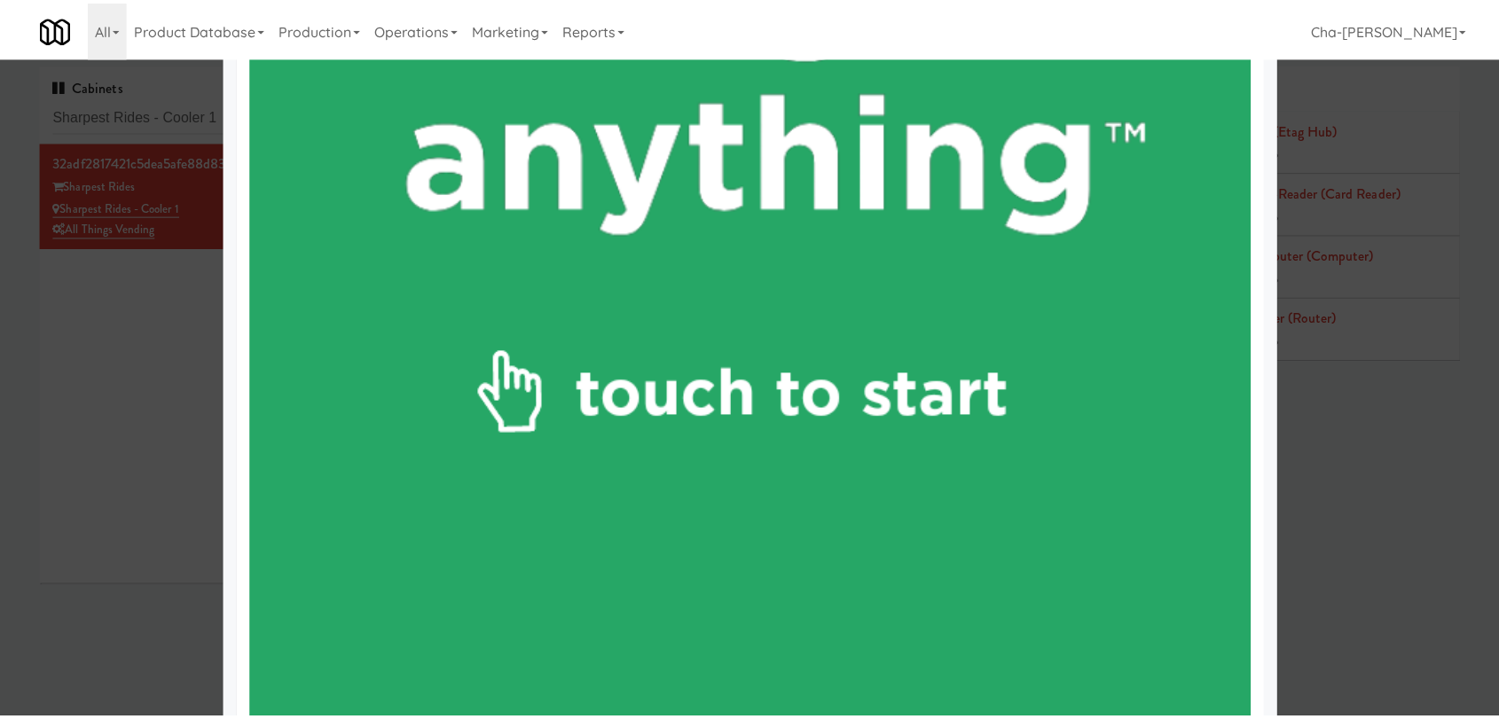
scroll to position [985, 0]
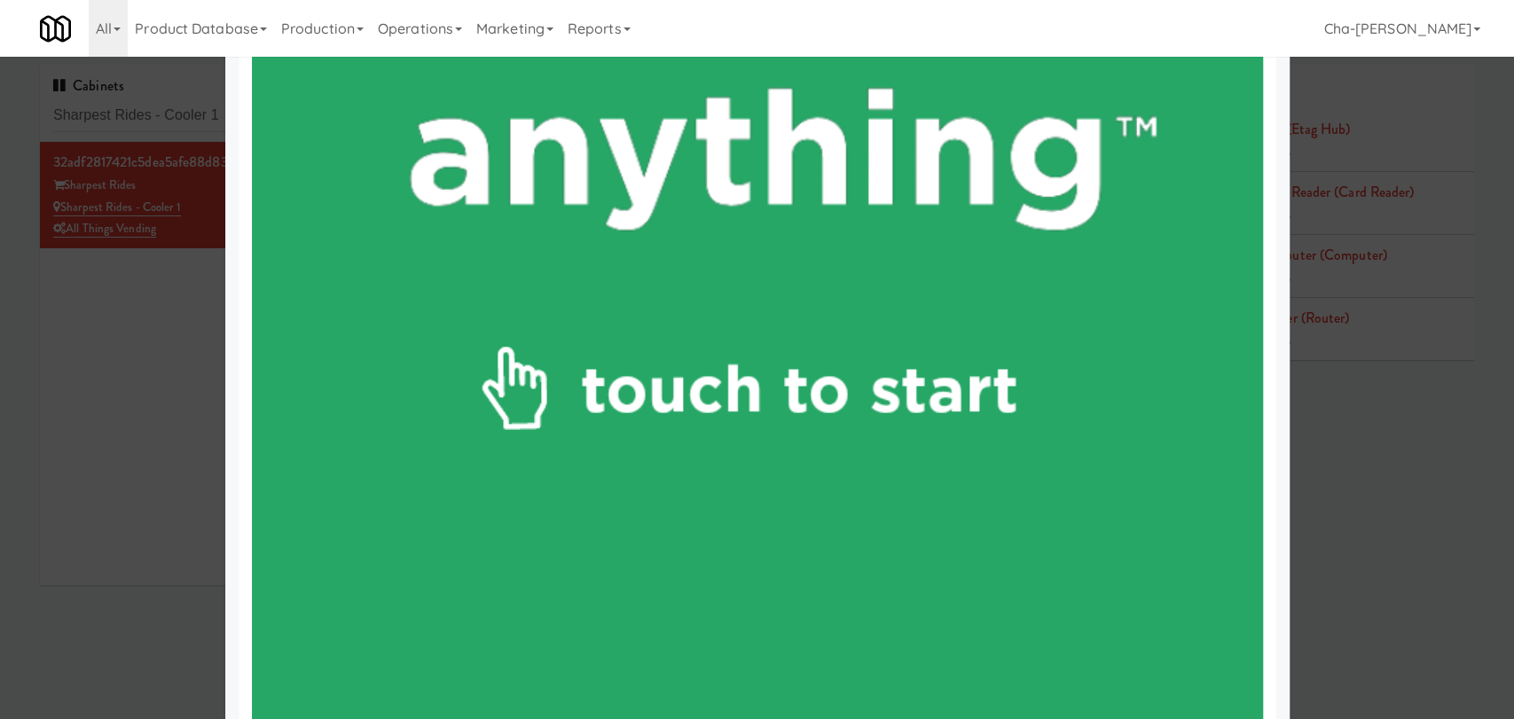
click at [153, 432] on div at bounding box center [757, 359] width 1514 height 719
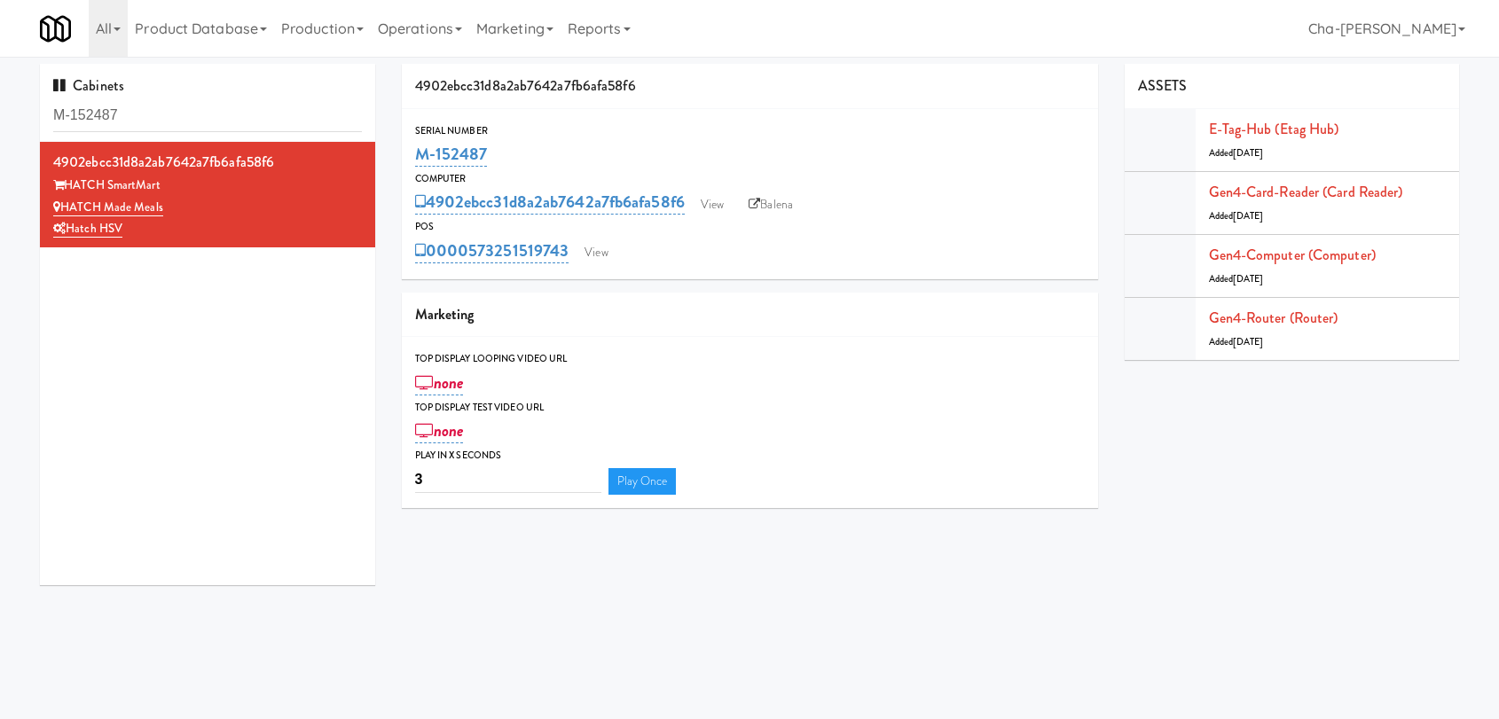
click at [195, 117] on input "M-152487" at bounding box center [207, 115] width 309 height 33
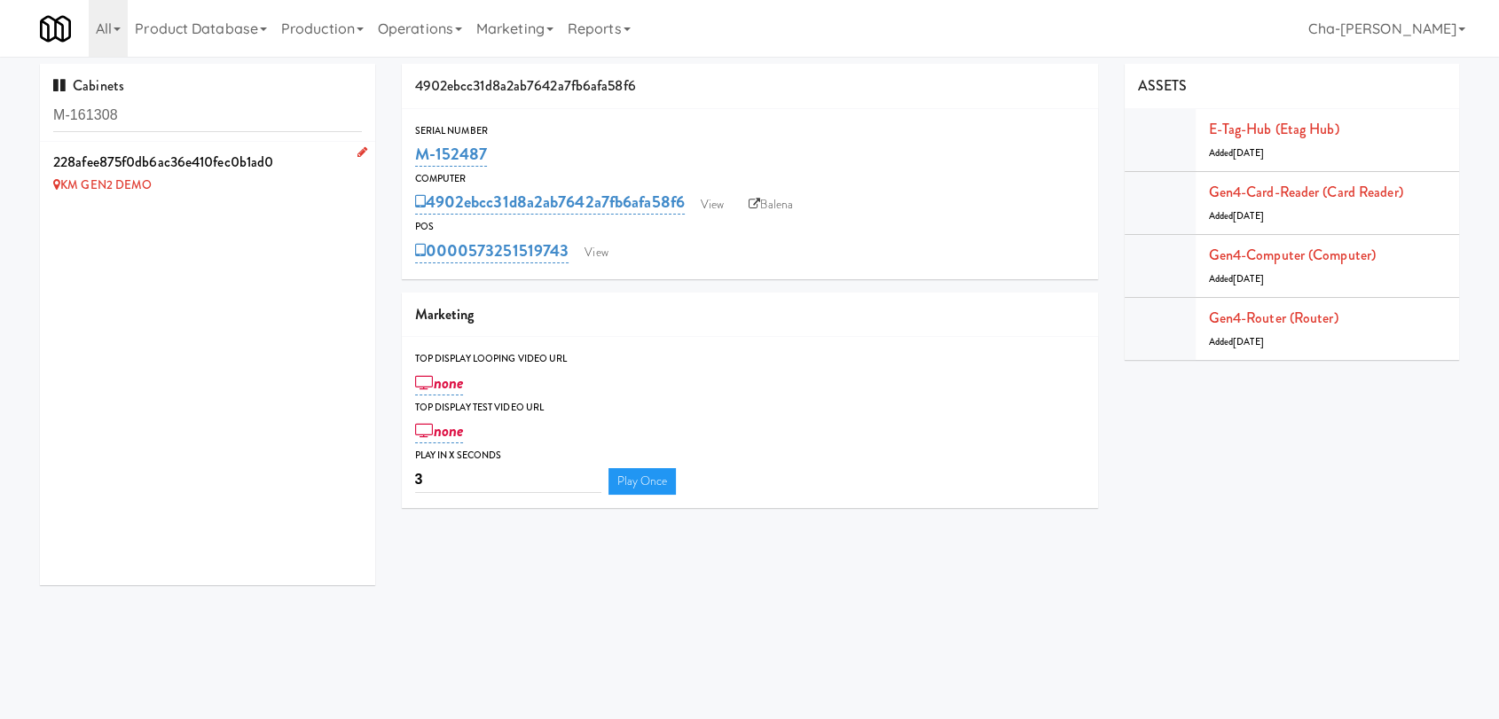
type input "M-161308"
click at [357, 146] on icon at bounding box center [362, 152] width 10 height 12
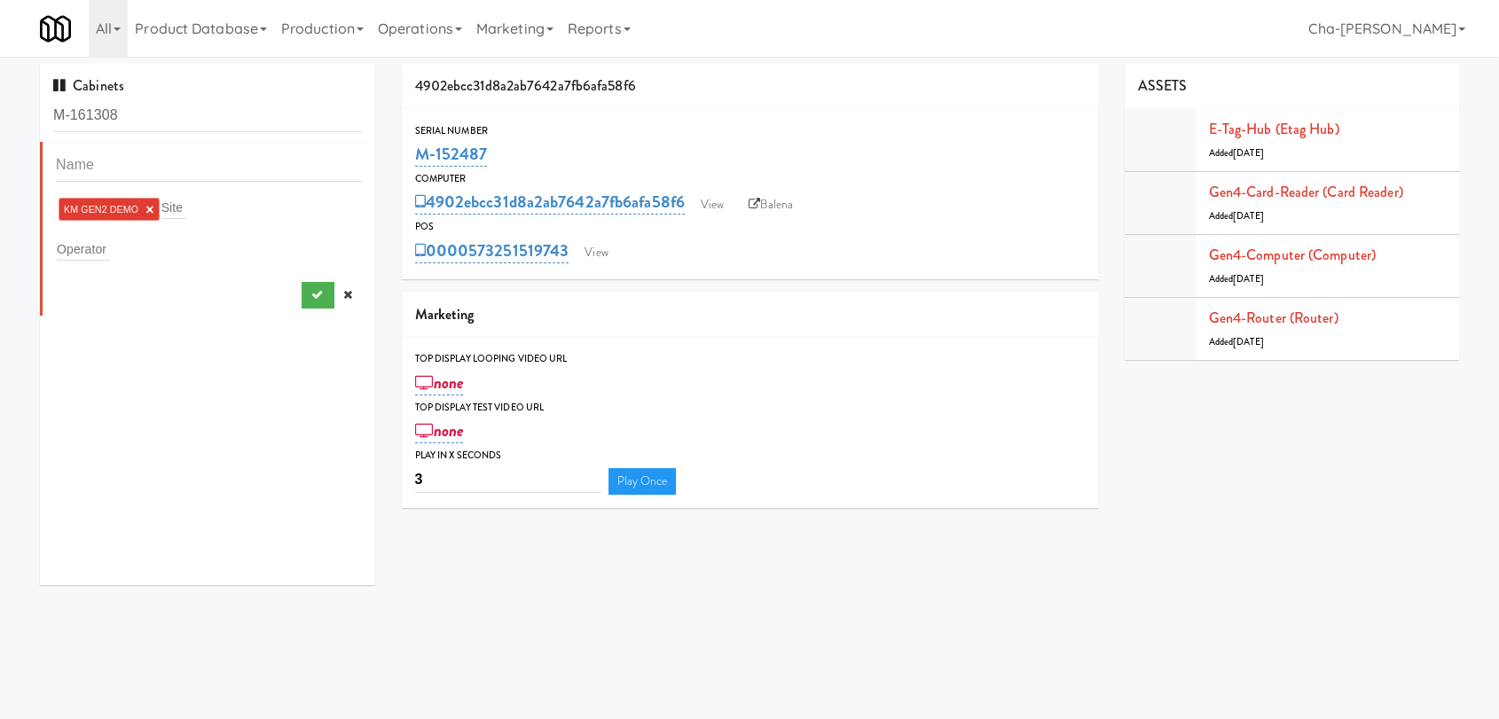
click at [149, 208] on link "×" at bounding box center [149, 209] width 8 height 15
click at [122, 236] on div "Operator" at bounding box center [209, 245] width 306 height 25
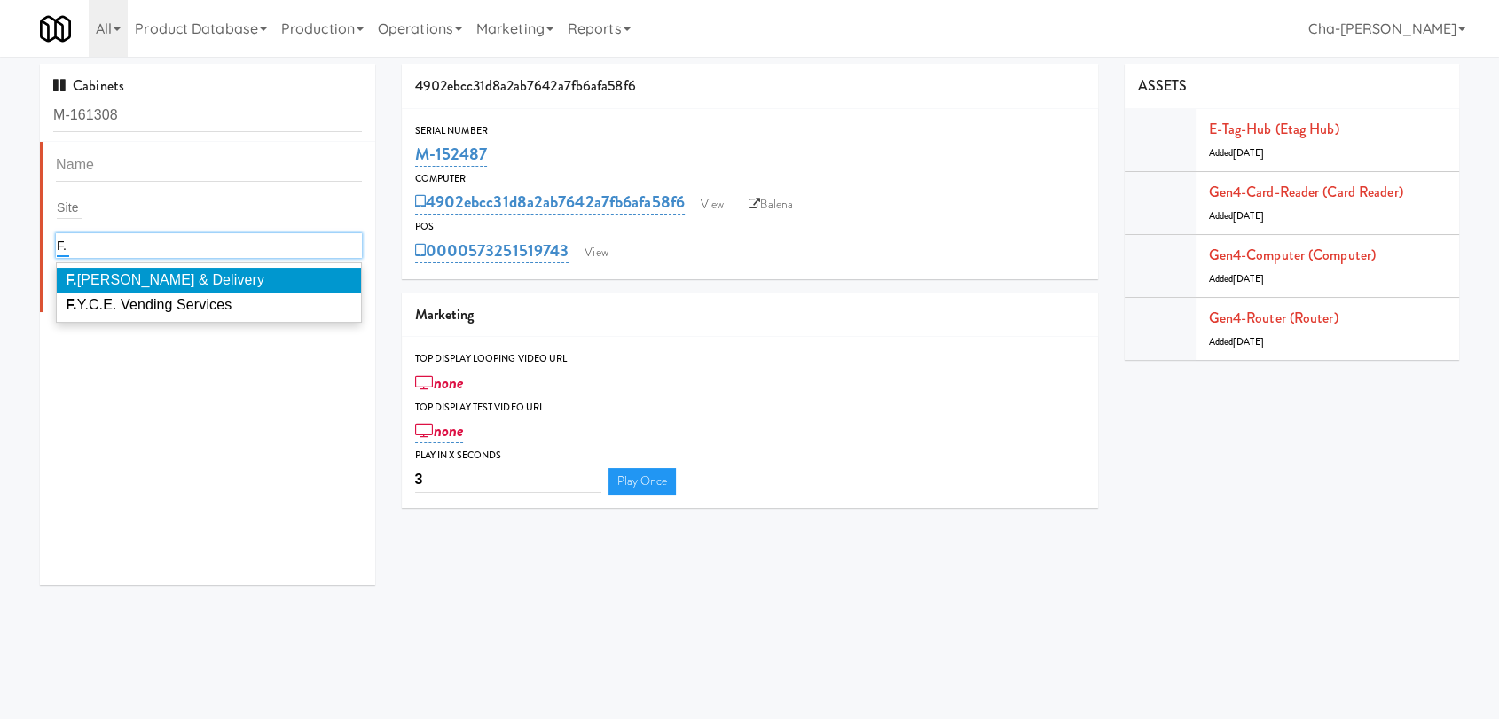
type input "F."
click at [156, 276] on span "F. J.V Beverage & Delivery" at bounding box center [165, 279] width 199 height 15
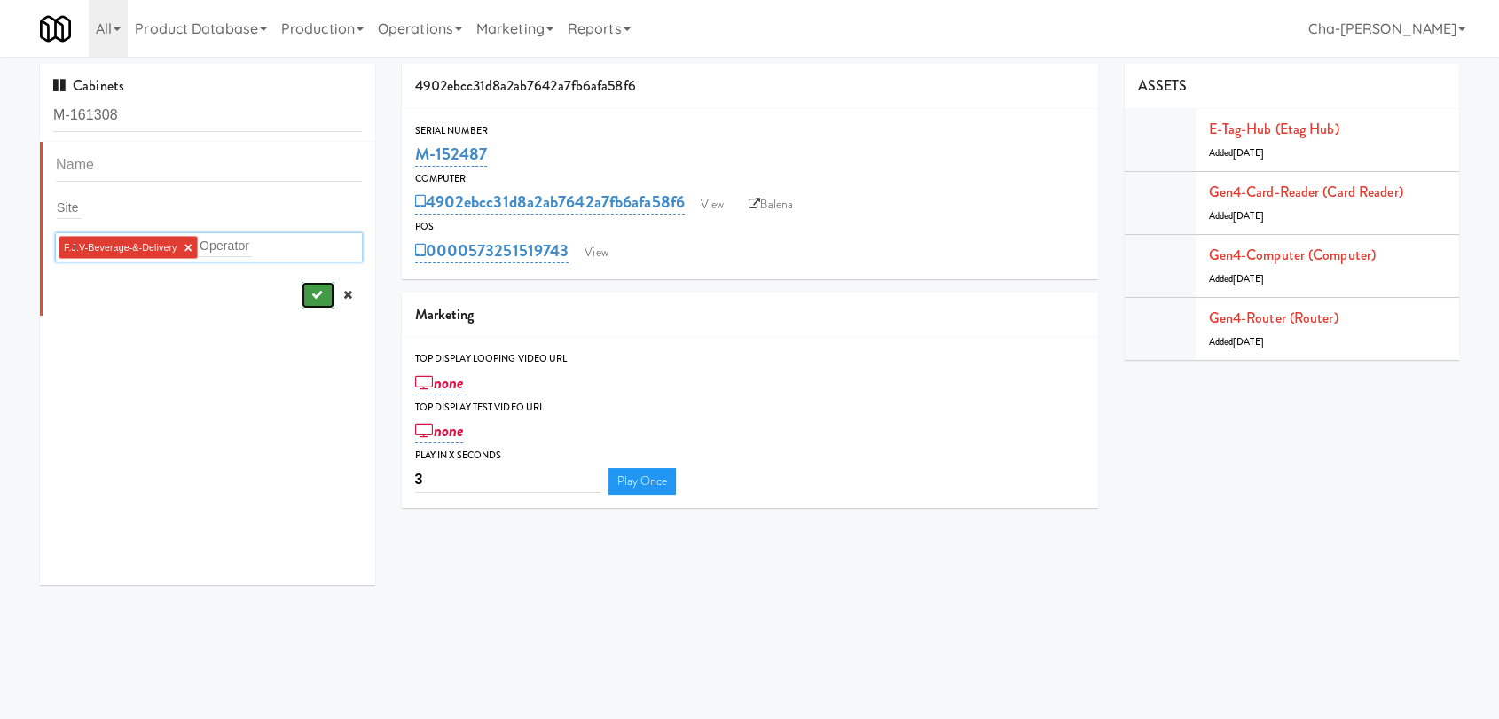
click at [310, 294] on icon "submit" at bounding box center [316, 295] width 12 height 12
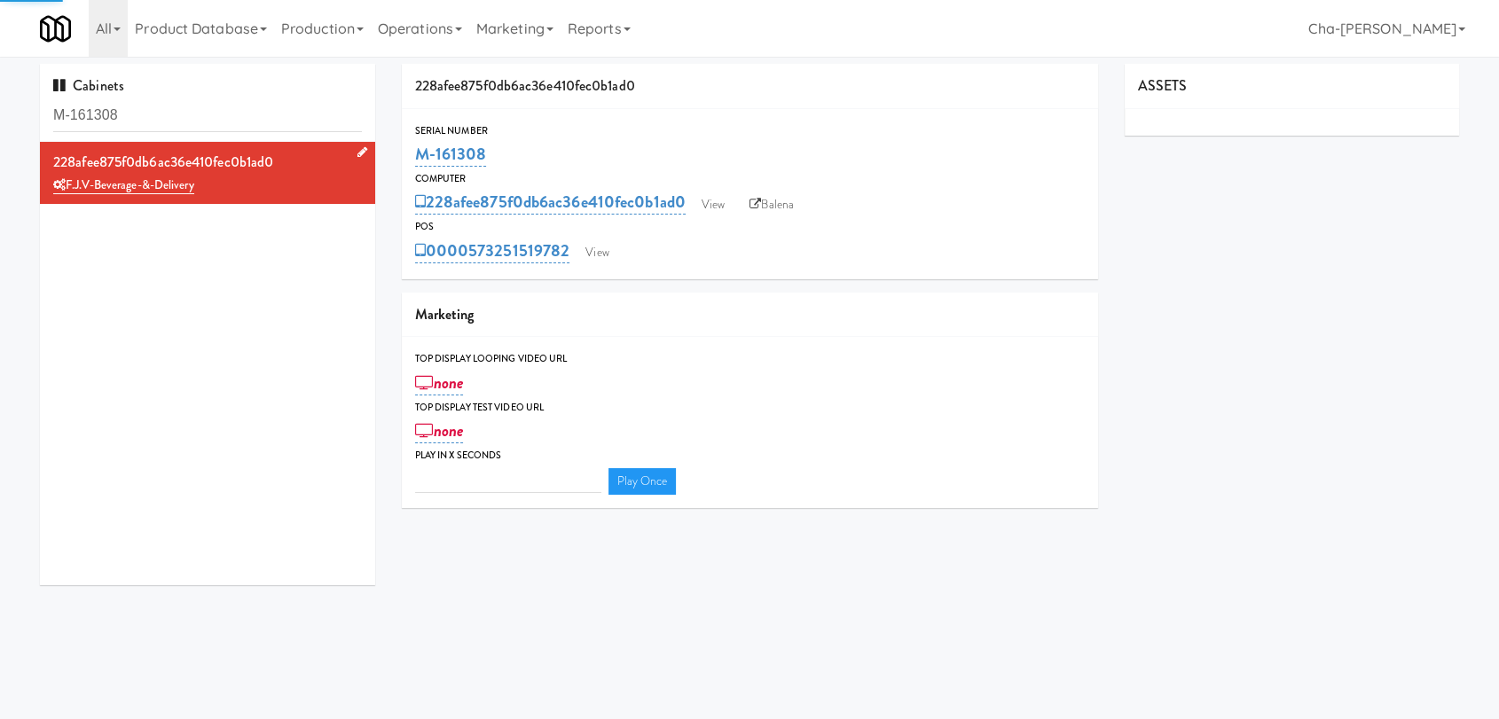
type input "3"
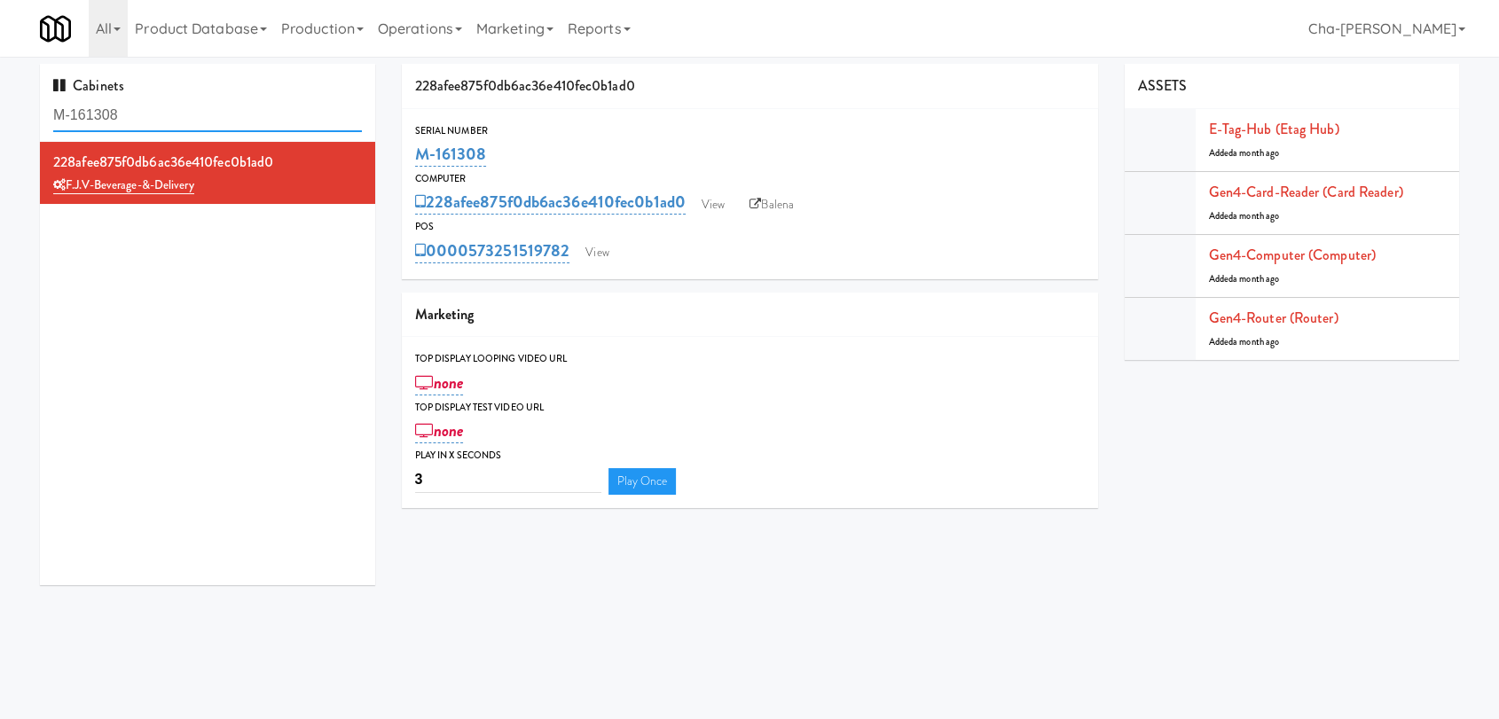
click at [192, 106] on input "M-161308" at bounding box center [207, 115] width 309 height 33
paste input "11"
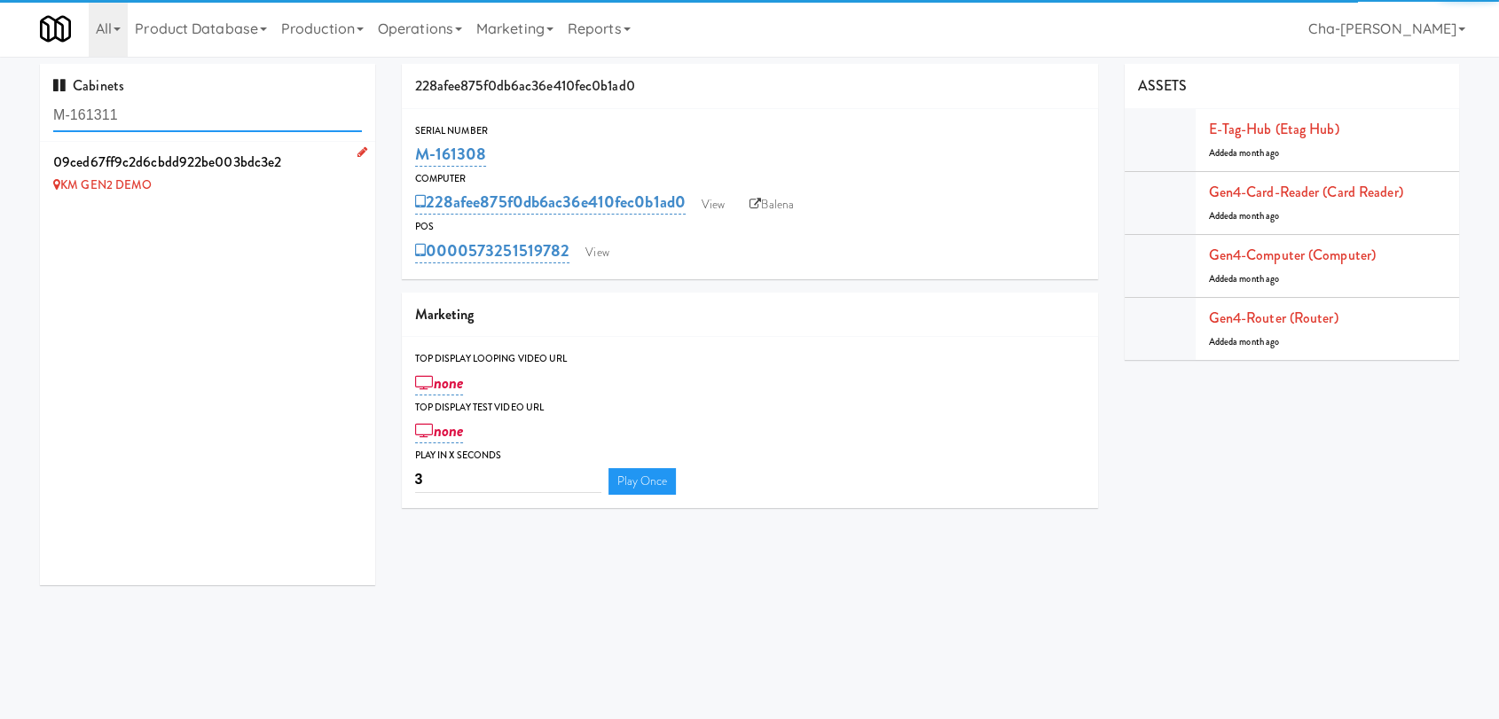
type input "M-161311"
click at [357, 150] on icon at bounding box center [362, 152] width 10 height 12
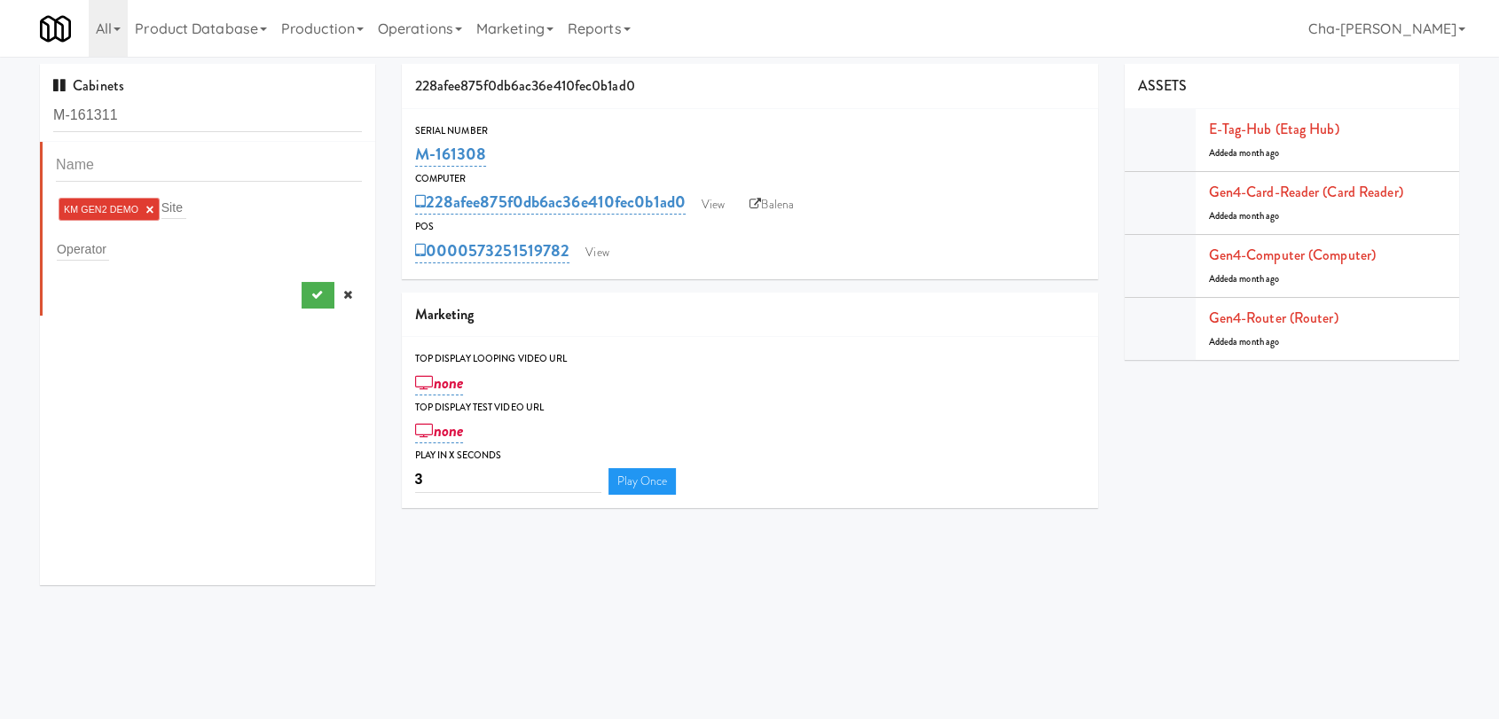
click at [147, 204] on link "×" at bounding box center [149, 209] width 8 height 15
click at [102, 233] on div "Operator" at bounding box center [209, 245] width 306 height 25
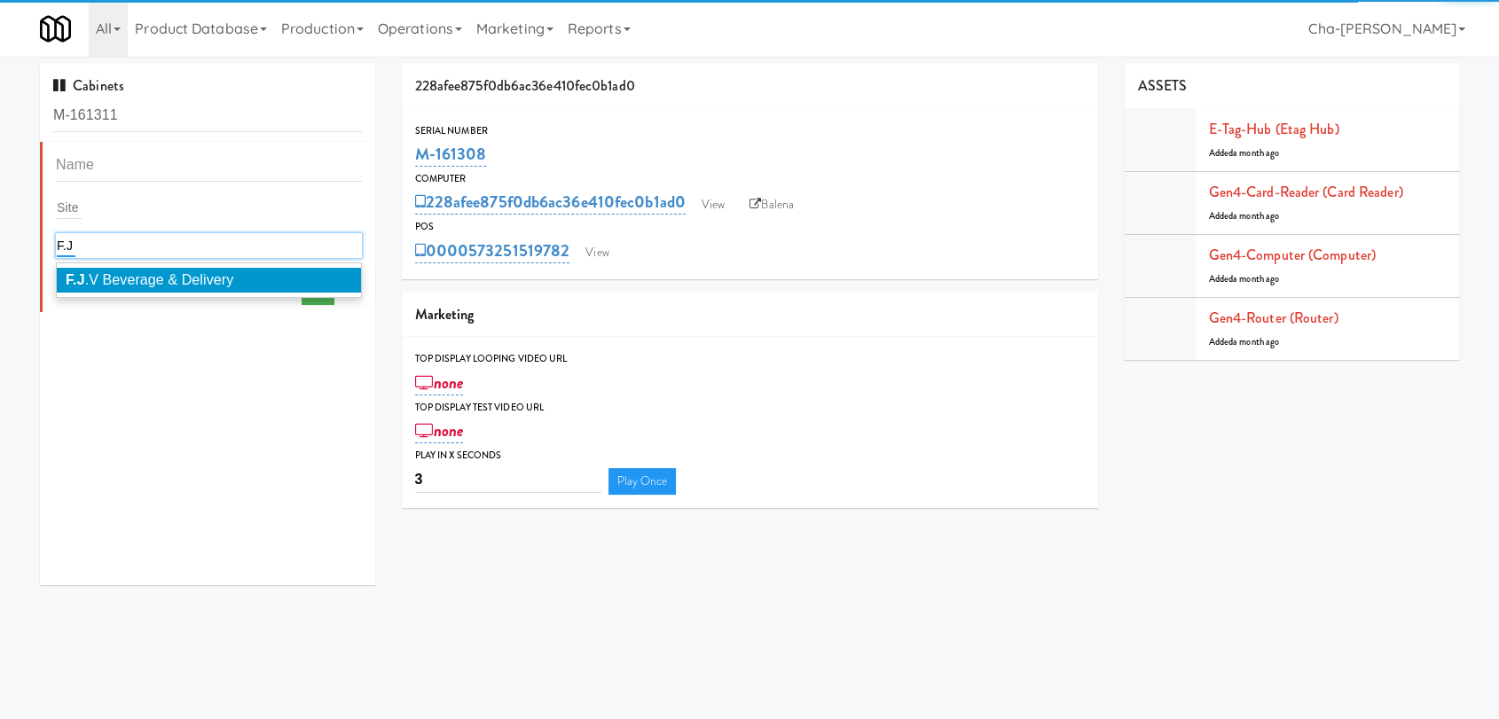
type input "F.J"
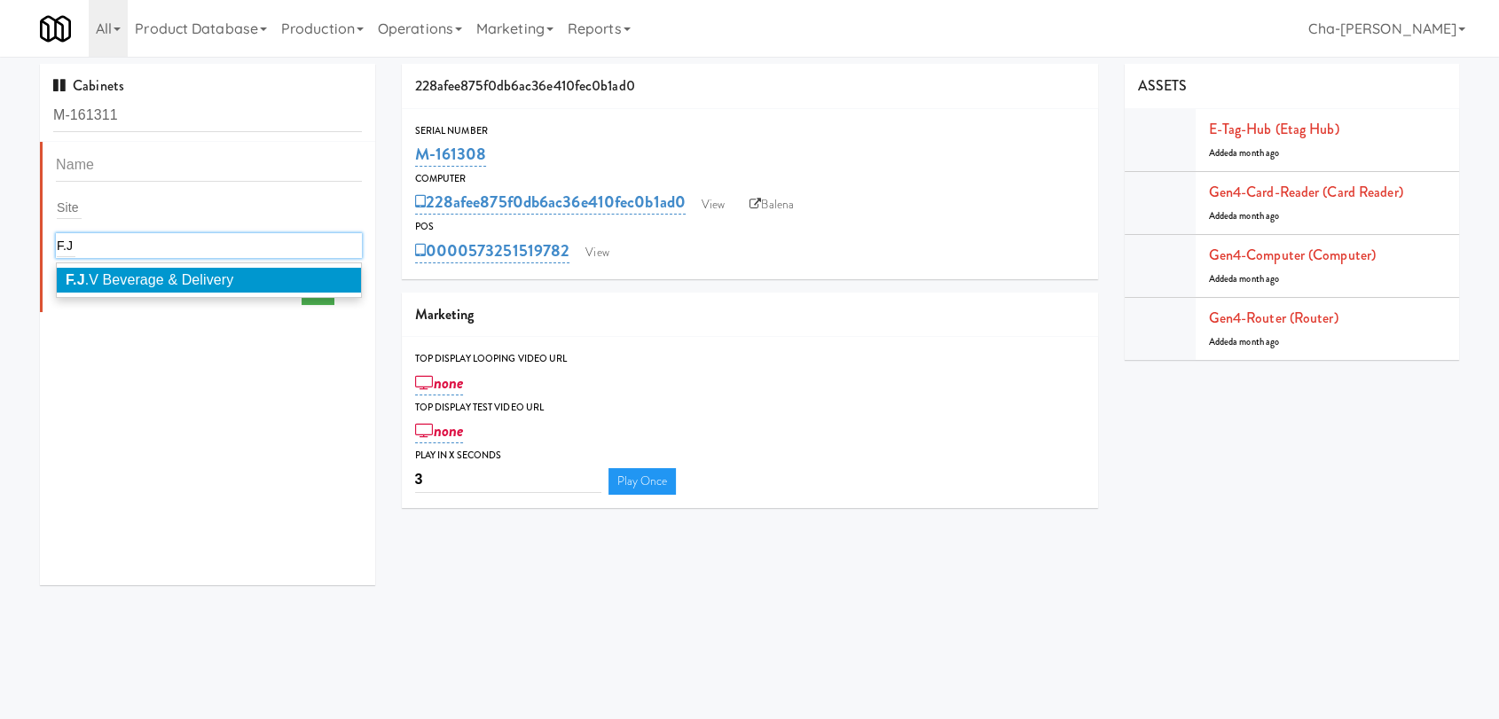
click at [114, 282] on span "F.J .V Beverage & Delivery" at bounding box center [150, 279] width 168 height 15
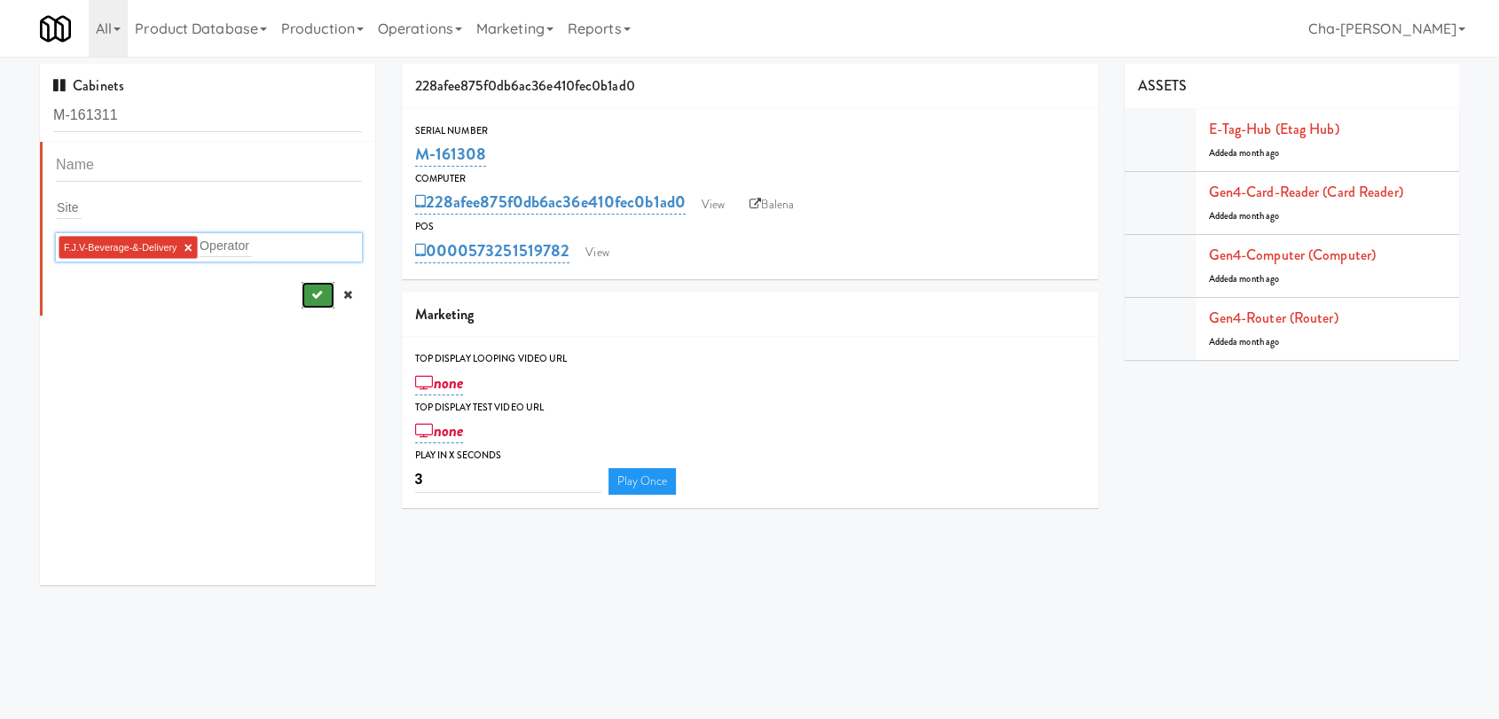
click at [302, 286] on button "submit" at bounding box center [318, 295] width 33 height 27
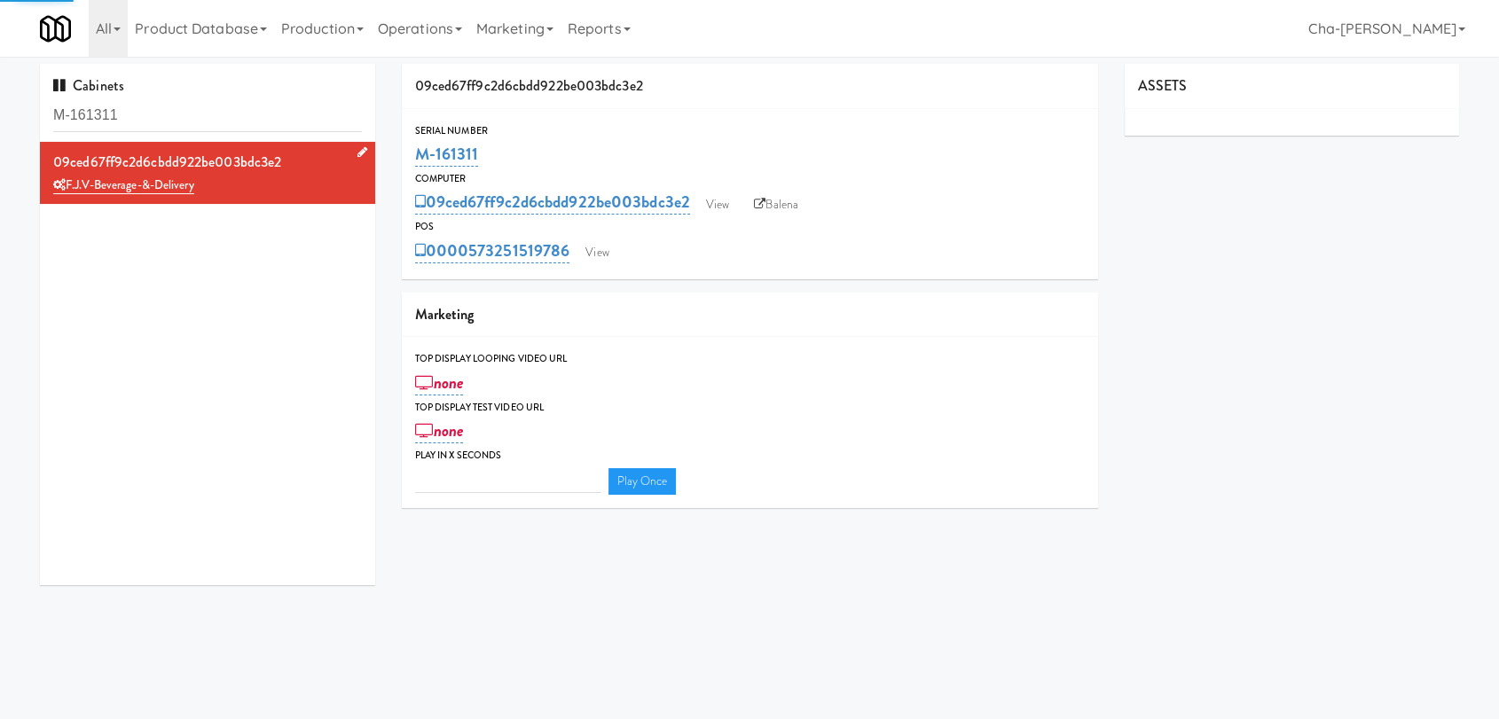
type input "3"
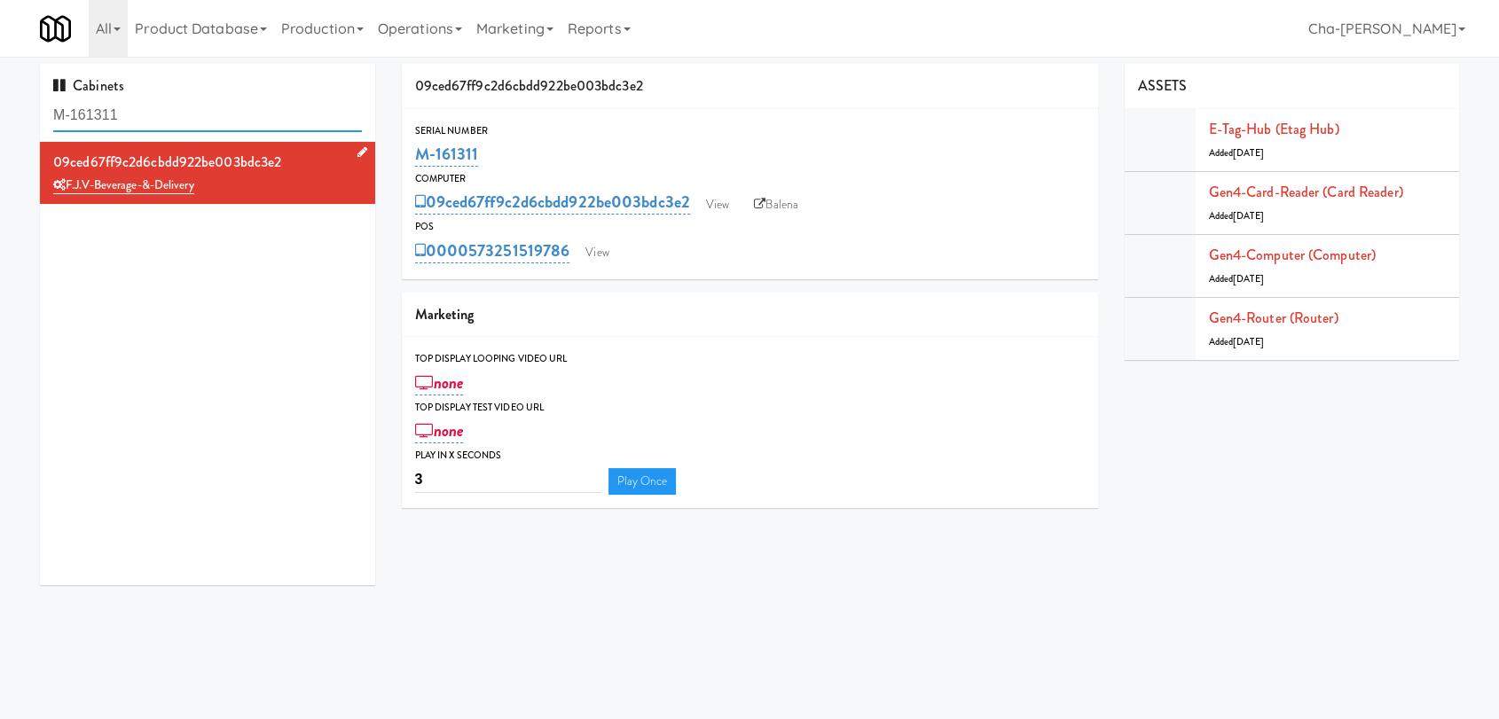
click at [233, 121] on input "M-161311" at bounding box center [207, 115] width 309 height 33
paste input "The Sutton - Cooler #2"
click at [290, 113] on input "M-161311The Sutton - Cooler #2" at bounding box center [207, 115] width 309 height 33
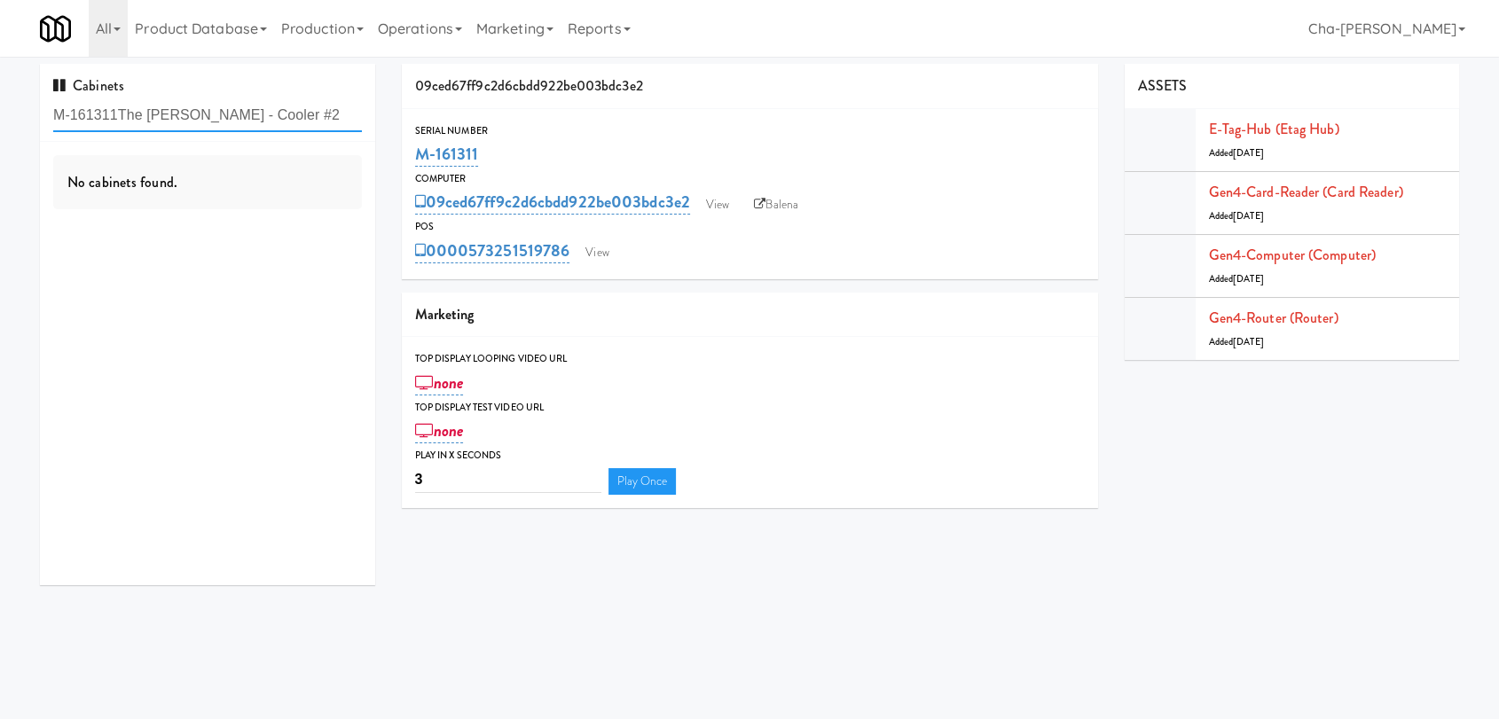
click at [290, 113] on input "M-161311The Sutton - Cooler #2" at bounding box center [207, 115] width 309 height 33
paste input "text"
click at [290, 113] on input "The Sutton - Cooler #2" at bounding box center [207, 115] width 309 height 33
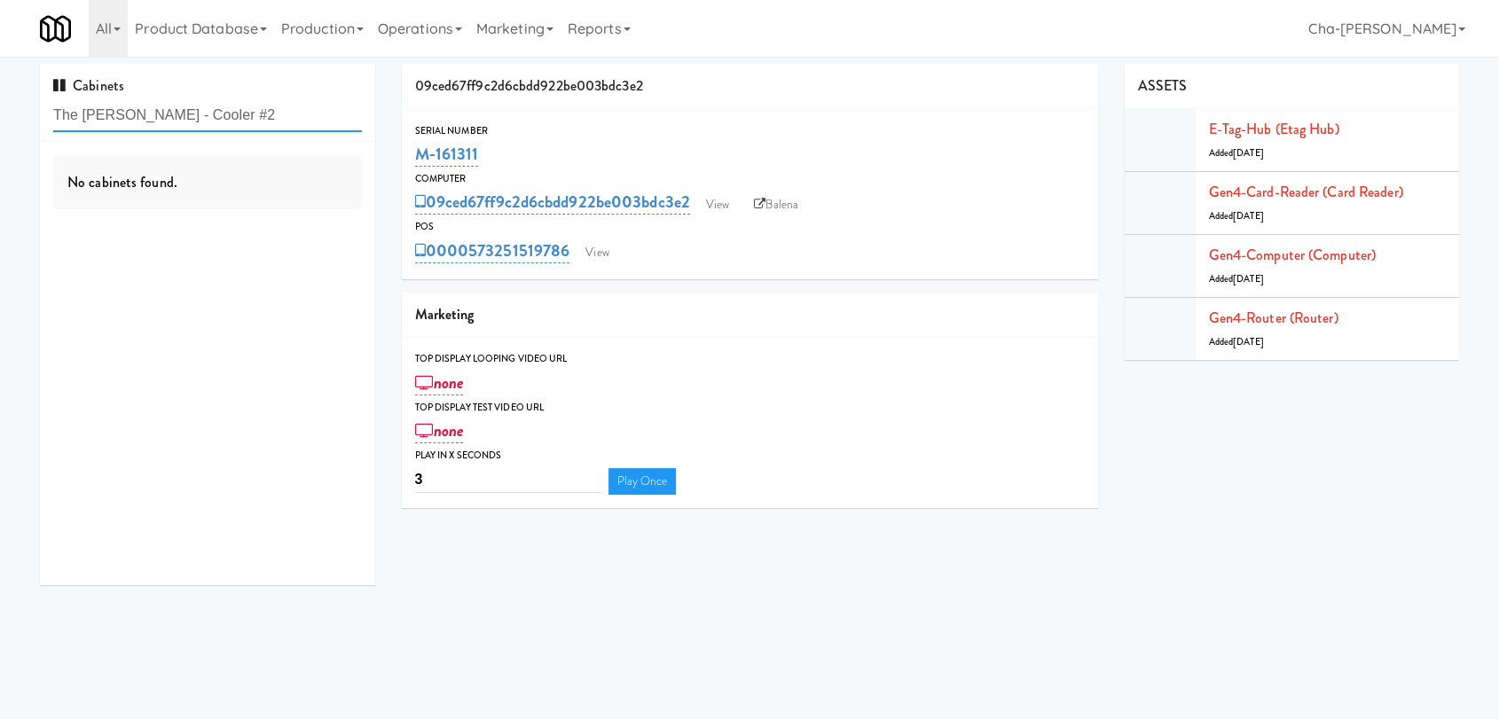
click at [290, 113] on input "The Sutton - Cooler #2" at bounding box center [207, 115] width 309 height 33
paste input "text"
type input "The Sutton - Cooler #2"
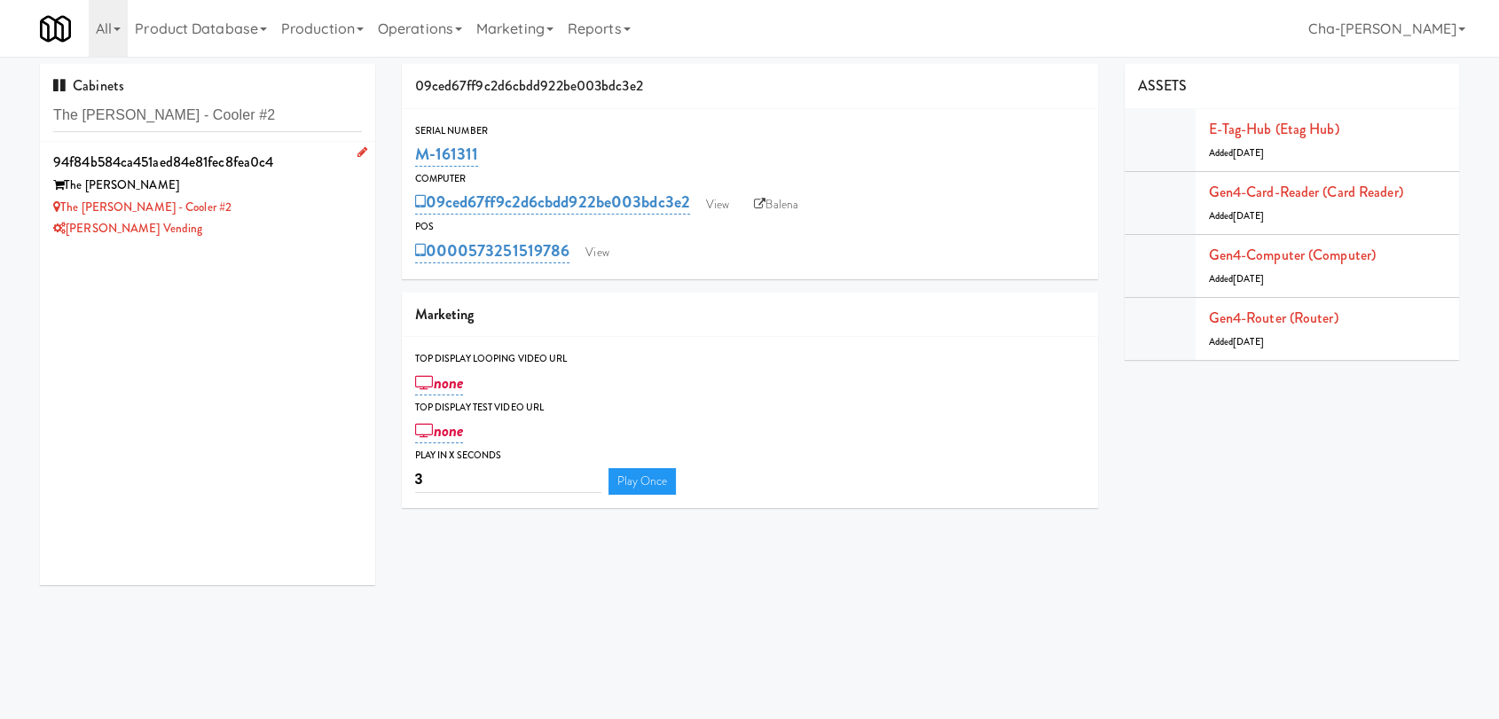
click at [262, 231] on div "[PERSON_NAME] Vending" at bounding box center [207, 229] width 309 height 22
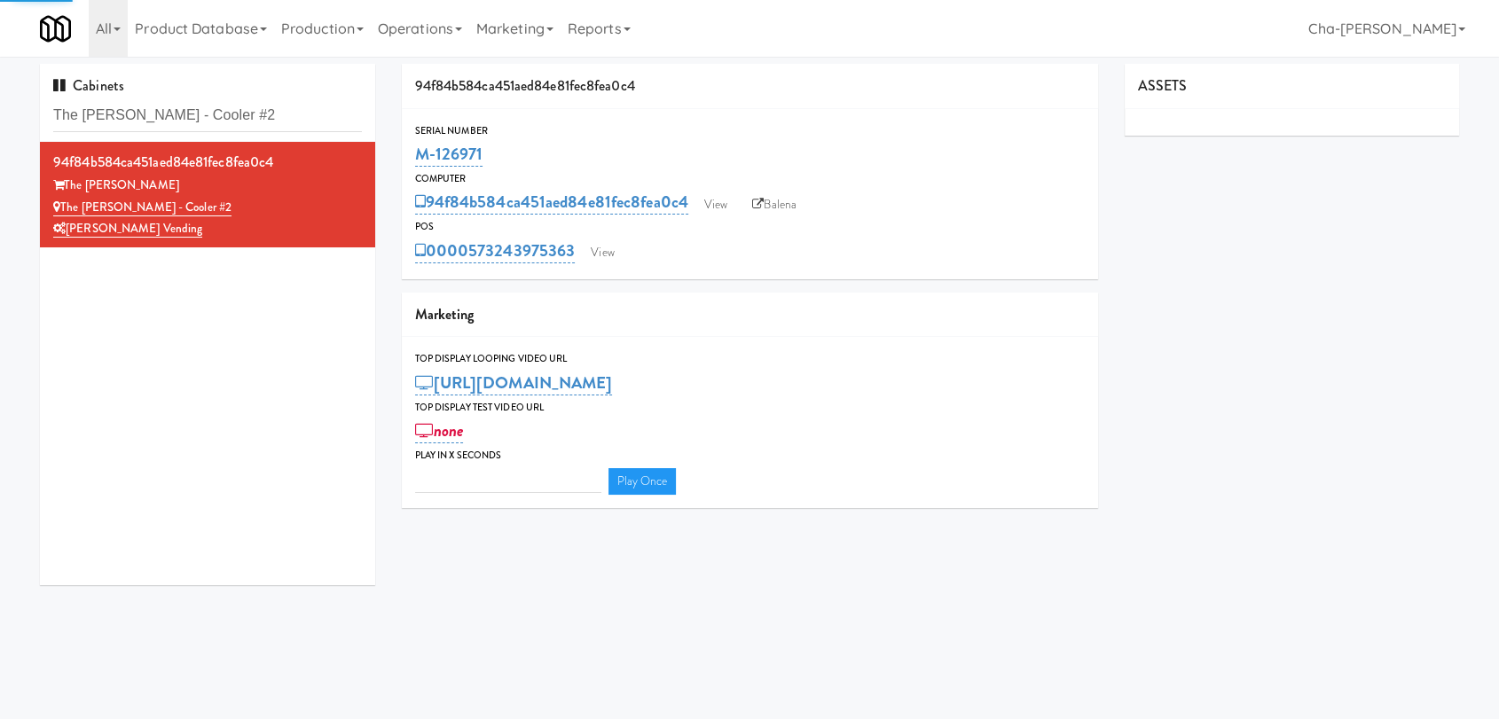
type input "3"
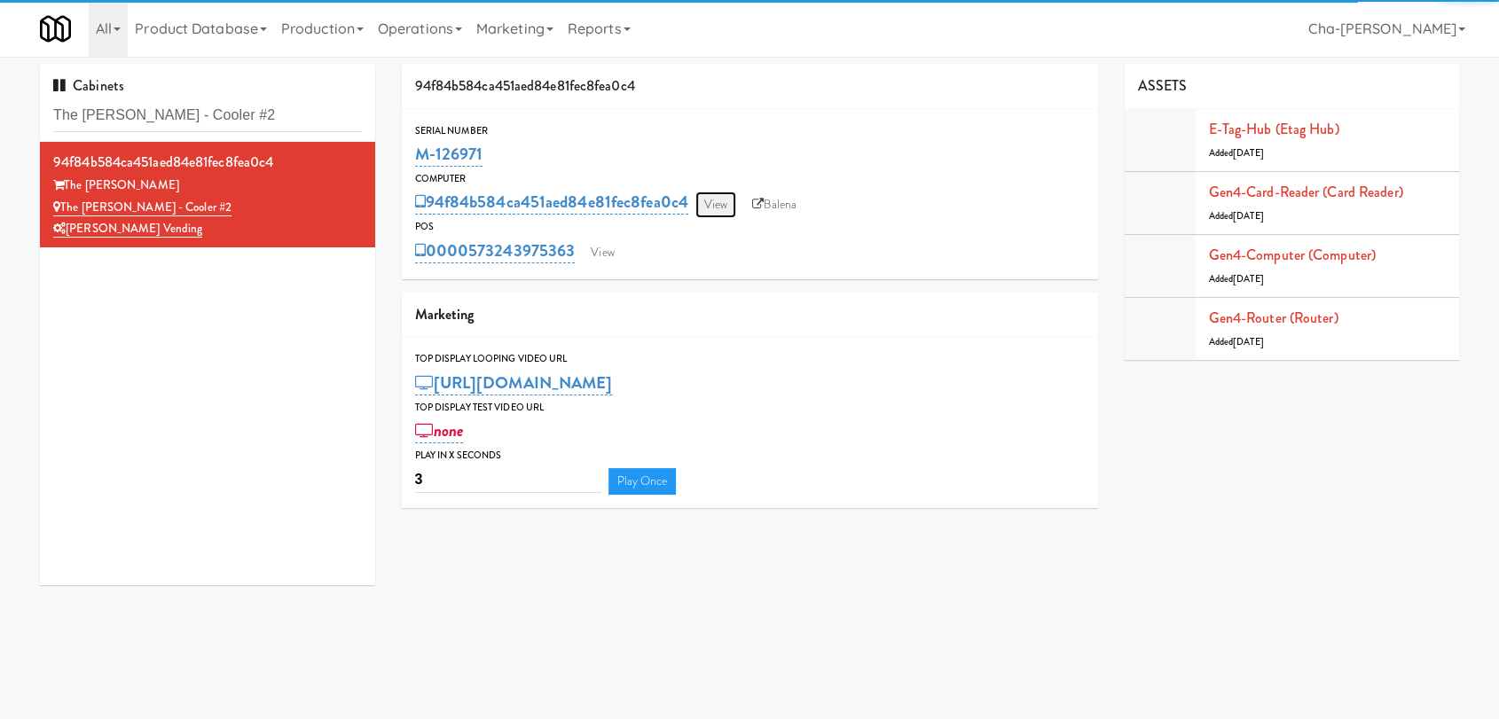
click at [720, 206] on link "View" at bounding box center [715, 205] width 41 height 27
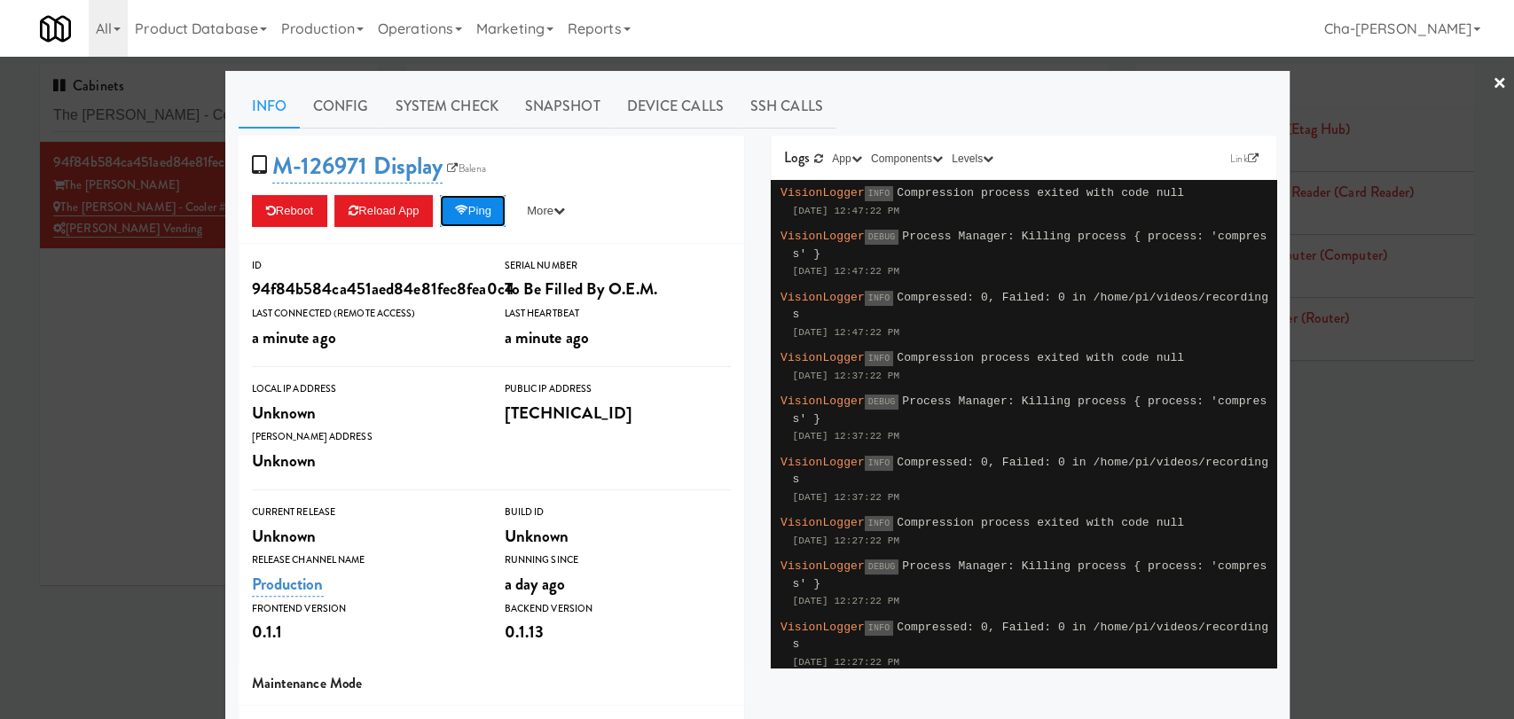
click at [461, 208] on icon at bounding box center [460, 211] width 13 height 12
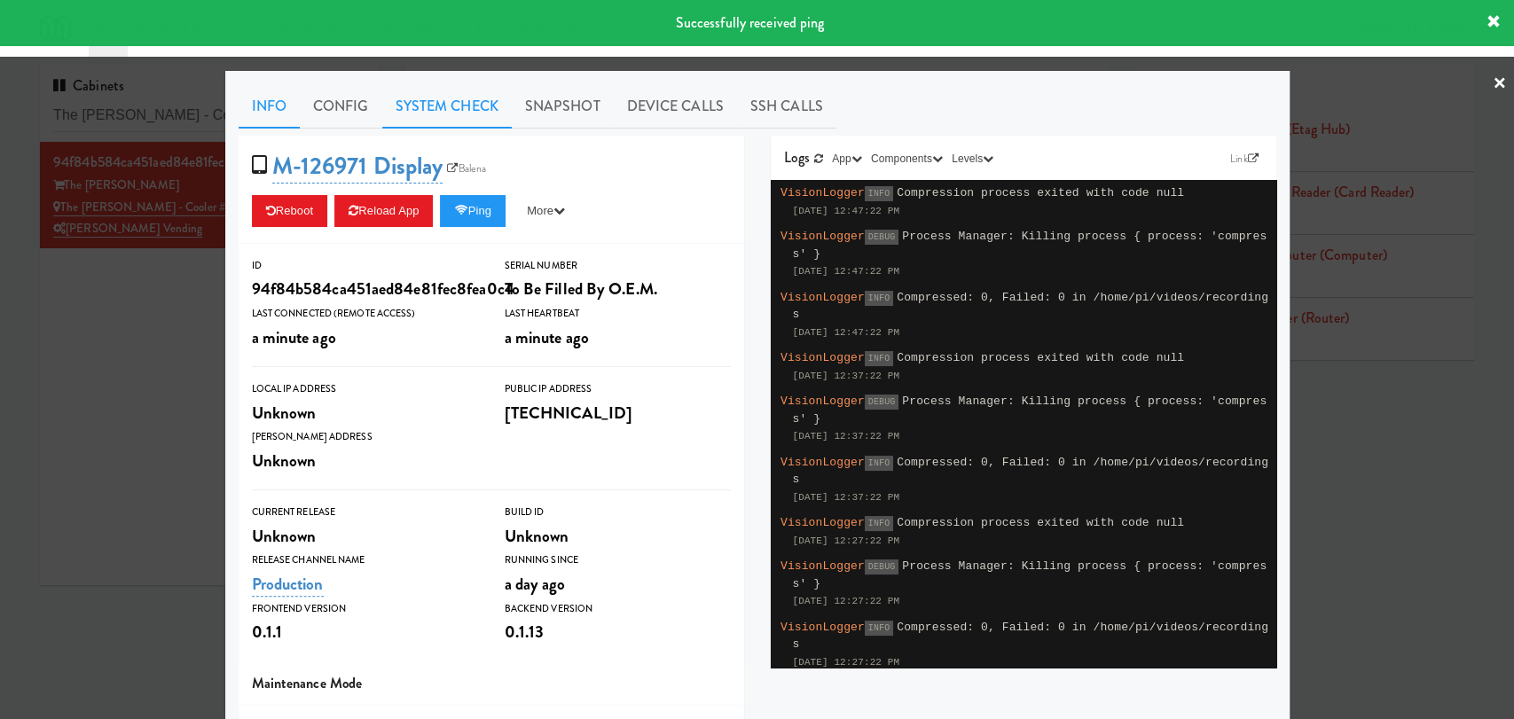
click at [425, 104] on link "System Check" at bounding box center [446, 106] width 129 height 44
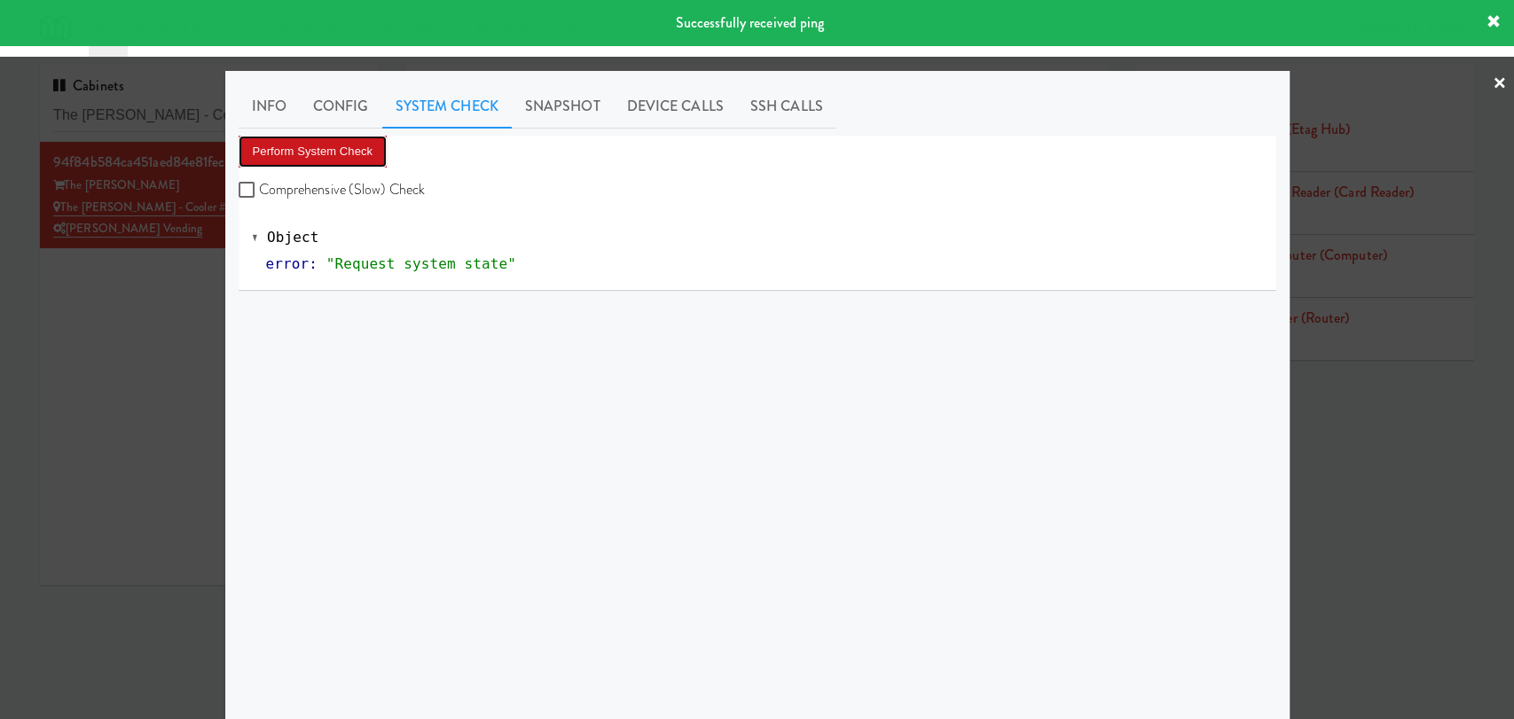
click at [343, 154] on button "Perform System Check" at bounding box center [313, 152] width 149 height 32
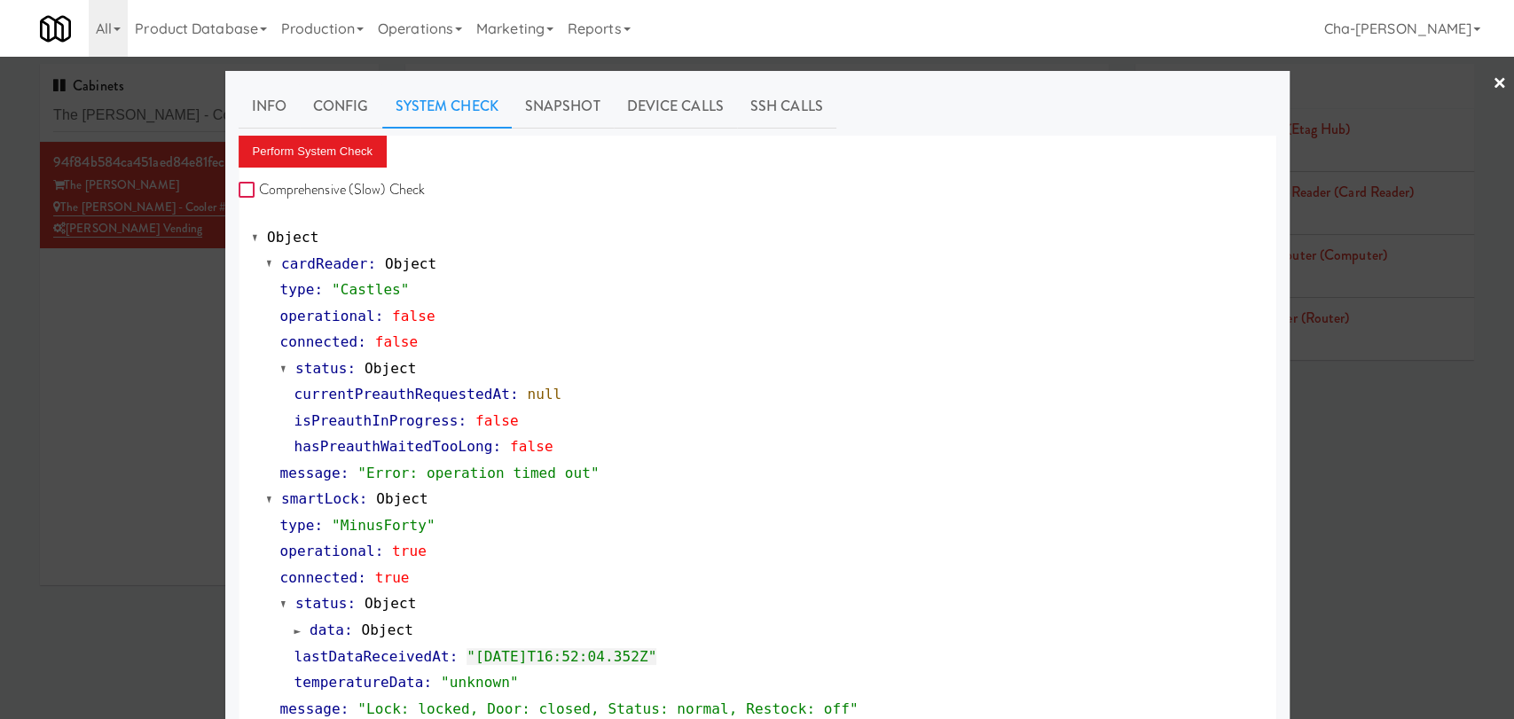
click at [239, 186] on input "Comprehensive (Slow) Check" at bounding box center [249, 191] width 20 height 14
checkbox input "true"
click at [292, 146] on button "Perform System Check" at bounding box center [313, 152] width 149 height 32
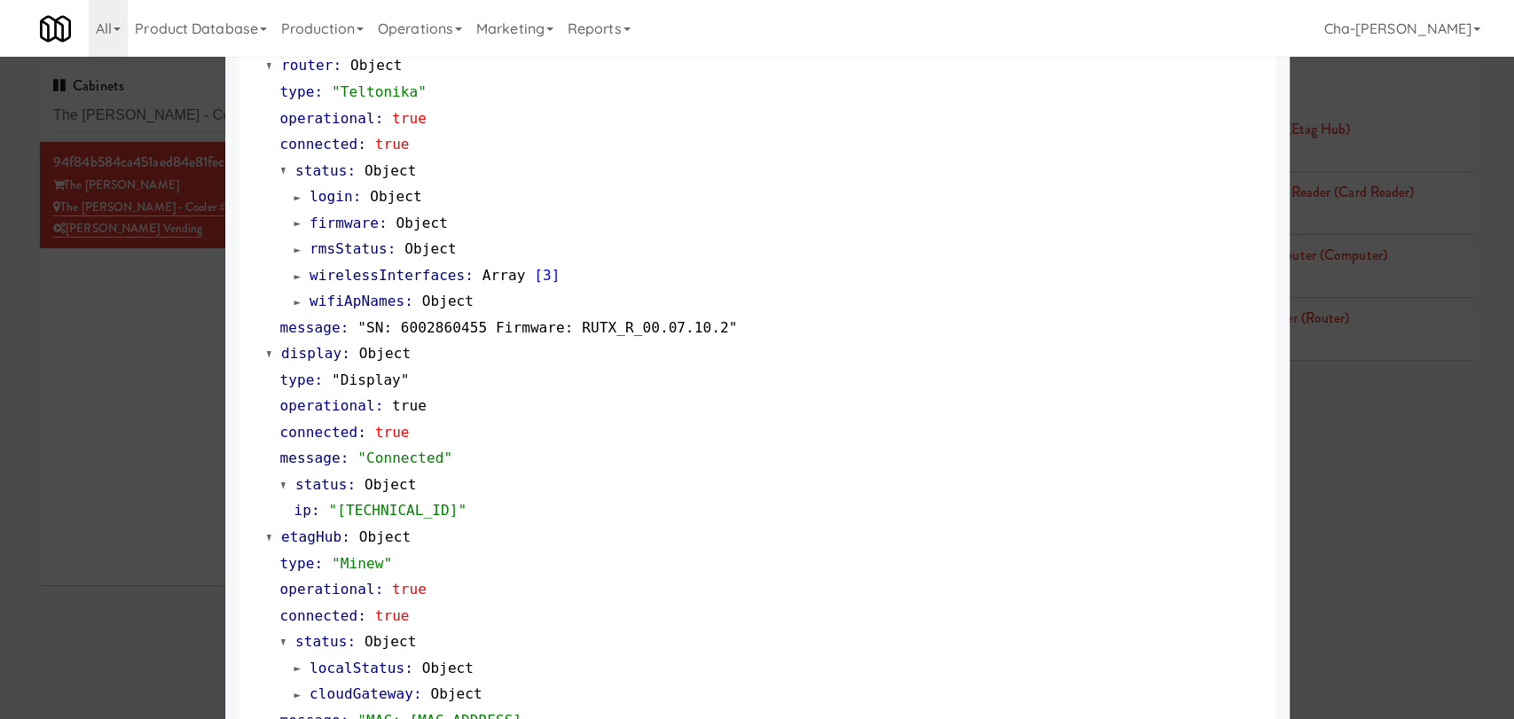
scroll to position [924, 0]
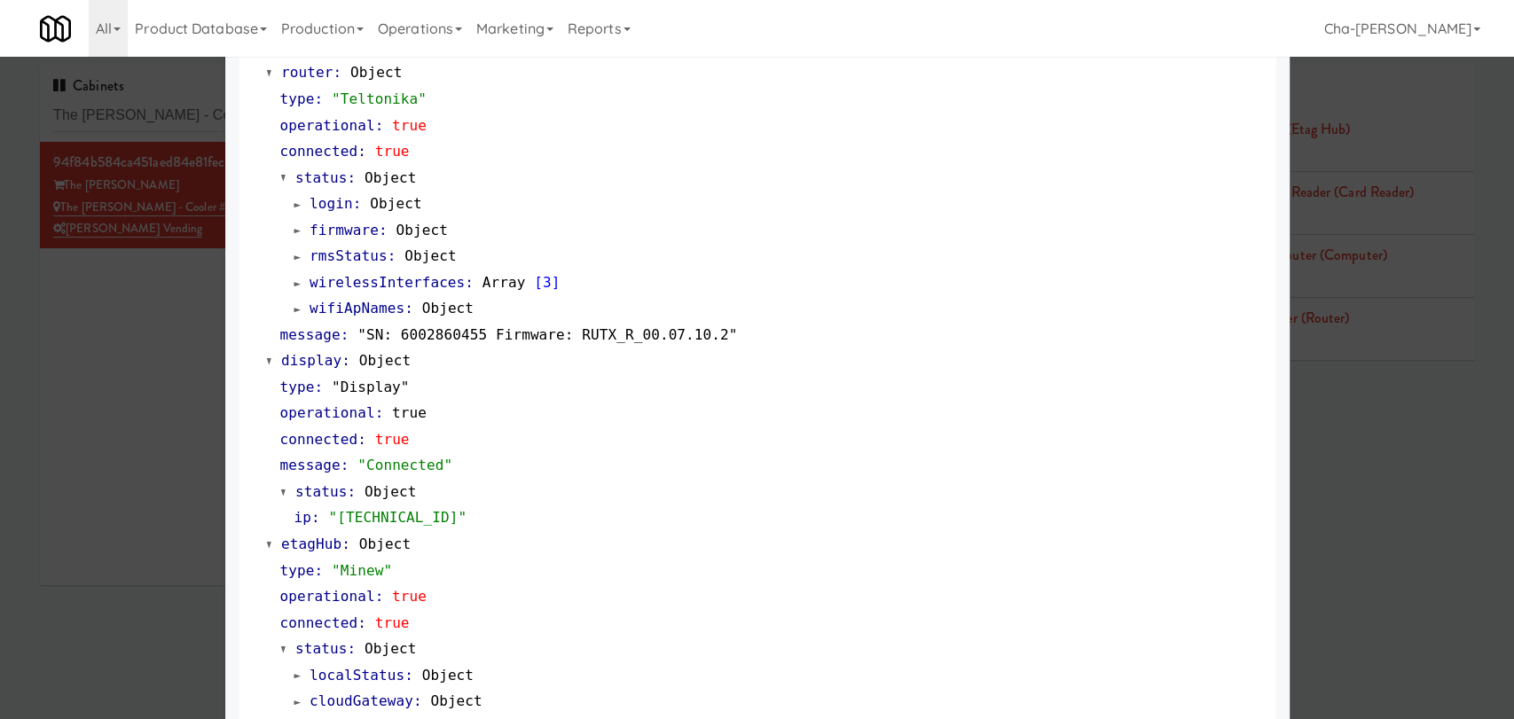
click at [113, 296] on div at bounding box center [757, 359] width 1514 height 719
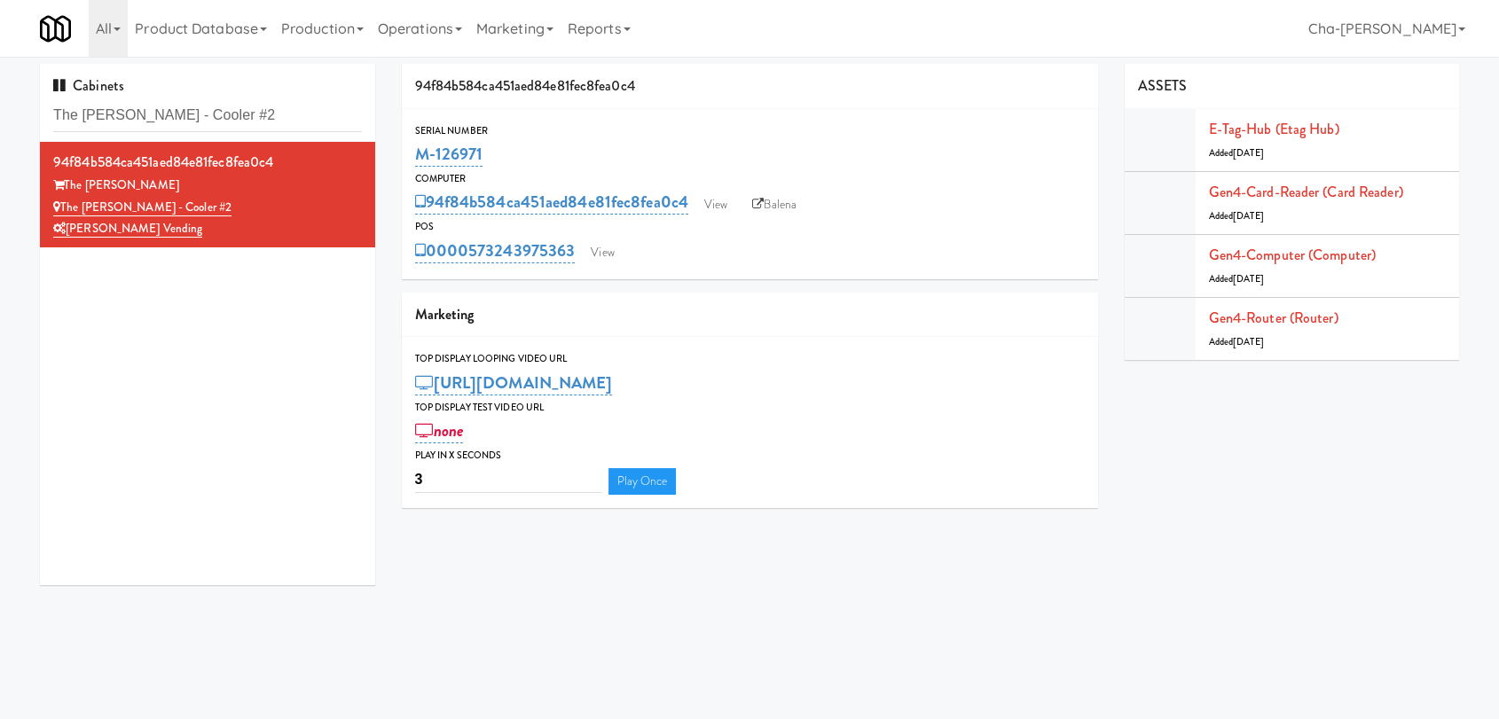
drag, startPoint x: 497, startPoint y: 152, endPoint x: 401, endPoint y: 162, distance: 96.4
click at [402, 162] on div "Serial Number M-126971" at bounding box center [750, 146] width 696 height 48
copy link "M-126971"
click at [775, 203] on link "Balena" at bounding box center [774, 205] width 62 height 27
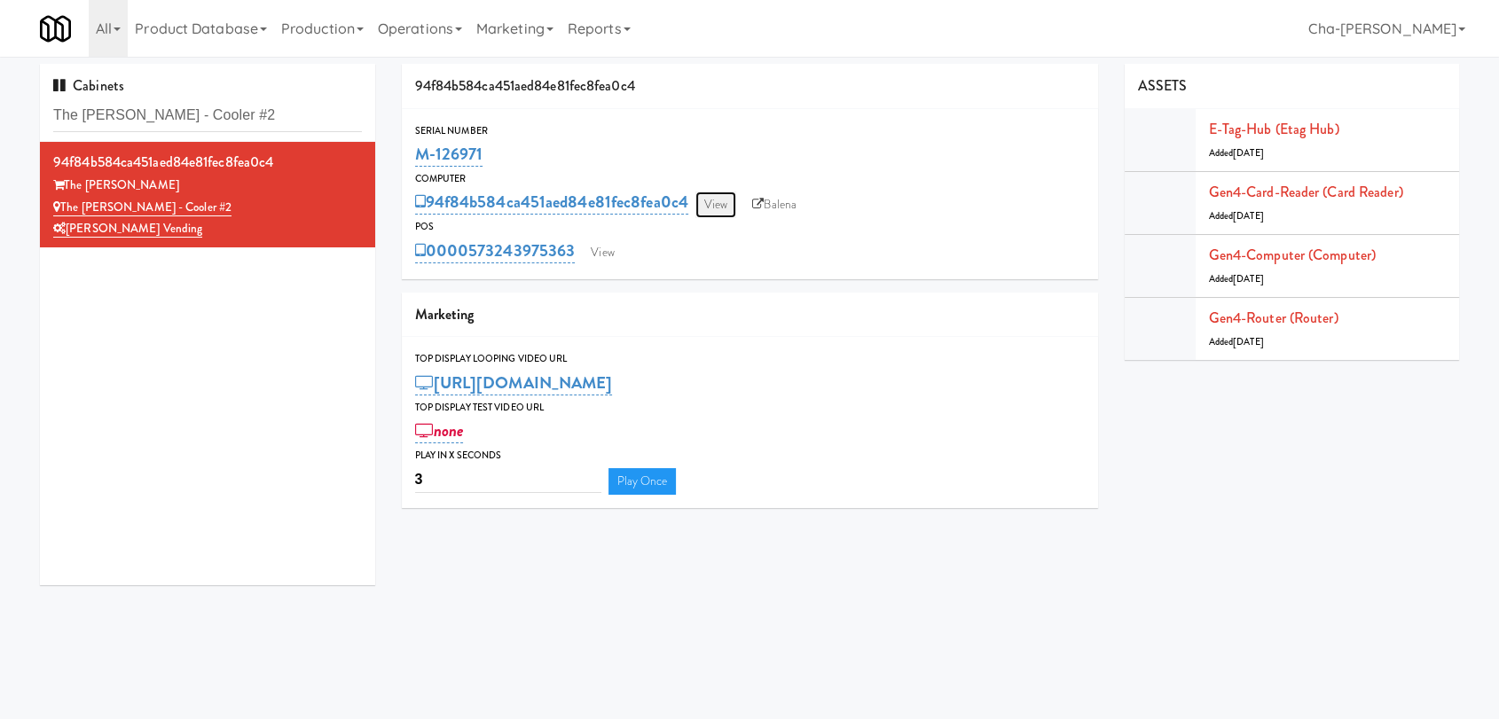
click at [717, 200] on link "View" at bounding box center [715, 205] width 41 height 27
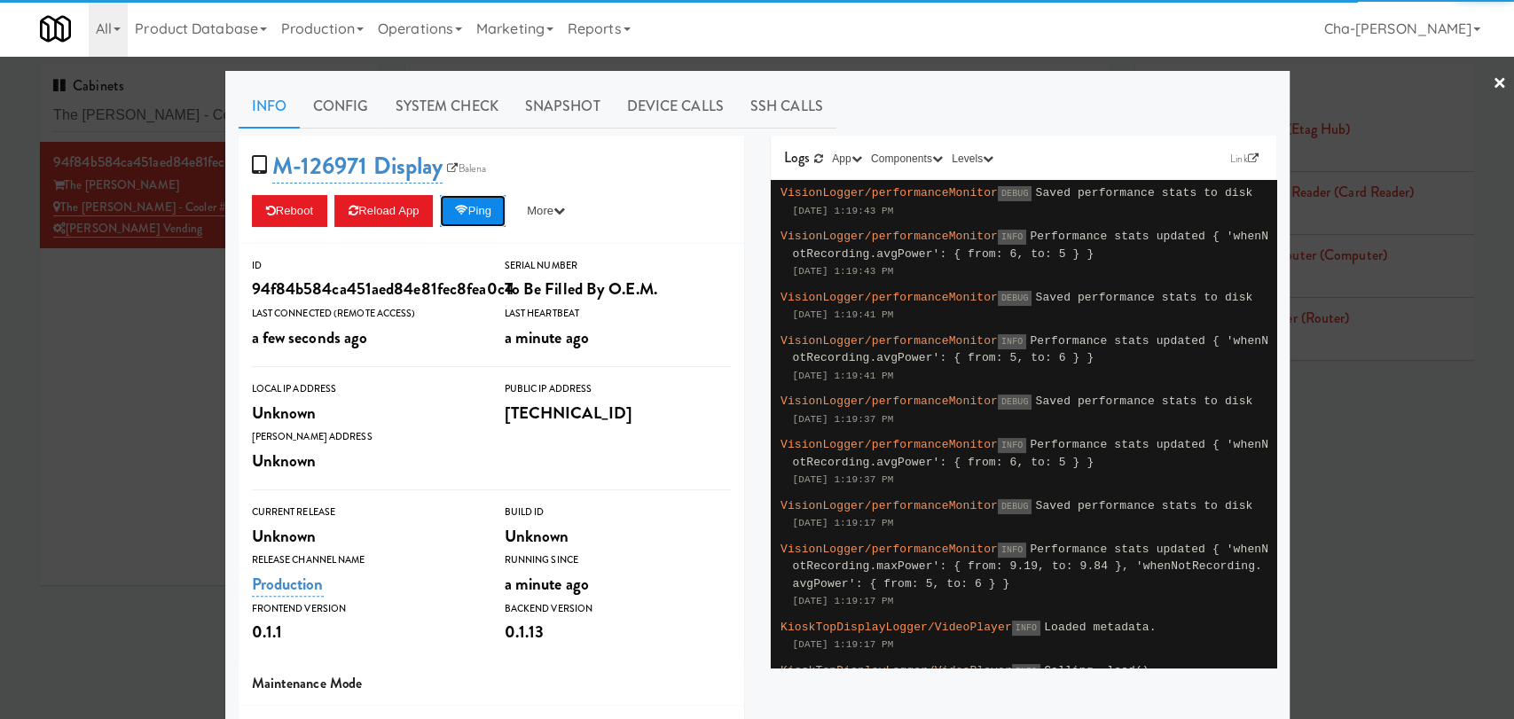
click at [479, 215] on button "Ping" at bounding box center [473, 211] width 66 height 32
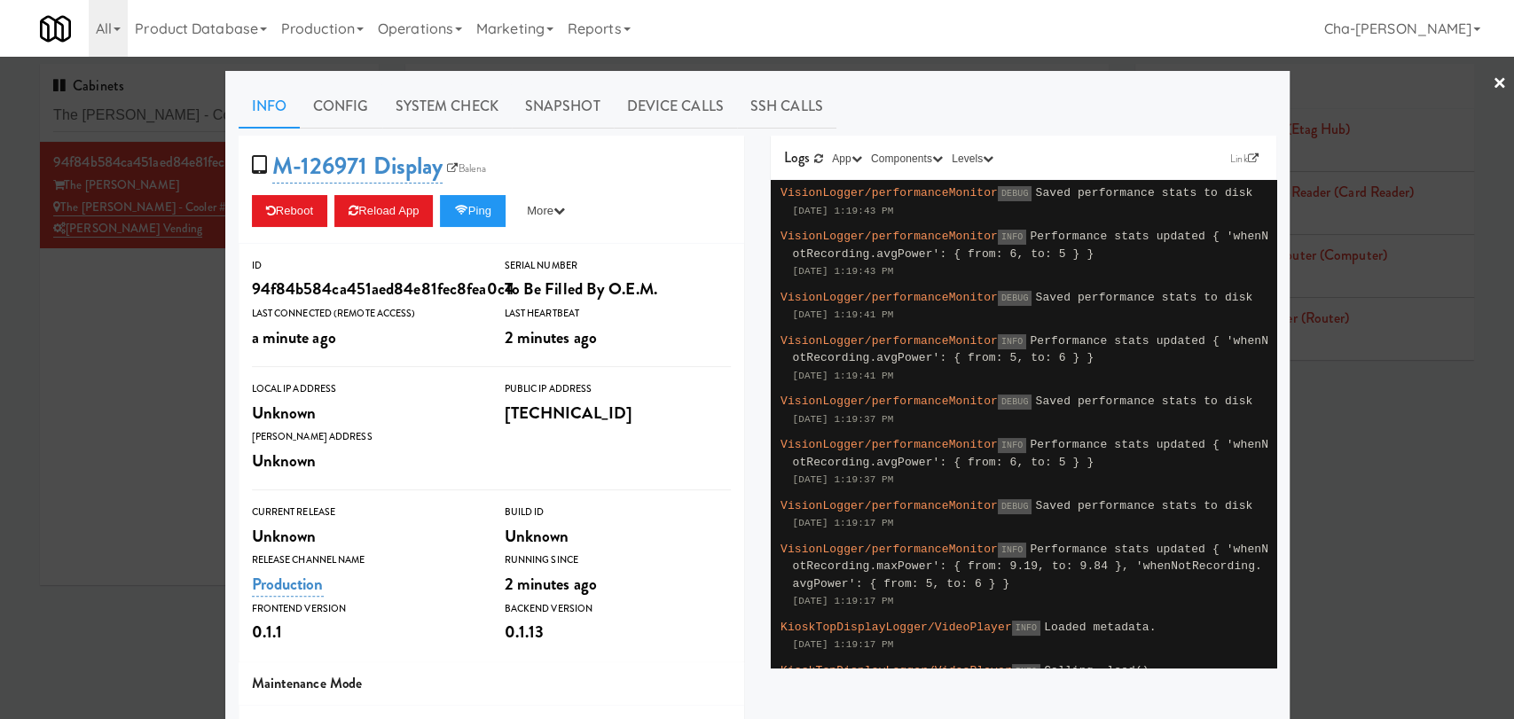
click at [1320, 418] on div at bounding box center [757, 359] width 1514 height 719
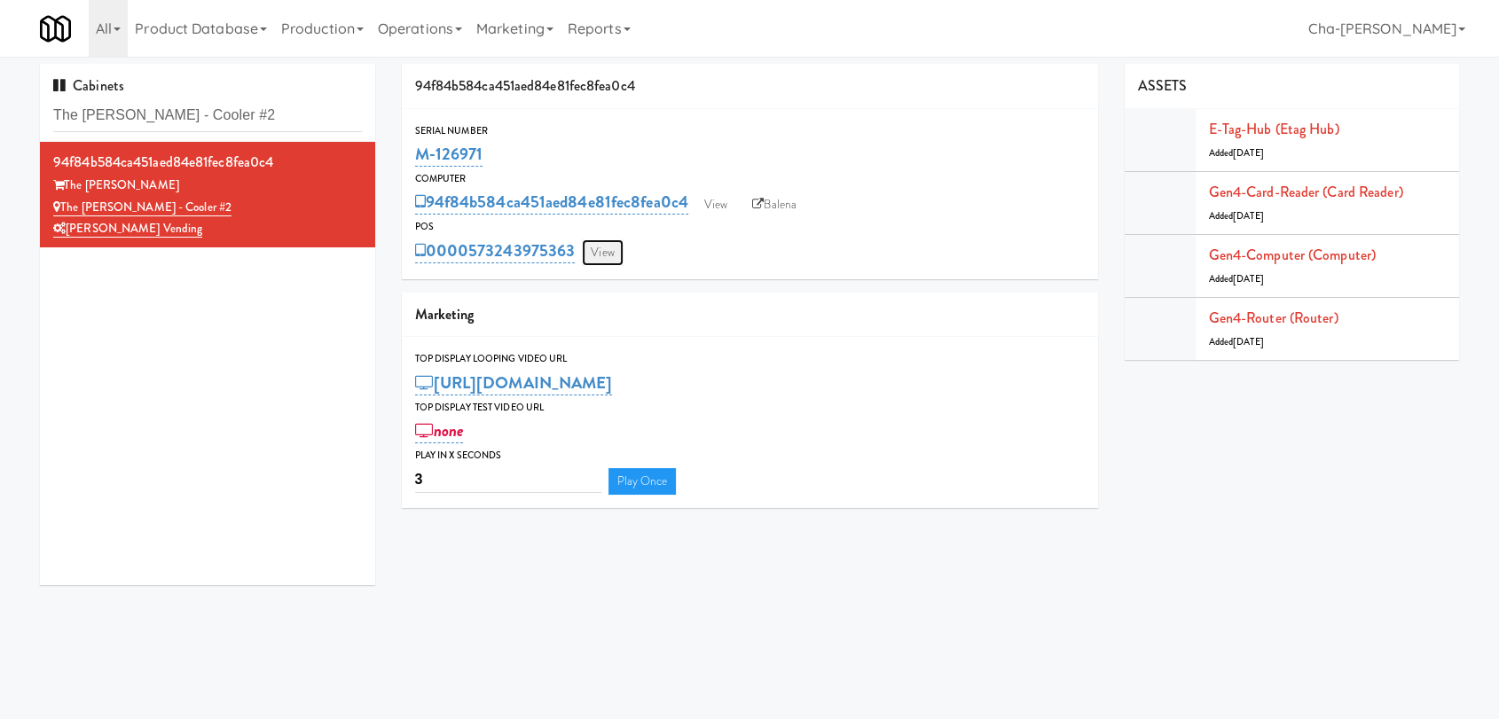
click at [612, 256] on link "View" at bounding box center [602, 252] width 41 height 27
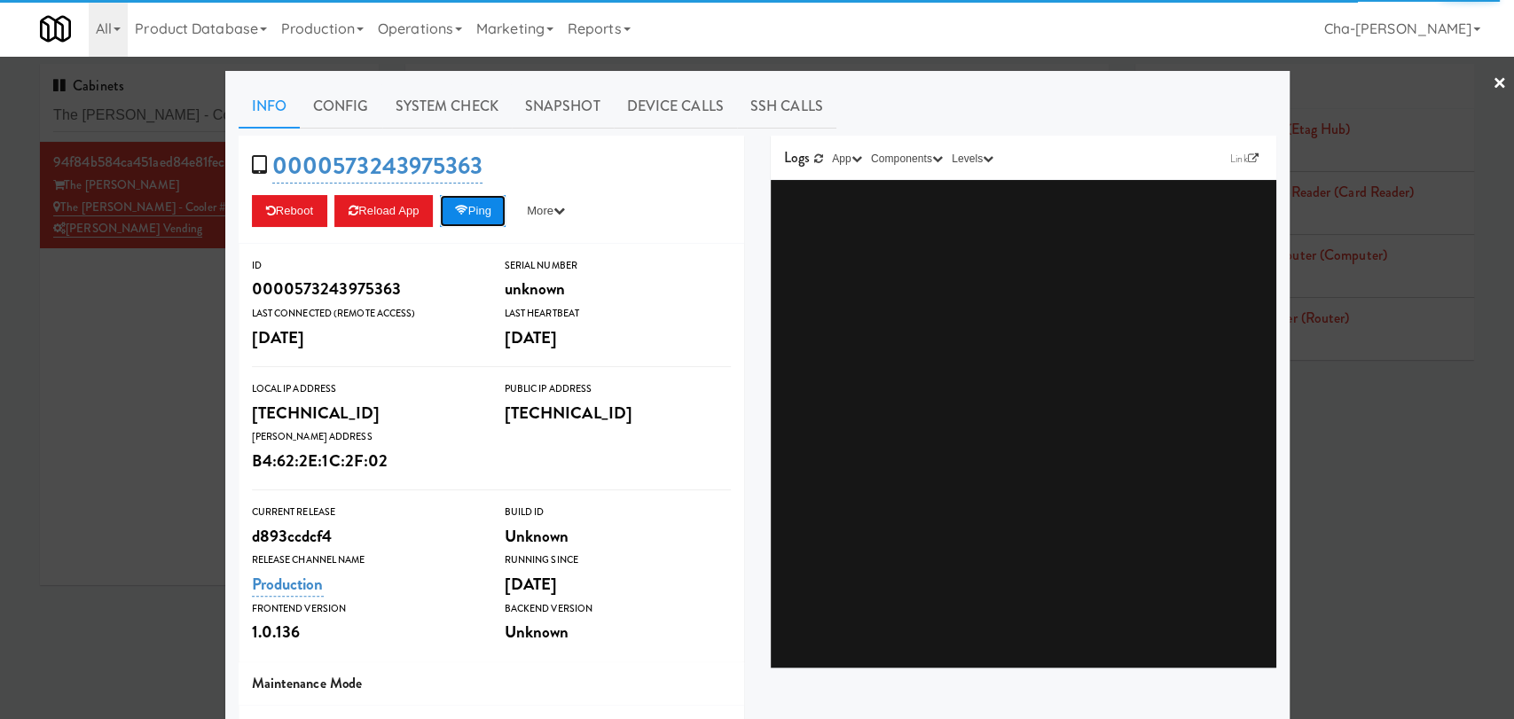
click at [476, 213] on button "Ping" at bounding box center [473, 211] width 66 height 32
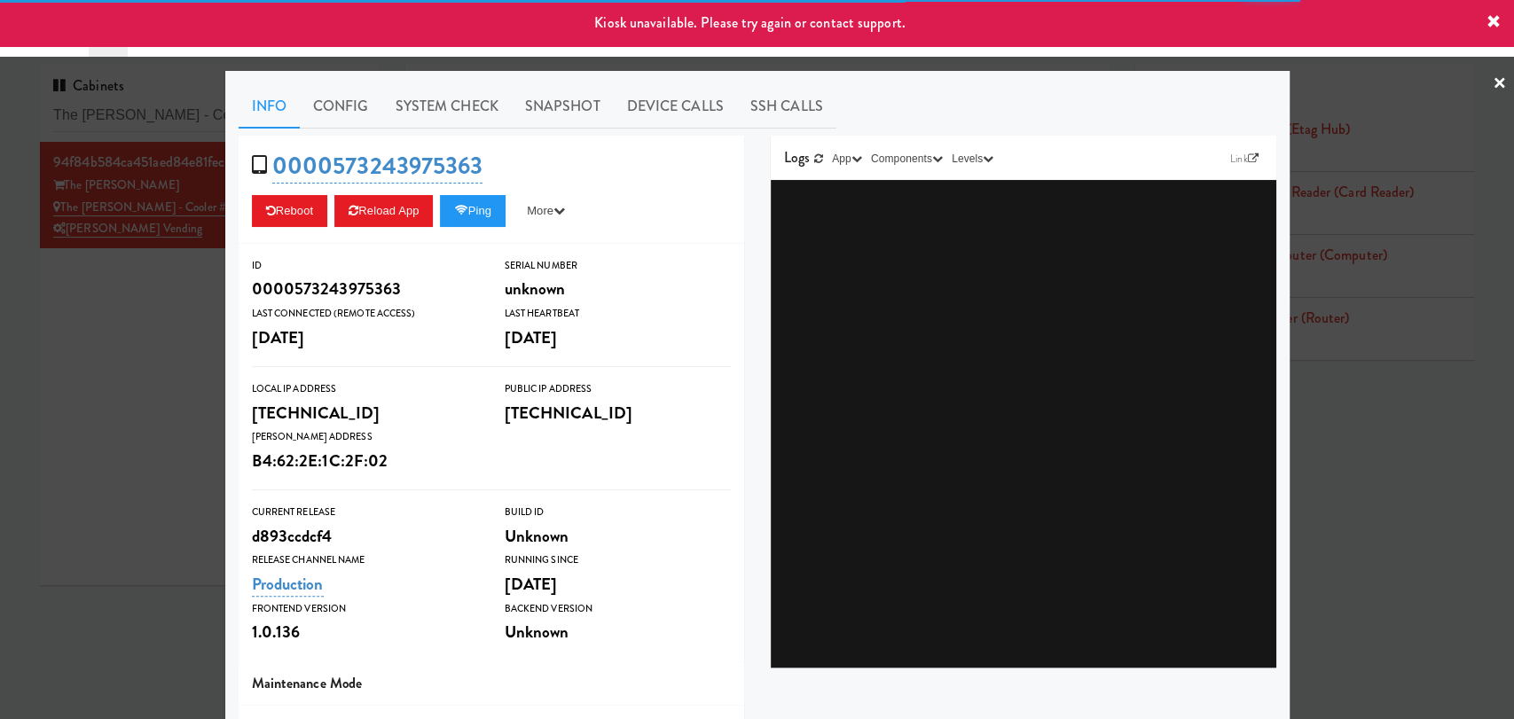
click at [1367, 391] on div at bounding box center [757, 359] width 1514 height 719
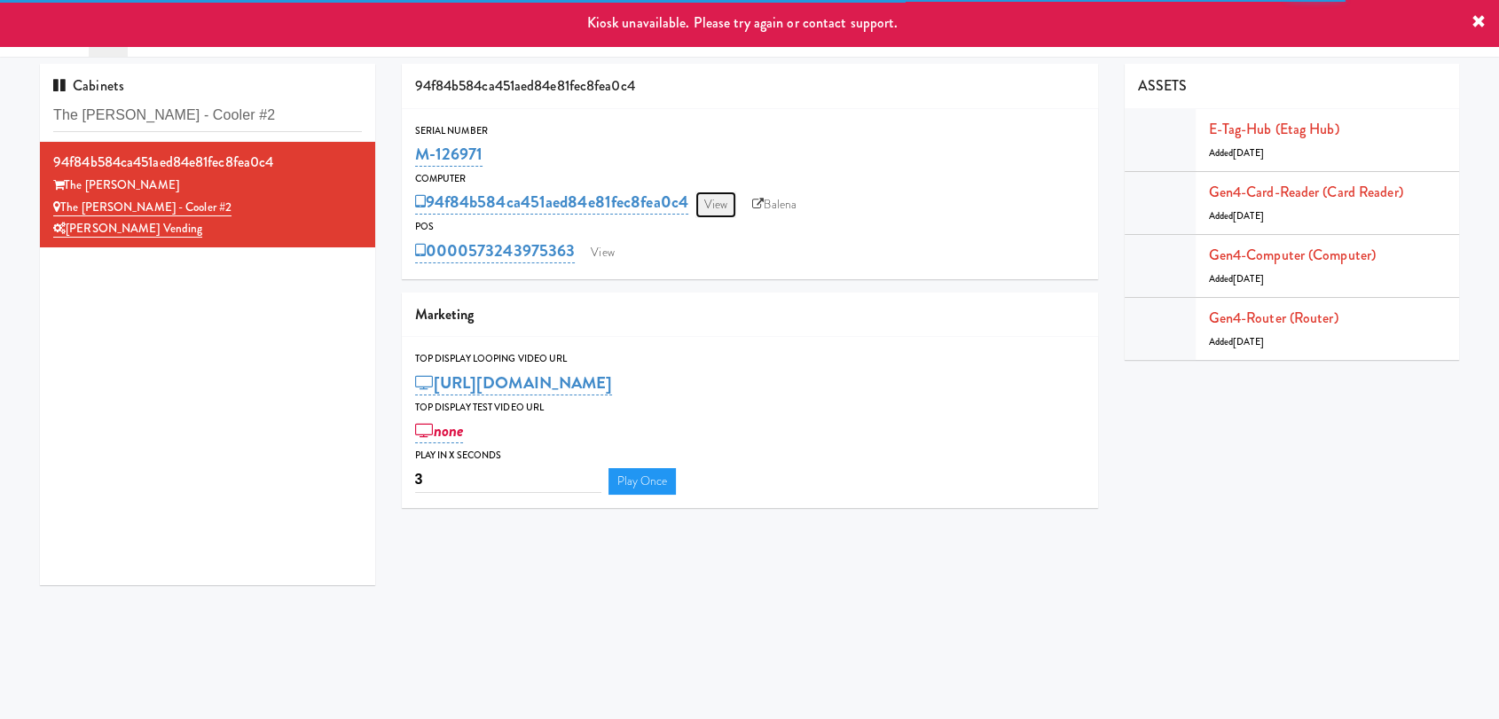
click at [708, 209] on link "View" at bounding box center [715, 205] width 41 height 27
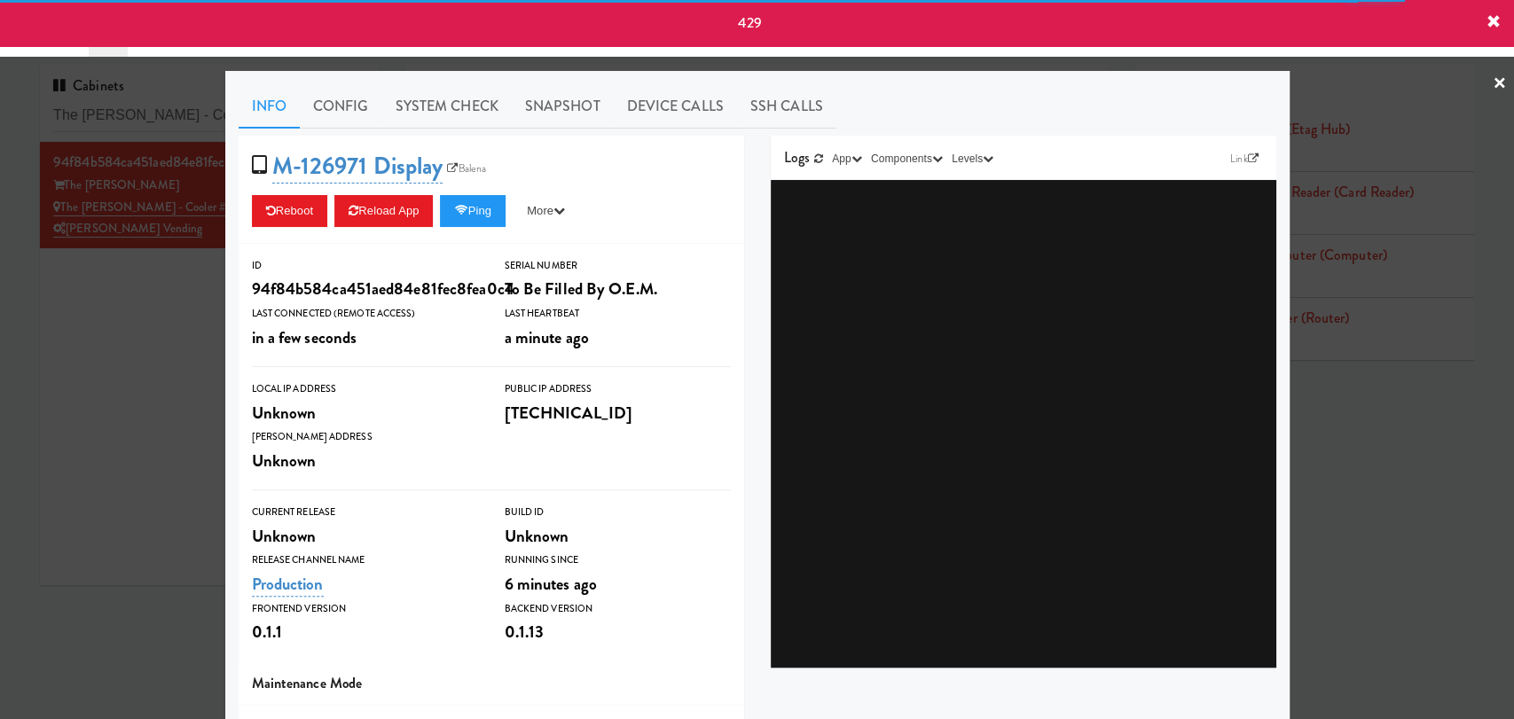
click at [1484, 16] on div "429" at bounding box center [757, 23] width 1514 height 46
click at [1496, 17] on icon at bounding box center [1493, 22] width 14 height 14
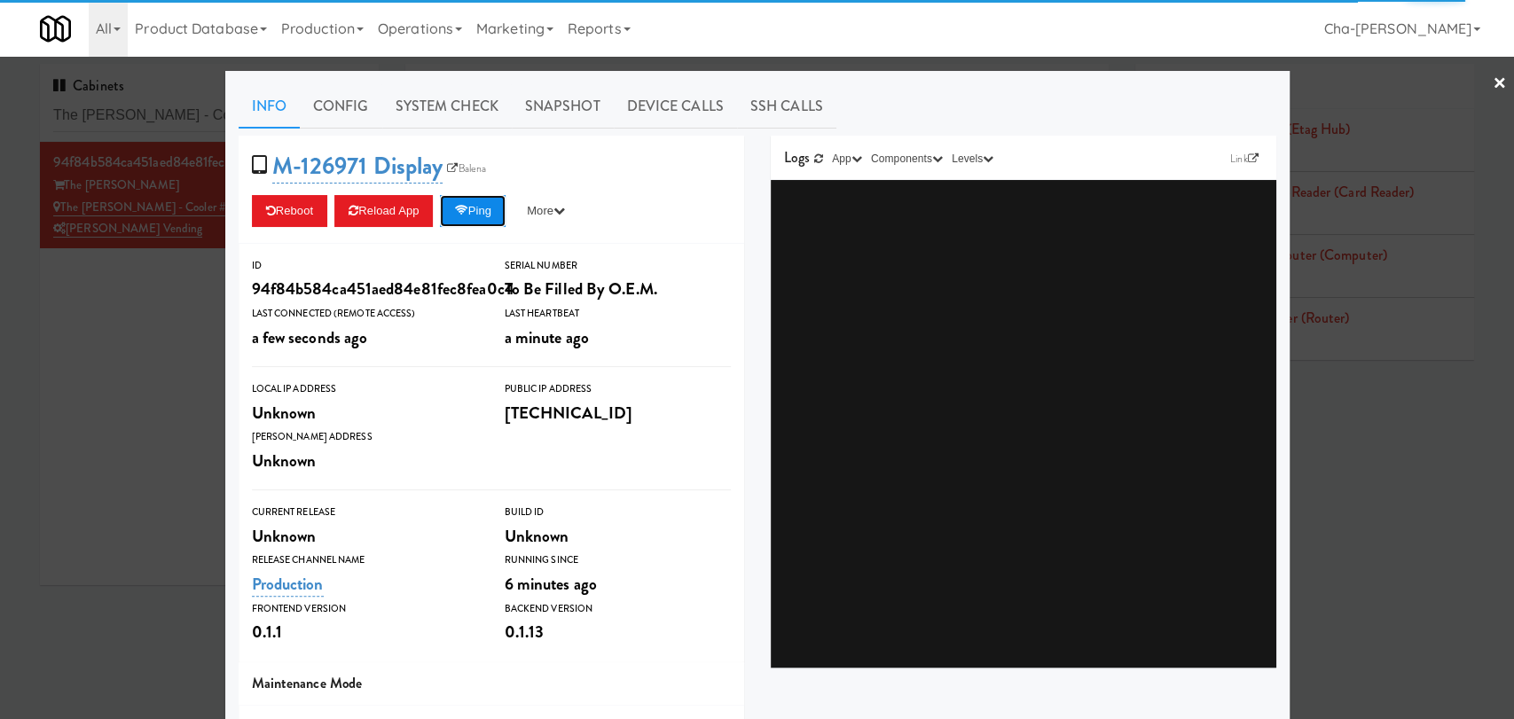
click at [482, 210] on button "Ping" at bounding box center [473, 211] width 66 height 32
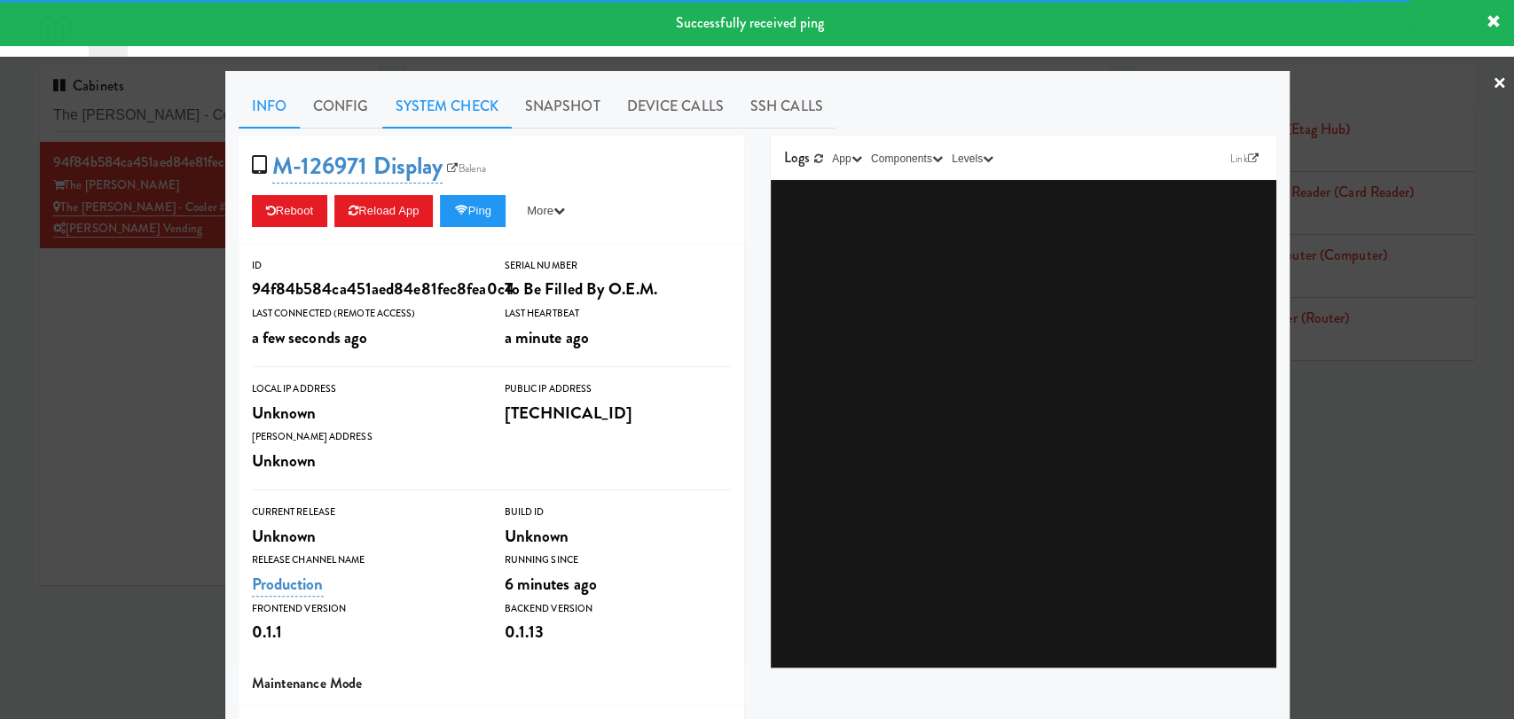
click at [423, 97] on link "System Check" at bounding box center [446, 106] width 129 height 44
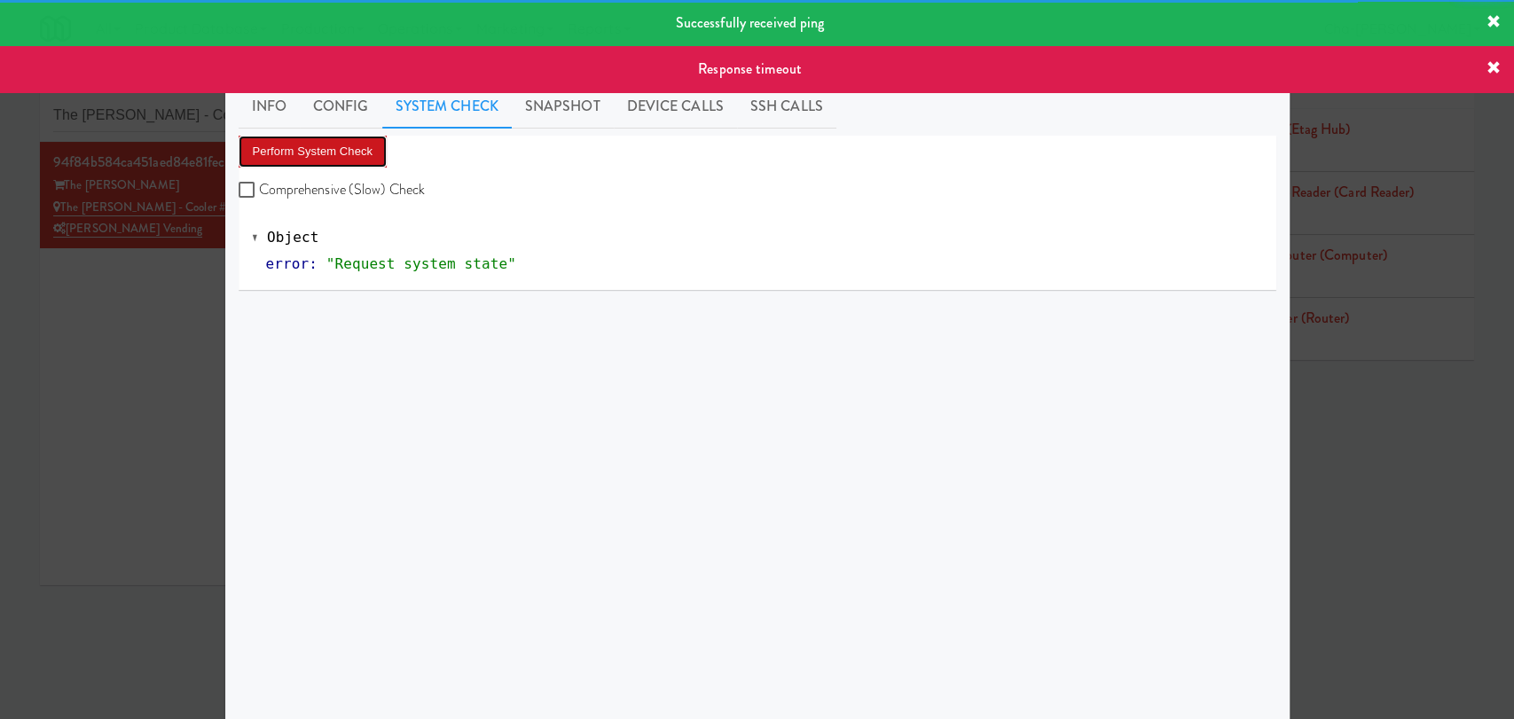
click at [348, 149] on button "Perform System Check" at bounding box center [313, 152] width 149 height 32
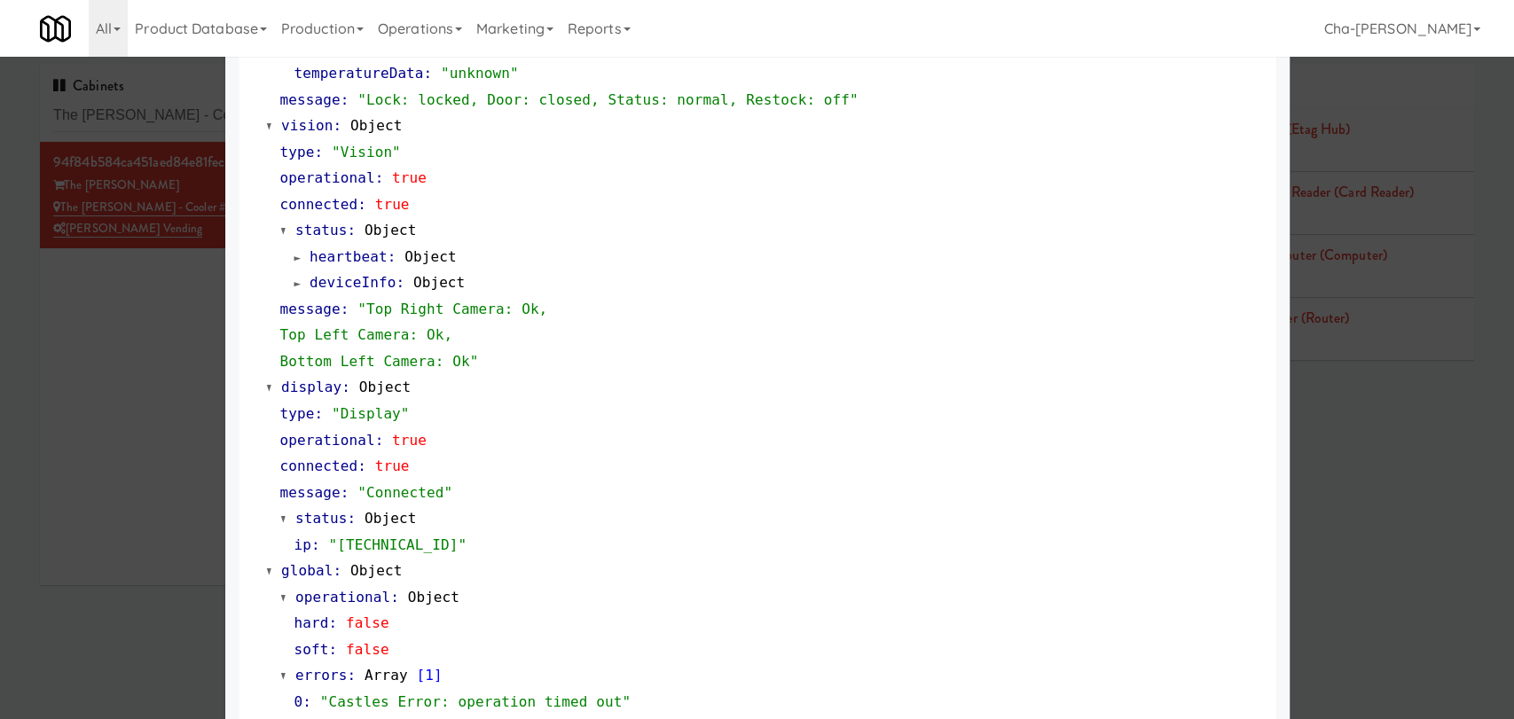
scroll to position [631, 0]
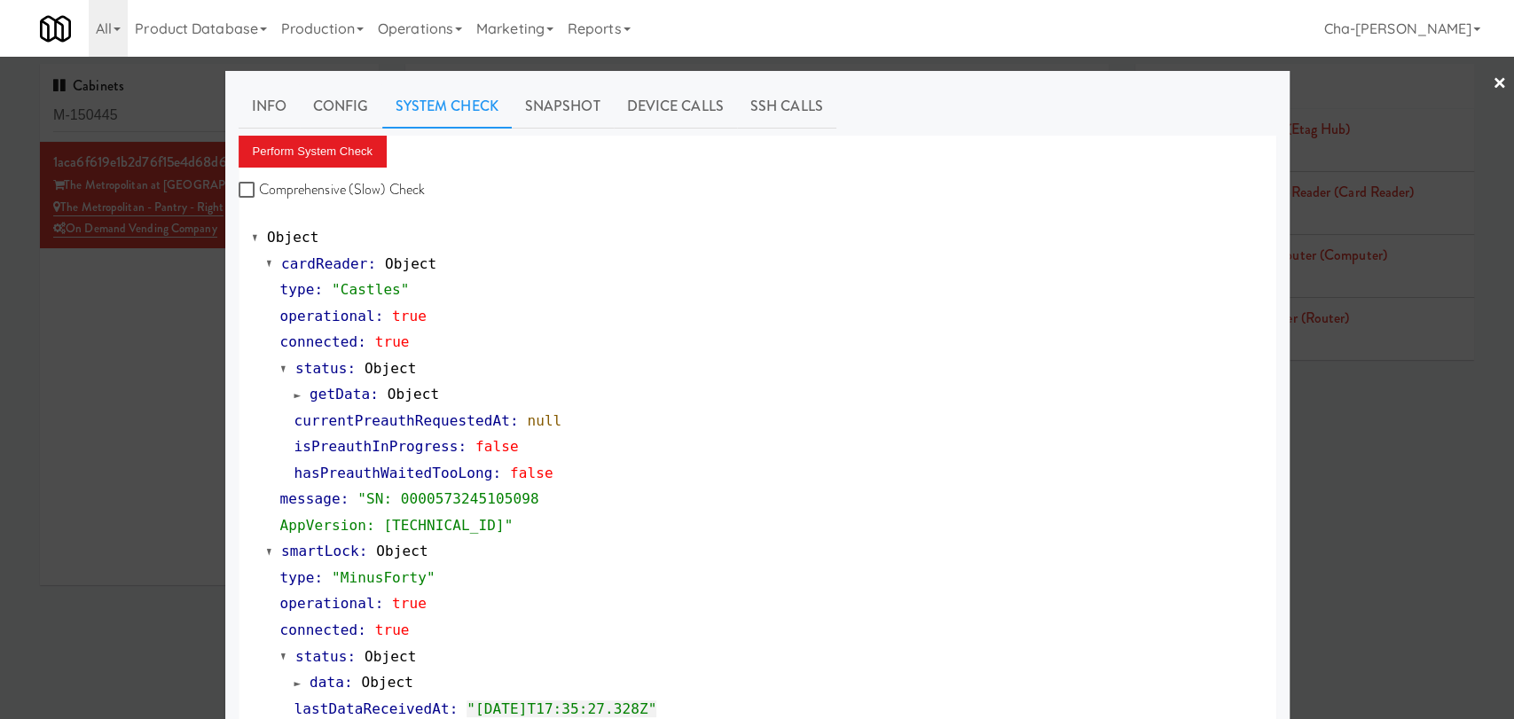
click at [1492, 471] on div at bounding box center [757, 359] width 1514 height 719
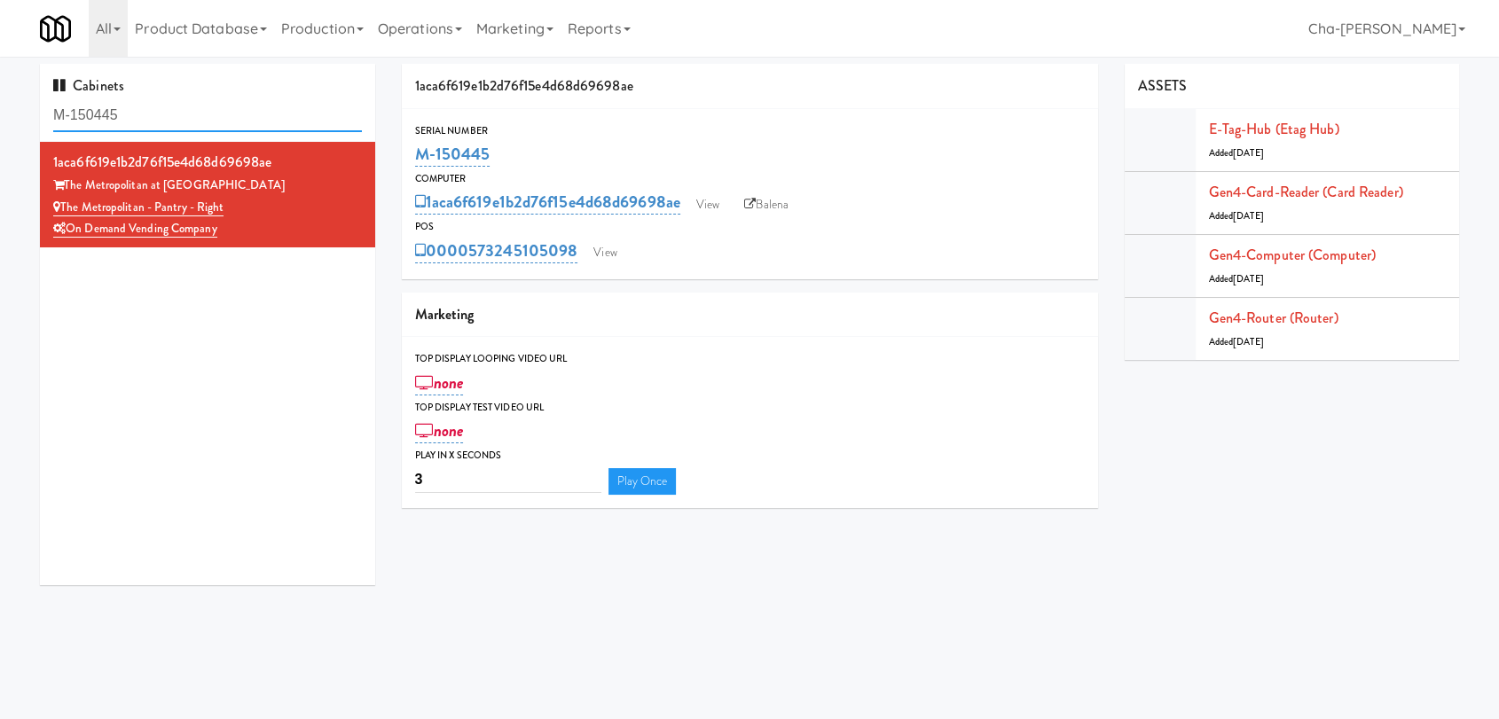
click at [157, 109] on input "M-150445" at bounding box center [207, 115] width 309 height 33
click at [159, 110] on input "M-150445" at bounding box center [207, 115] width 309 height 33
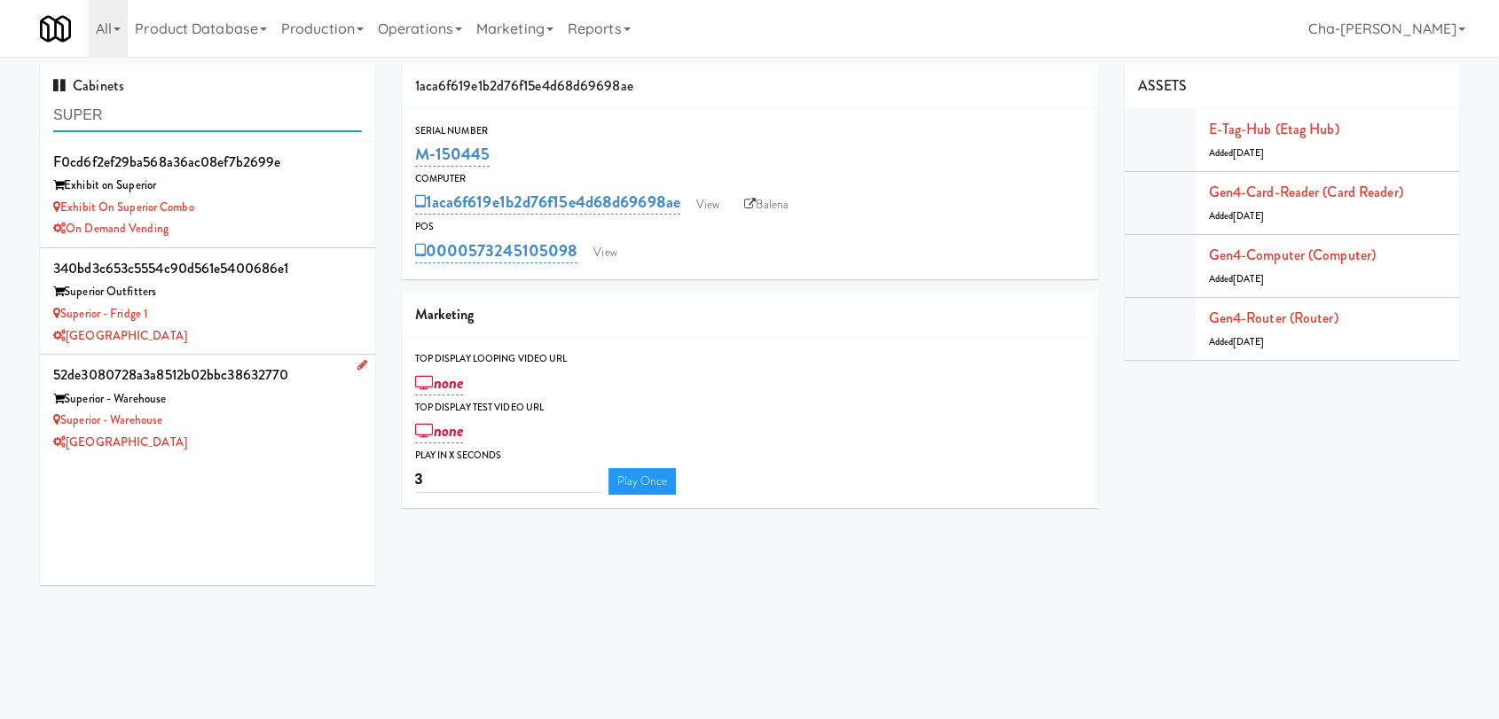
type input "SUPER"
click at [231, 427] on div "Superior - Warehouse" at bounding box center [207, 421] width 309 height 22
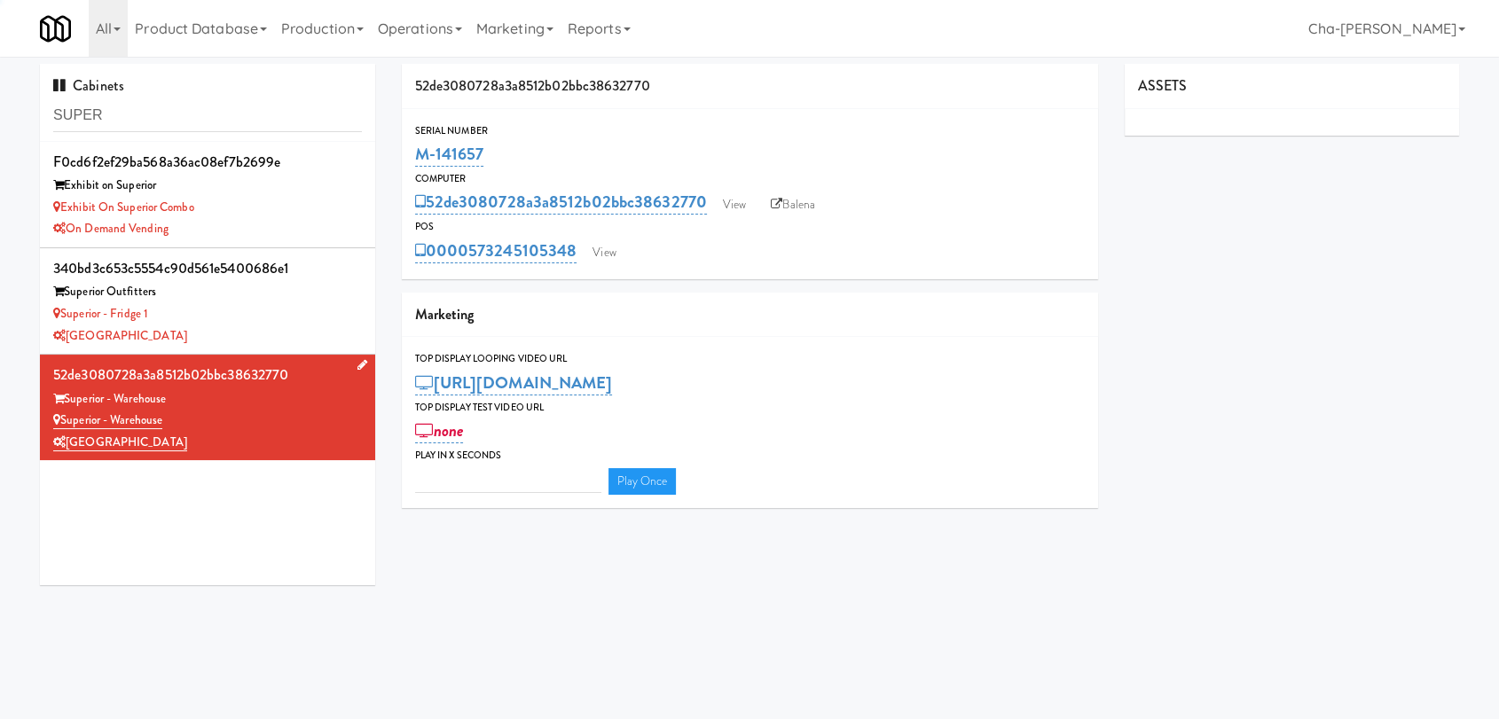
type input "3"
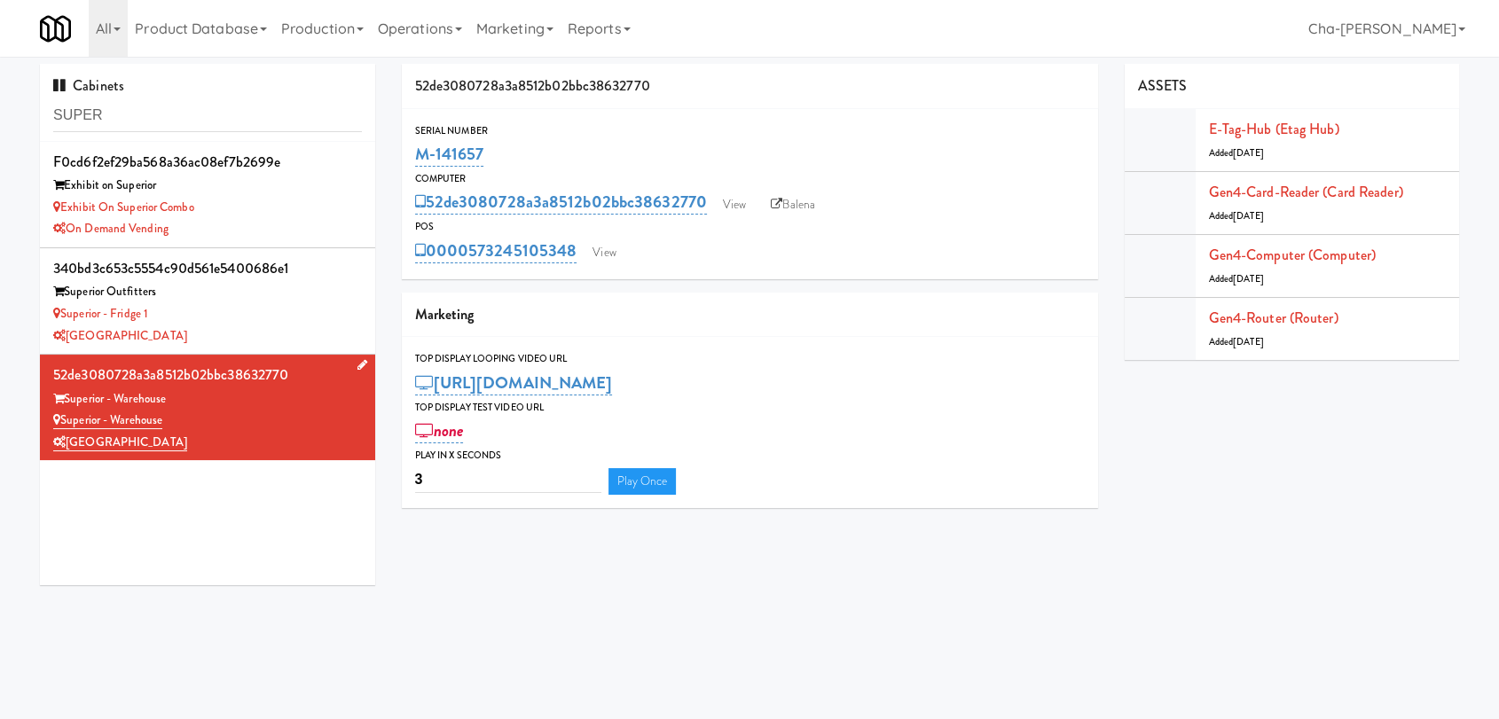
click at [208, 410] on div "Superior - Warehouse" at bounding box center [207, 421] width 309 height 22
click at [745, 213] on link "View" at bounding box center [734, 205] width 41 height 27
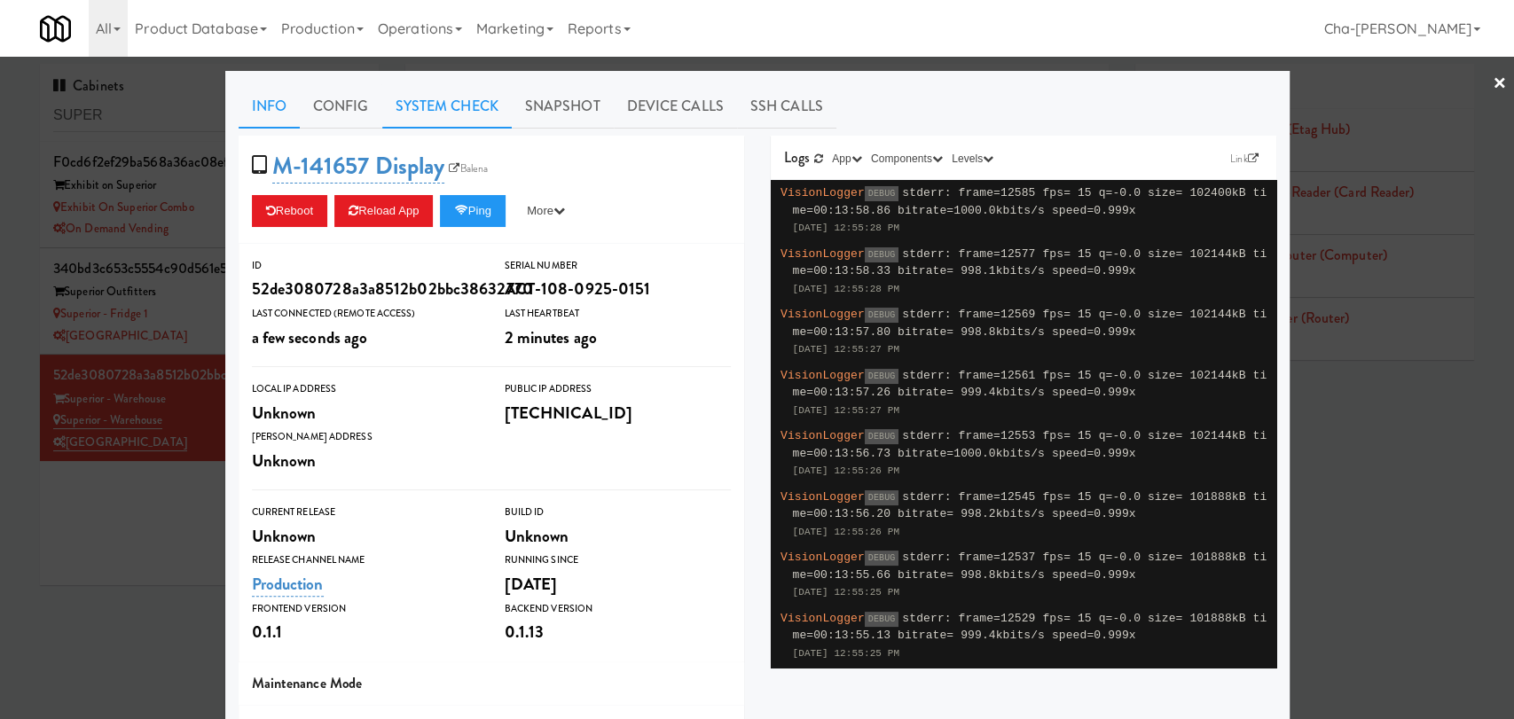
click at [442, 101] on link "System Check" at bounding box center [446, 106] width 129 height 44
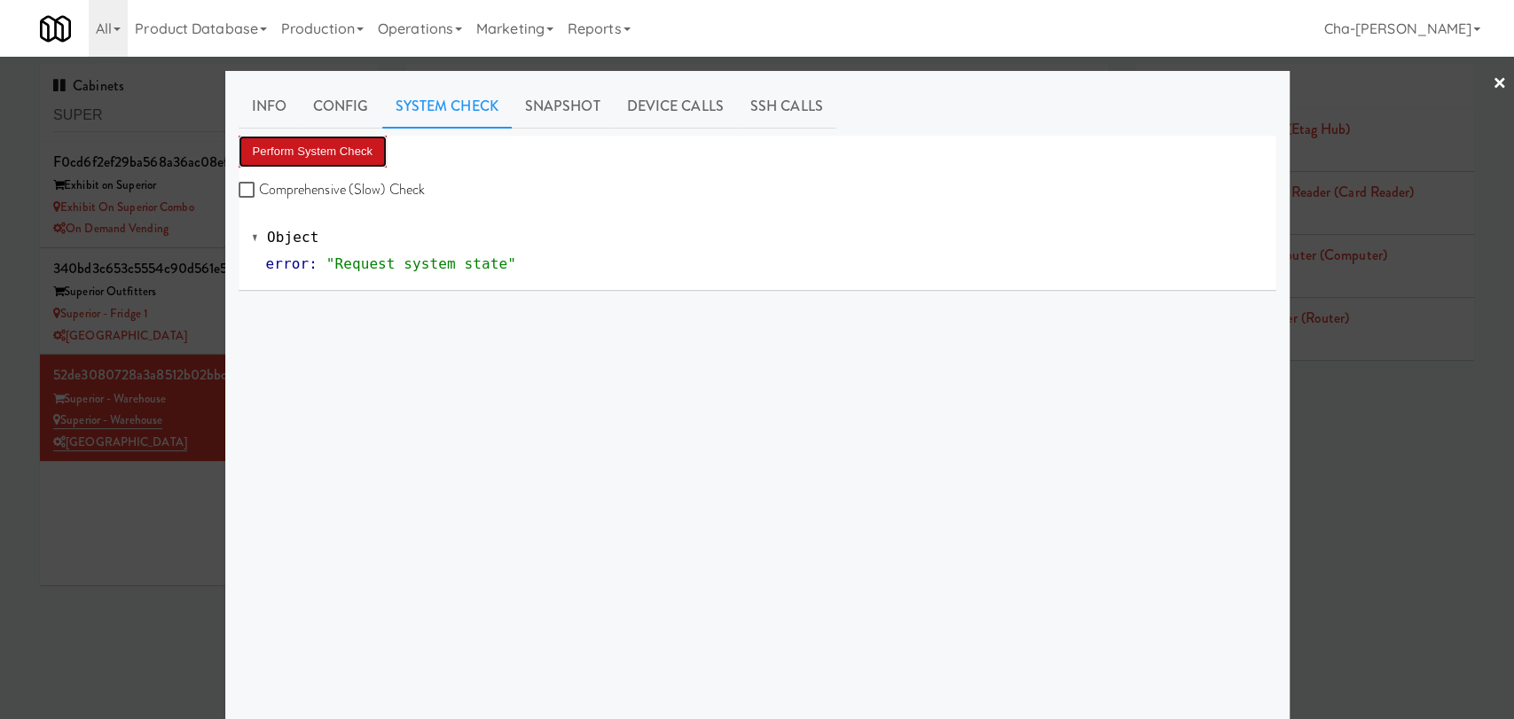
click at [291, 159] on button "Perform System Check" at bounding box center [313, 152] width 149 height 32
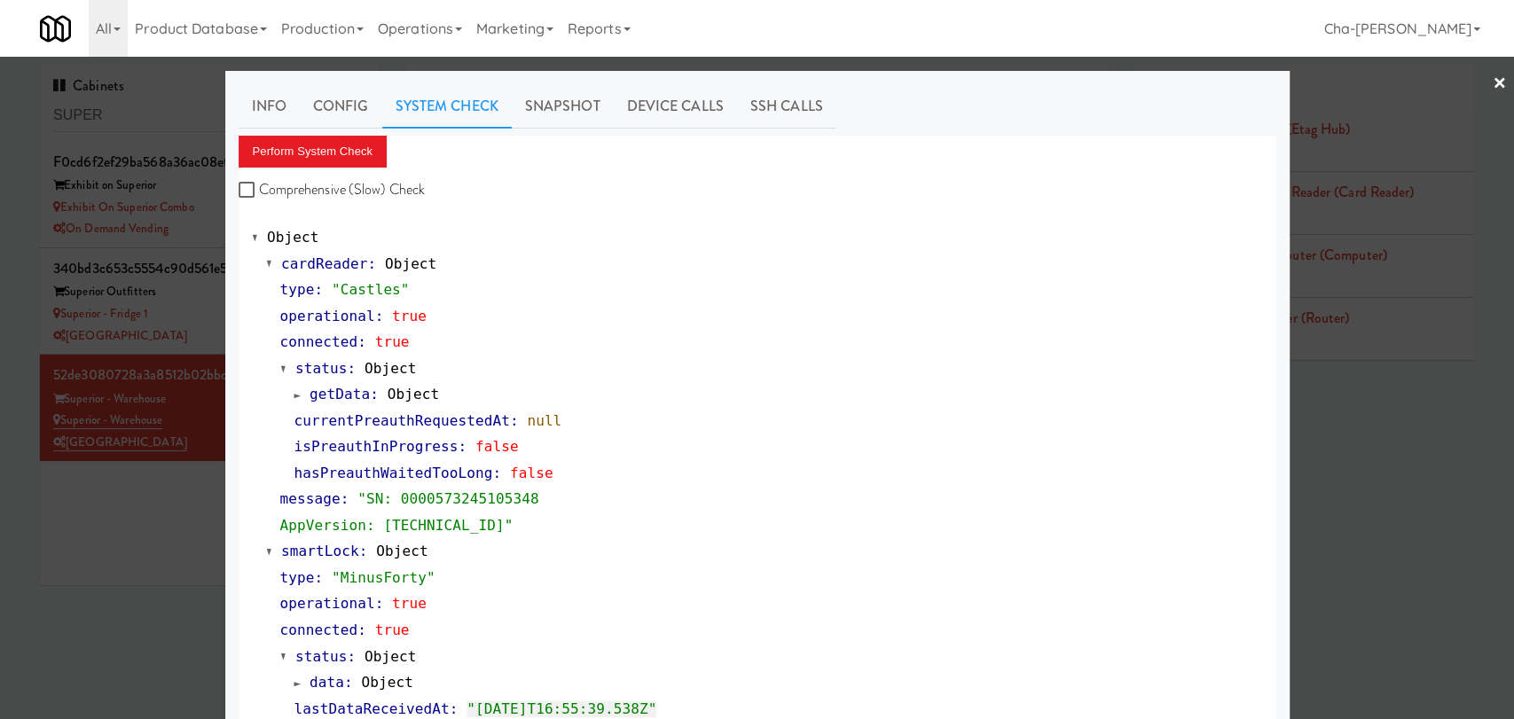
click at [251, 186] on label "Comprehensive (Slow) Check" at bounding box center [332, 189] width 187 height 27
click at [251, 186] on input "Comprehensive (Slow) Check" at bounding box center [249, 191] width 20 height 14
checkbox input "true"
click at [283, 157] on button "Perform System Check" at bounding box center [313, 152] width 149 height 32
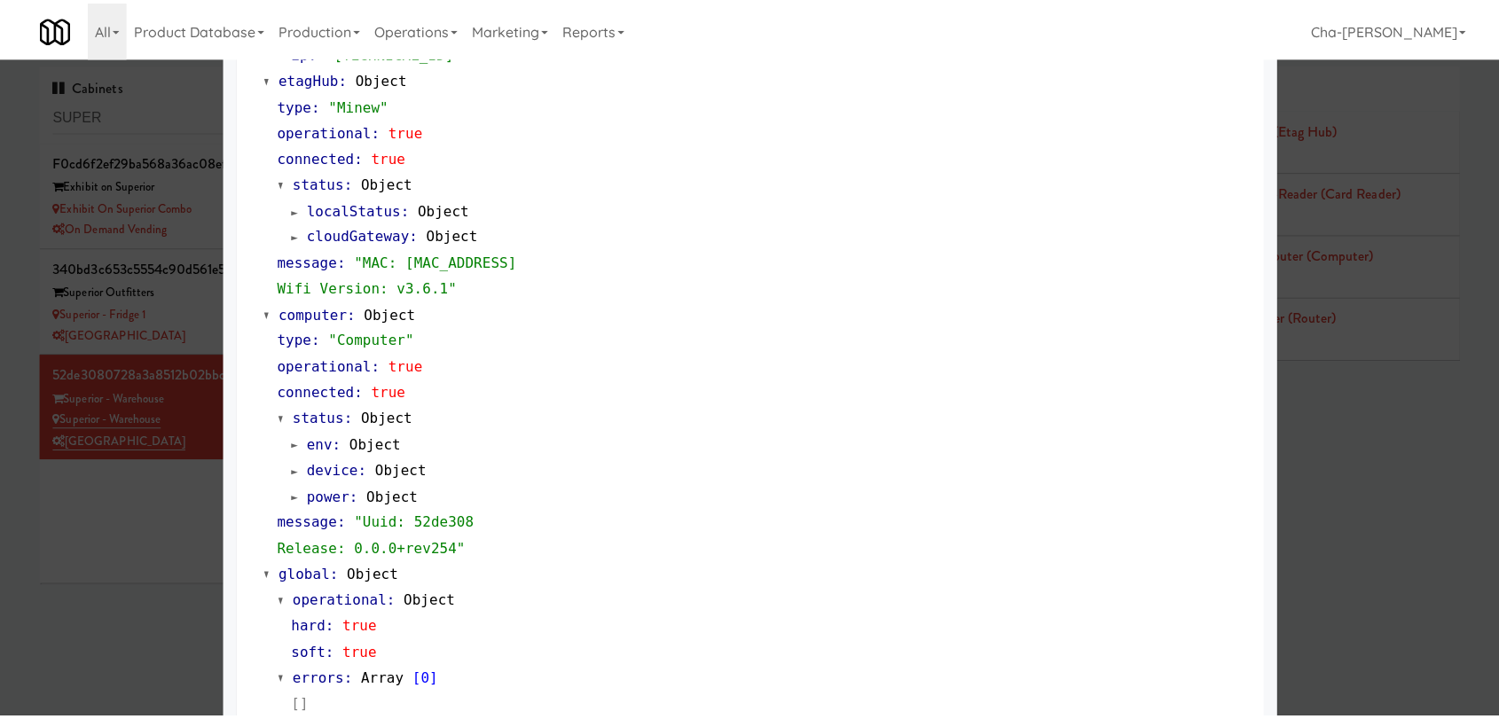
scroll to position [1468, 0]
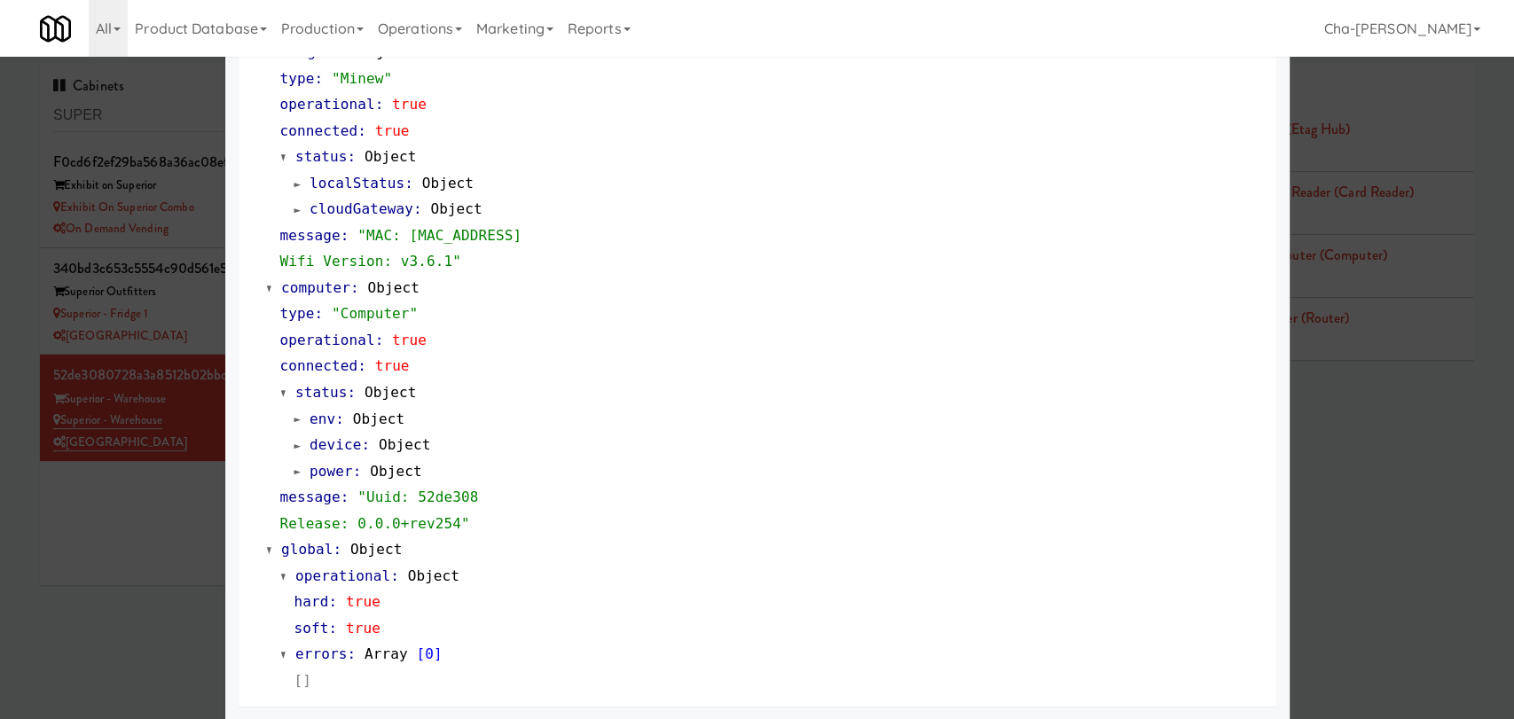
click at [63, 552] on div at bounding box center [757, 359] width 1514 height 719
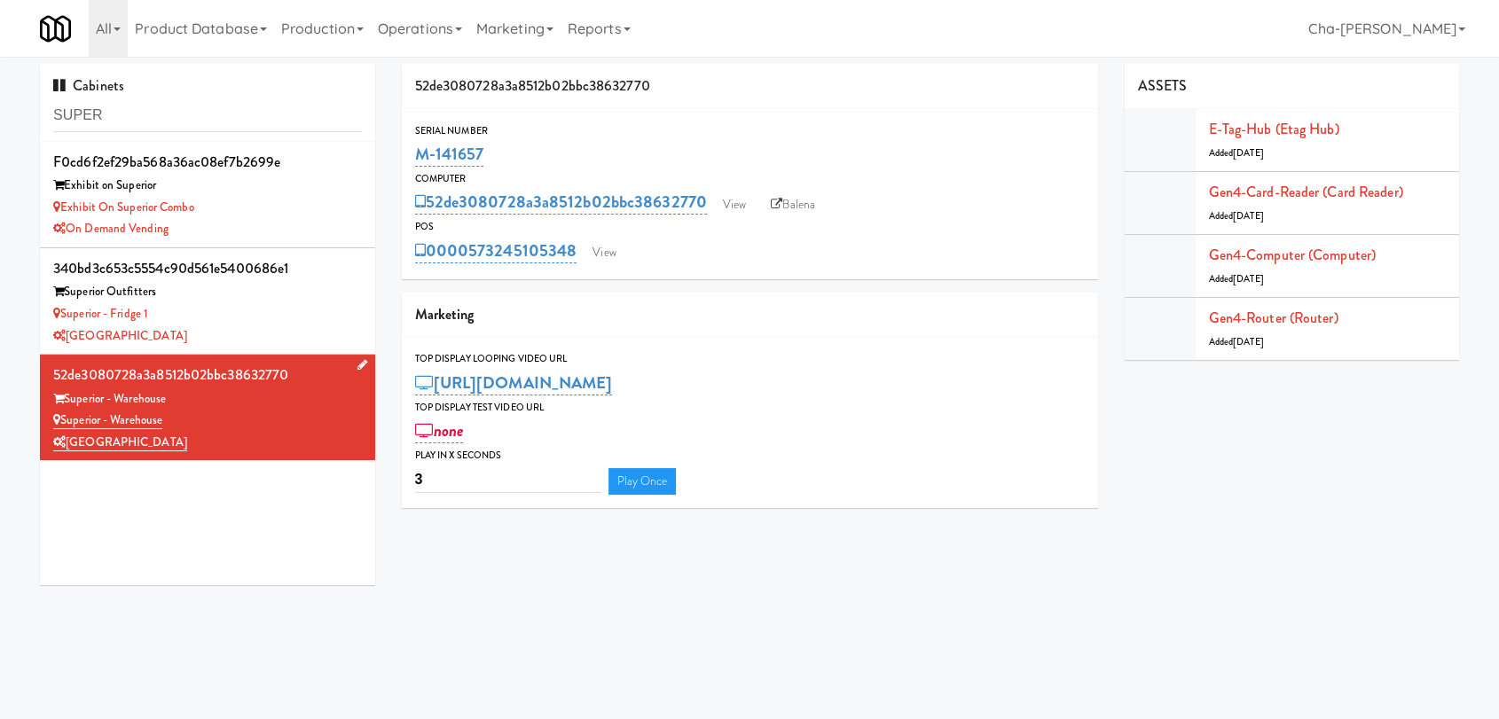
click at [227, 439] on div "[GEOGRAPHIC_DATA]" at bounding box center [207, 443] width 309 height 22
drag, startPoint x: 500, startPoint y: 166, endPoint x: 405, endPoint y: 167, distance: 94.9
click at [405, 167] on div "Serial Number M-141657" at bounding box center [750, 146] width 696 height 48
copy link "M-141657"
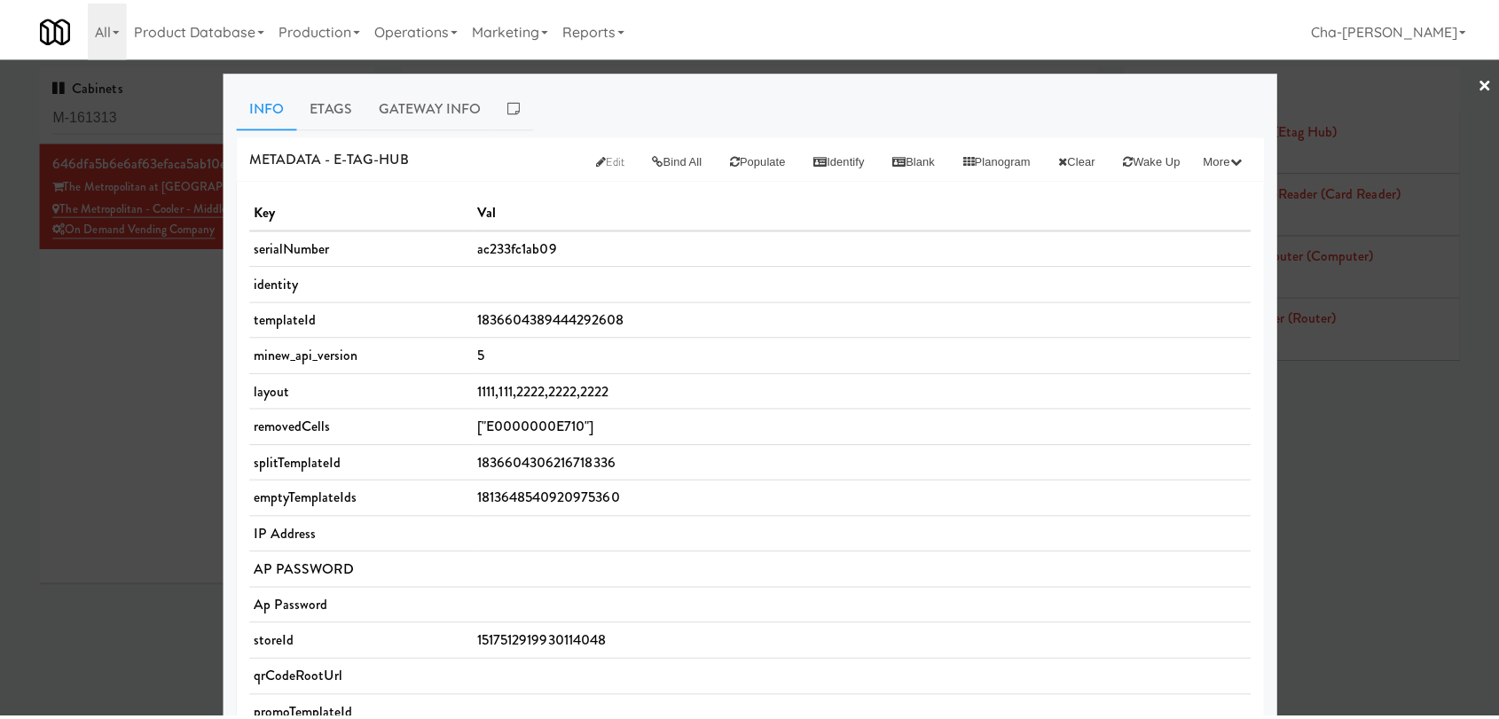
scroll to position [492, 0]
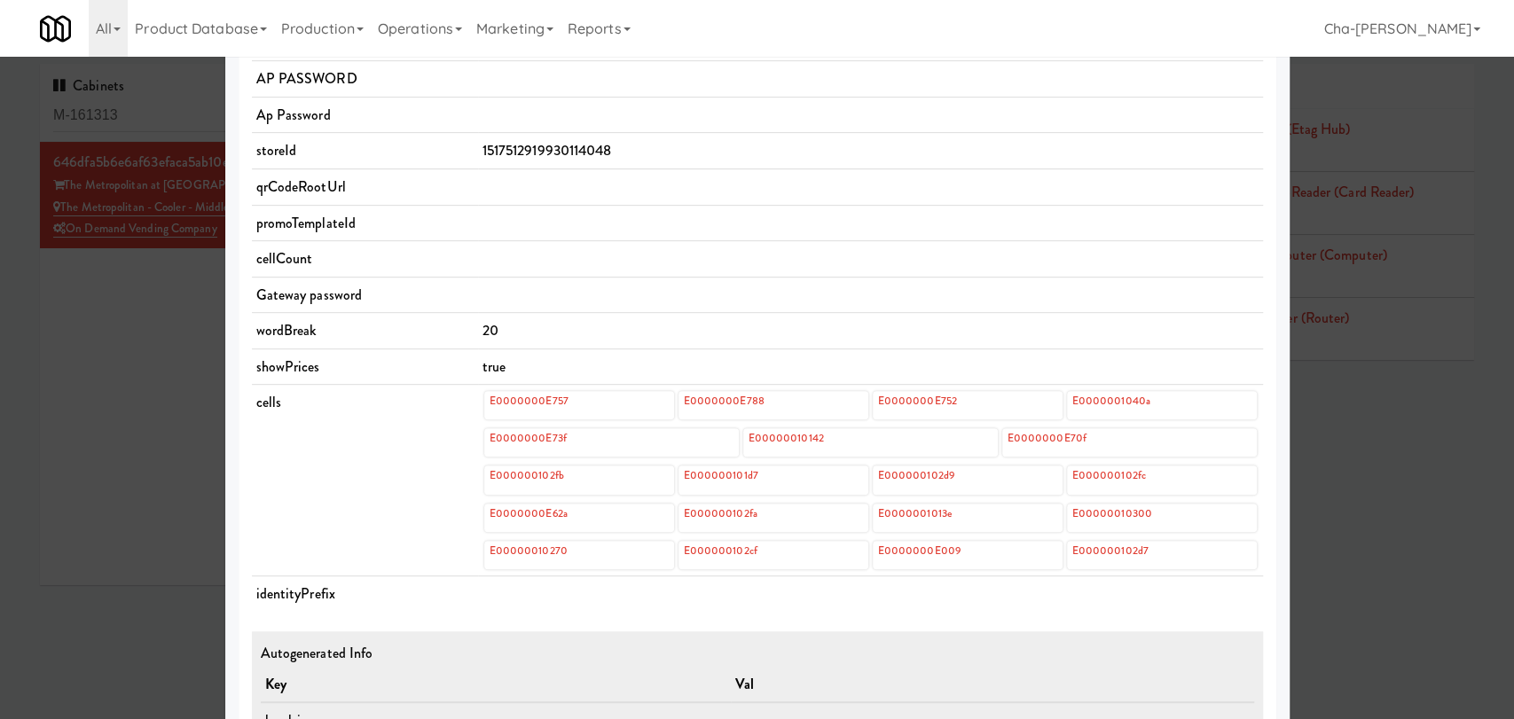
click at [90, 342] on div at bounding box center [757, 359] width 1514 height 719
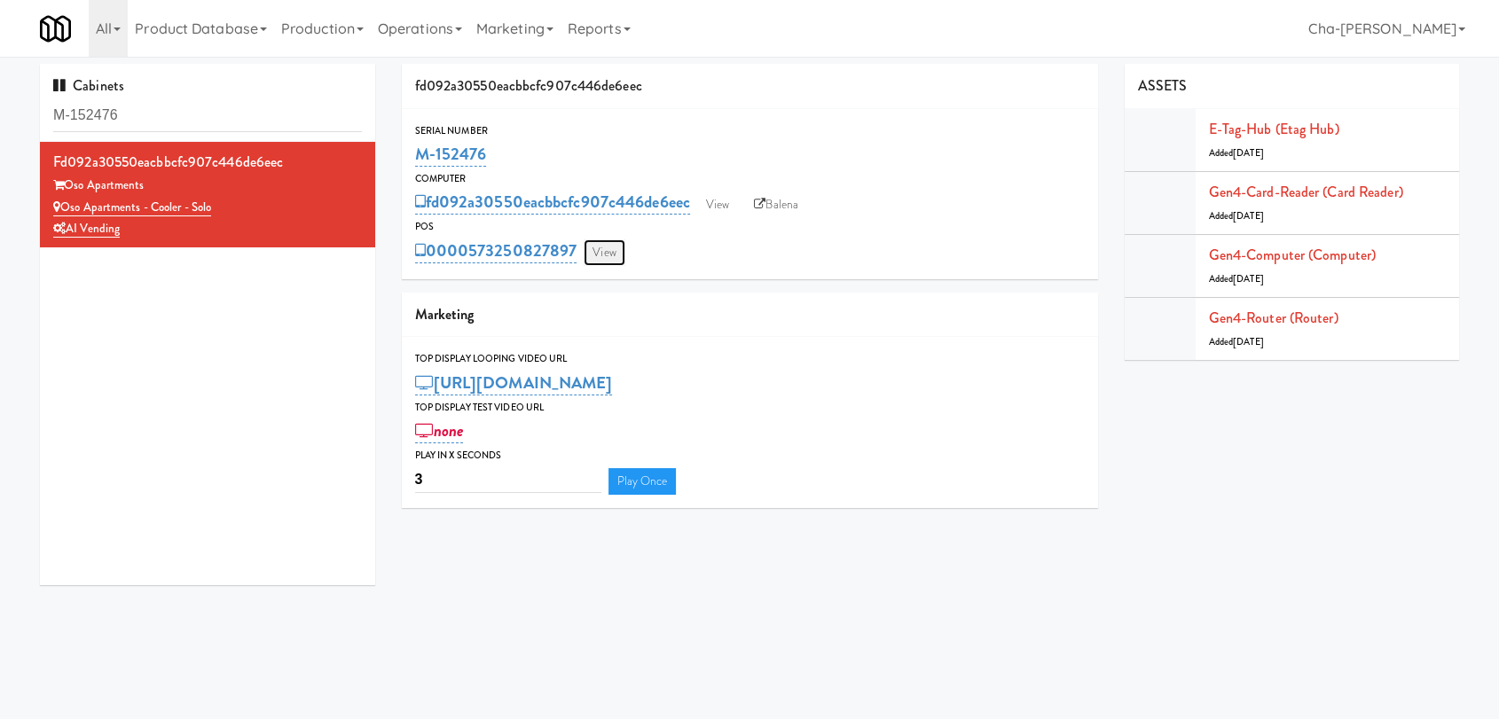
click at [598, 256] on link "View" at bounding box center [603, 252] width 41 height 27
click at [171, 115] on input "M-150409" at bounding box center [207, 115] width 309 height 33
type input "M"
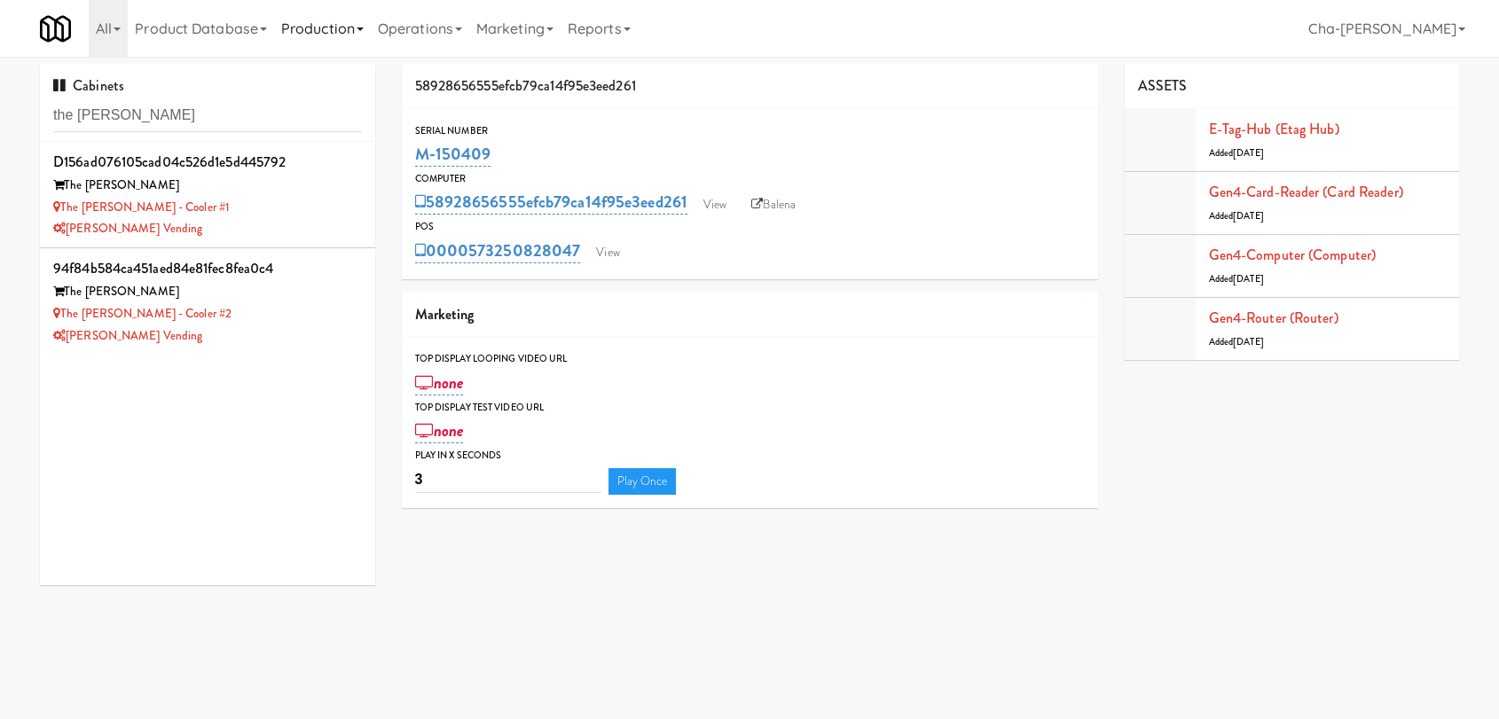
type input "the [PERSON_NAME]"
click at [283, 198] on div "The [PERSON_NAME] - Cooler #1" at bounding box center [207, 208] width 309 height 22
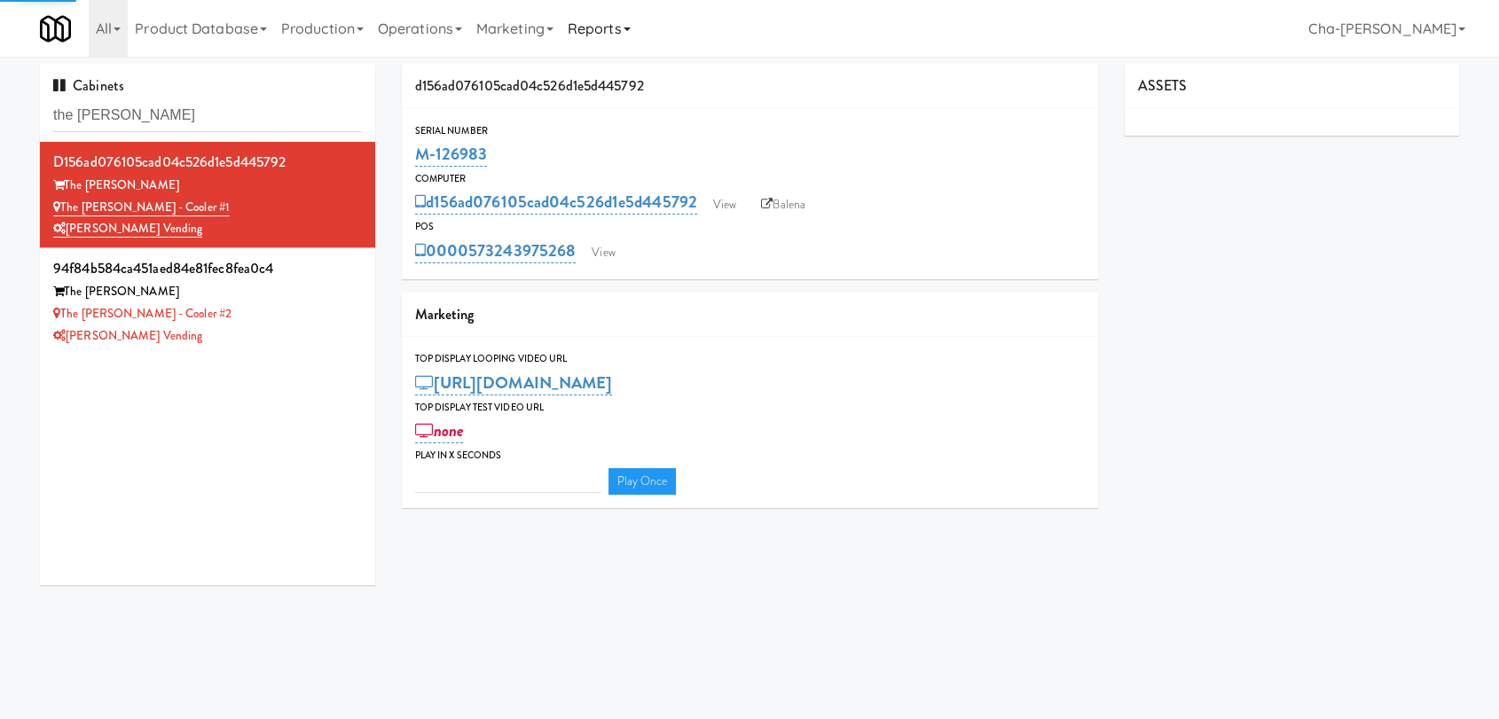
type input "3"
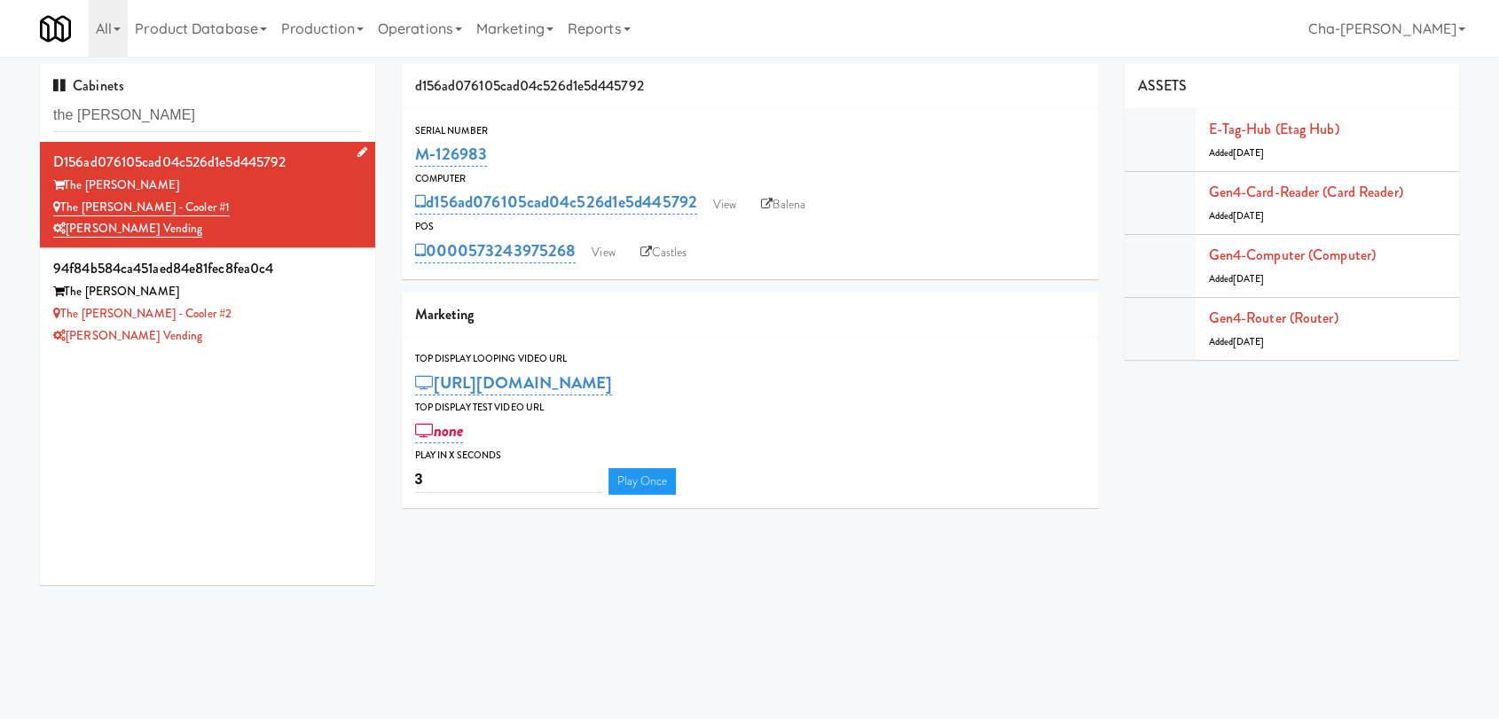
click at [333, 215] on div "The [PERSON_NAME] - Cooler #1" at bounding box center [207, 208] width 309 height 22
drag, startPoint x: 582, startPoint y: 247, endPoint x: 472, endPoint y: 256, distance: 110.4
click at [472, 256] on div "0000573243975268 View Castles" at bounding box center [750, 251] width 670 height 30
copy link "573243975268"
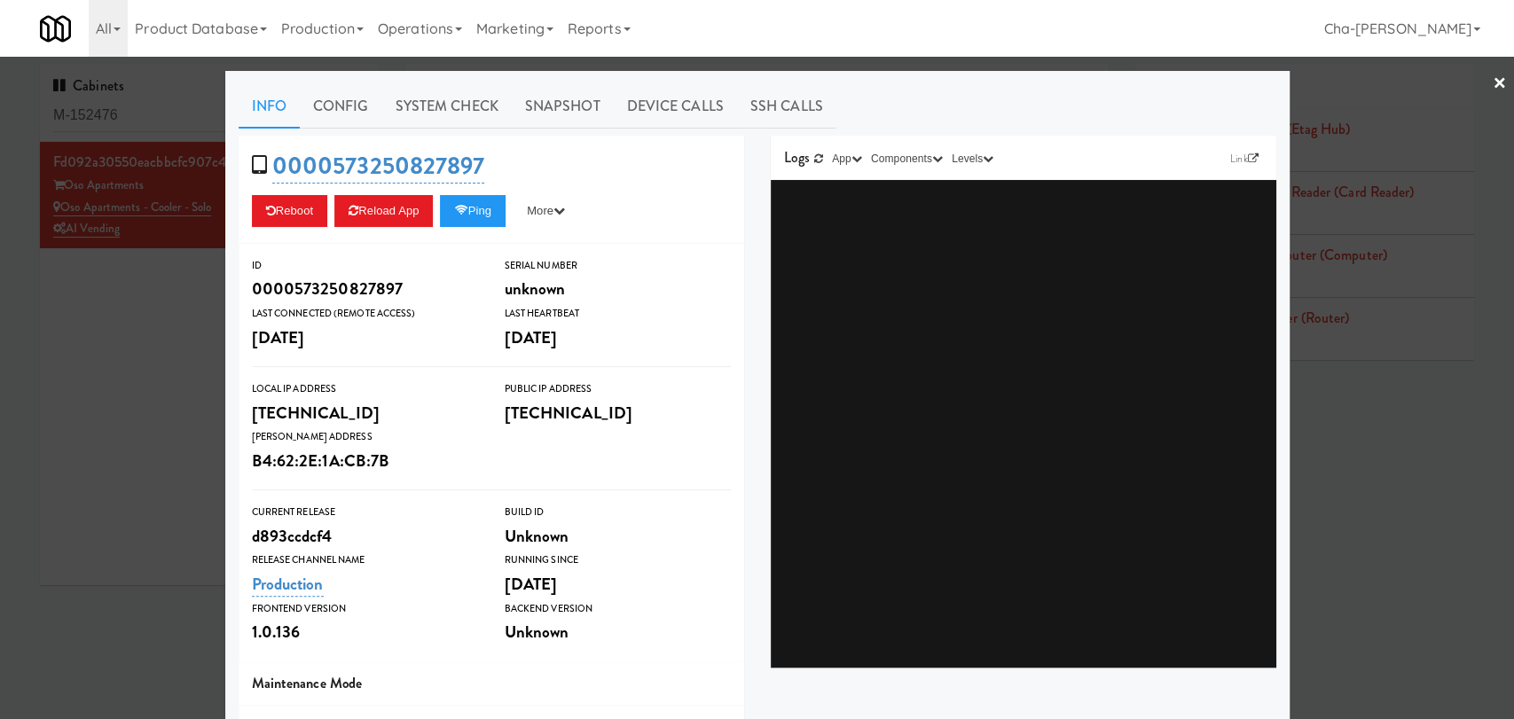
click at [98, 395] on div at bounding box center [757, 359] width 1514 height 719
